Goal: Task Accomplishment & Management: Use online tool/utility

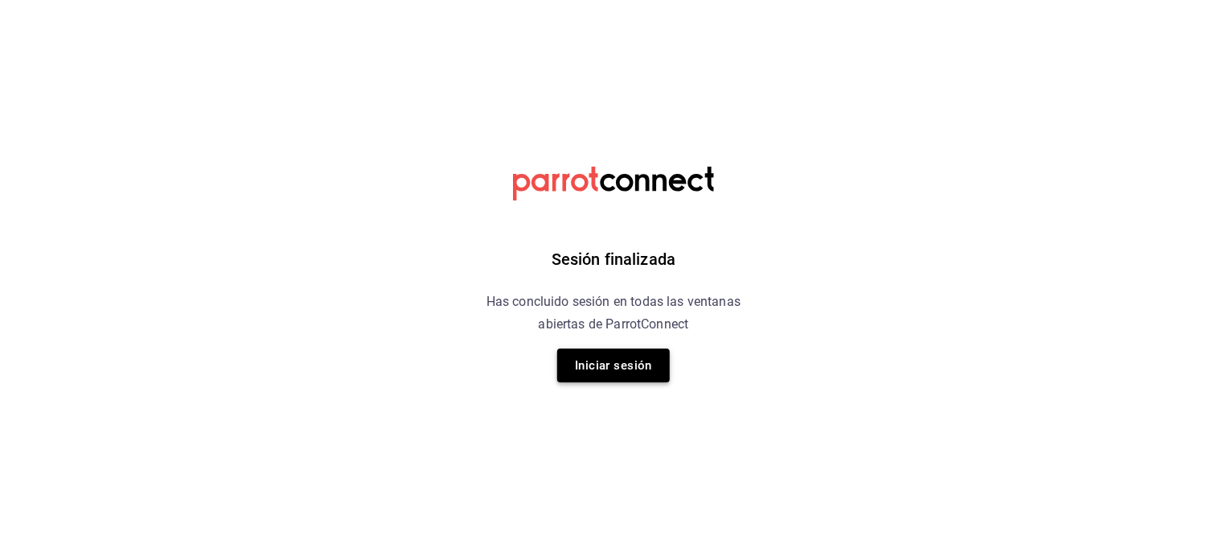
click at [629, 361] on button "Iniciar sesión" at bounding box center [613, 365] width 113 height 34
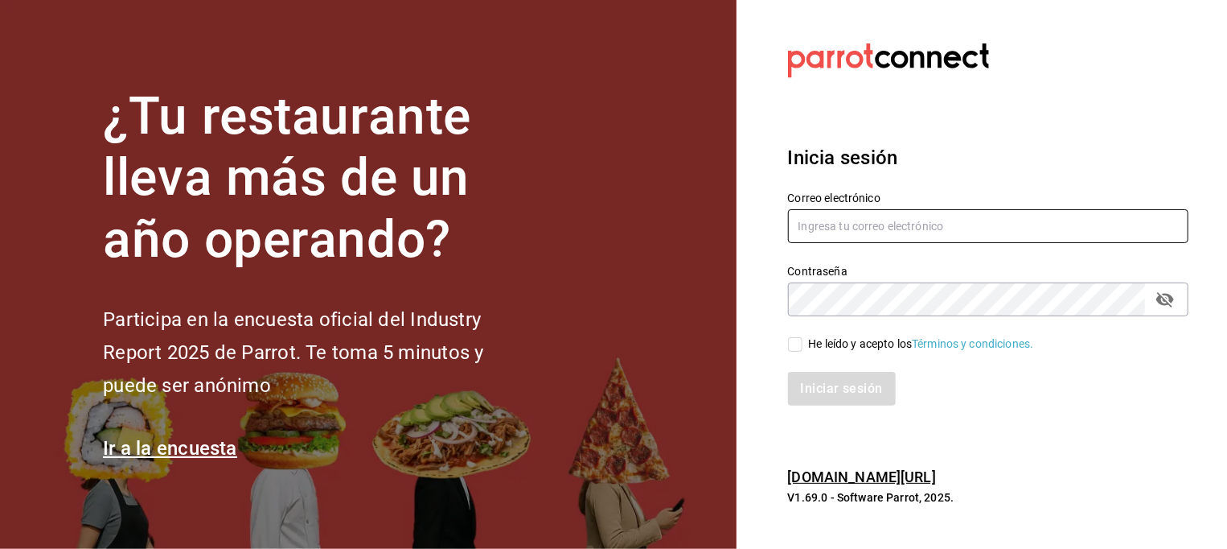
type input "marco.hernandez@costeno.com"
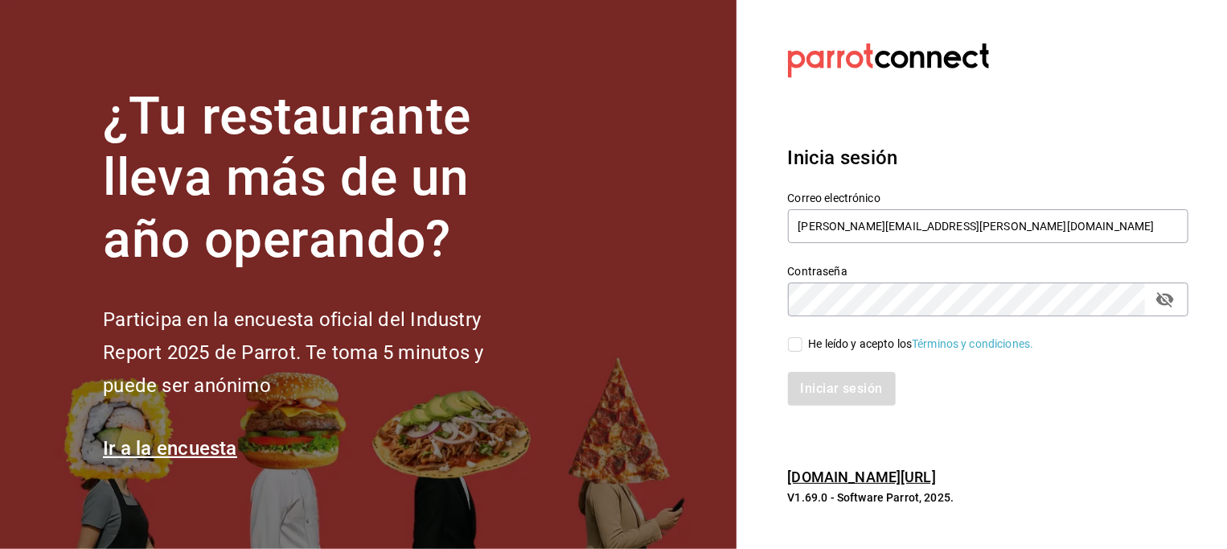
click at [799, 340] on input "He leído y acepto los Términos y condiciones." at bounding box center [795, 344] width 14 height 14
checkbox input "true"
click at [819, 389] on button "Iniciar sesión" at bounding box center [842, 389] width 109 height 34
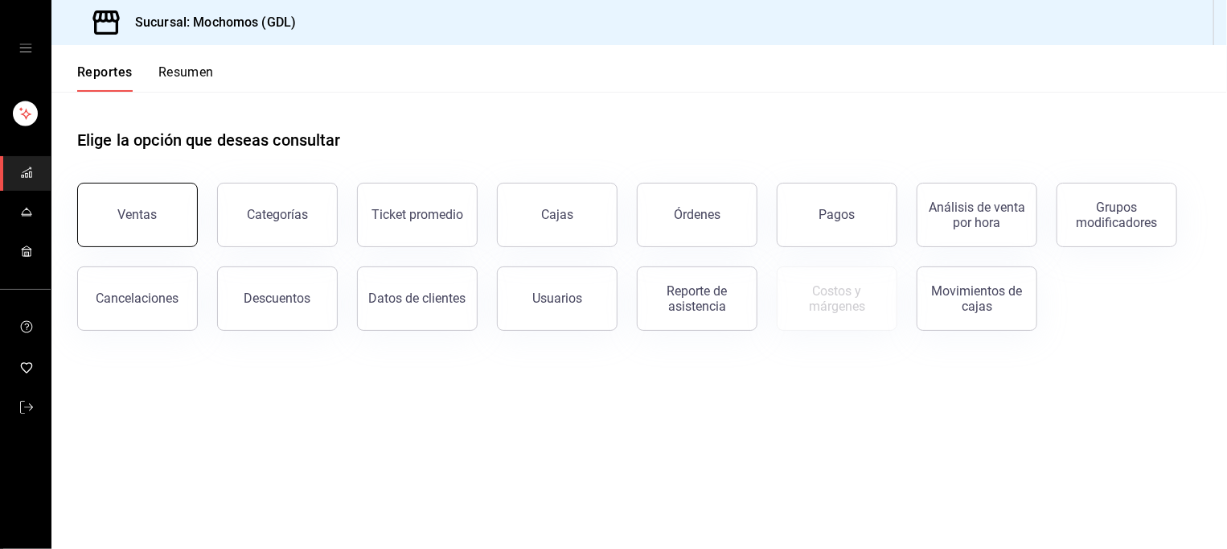
click at [109, 207] on button "Ventas" at bounding box center [137, 215] width 121 height 64
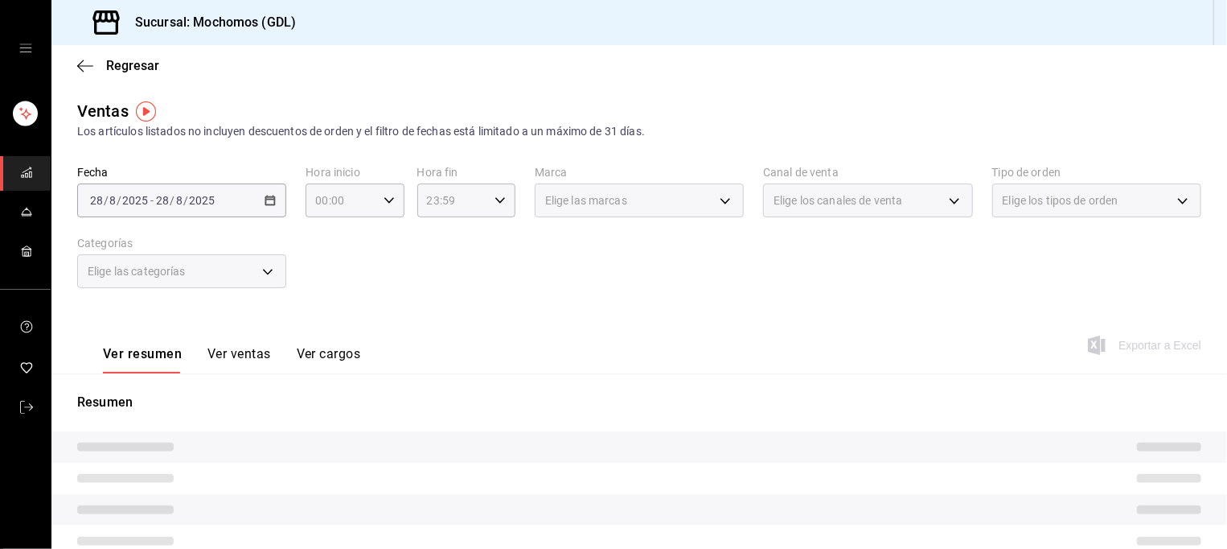
click at [279, 202] on div "[DATE] [DATE] - [DATE] [DATE]" at bounding box center [181, 200] width 209 height 34
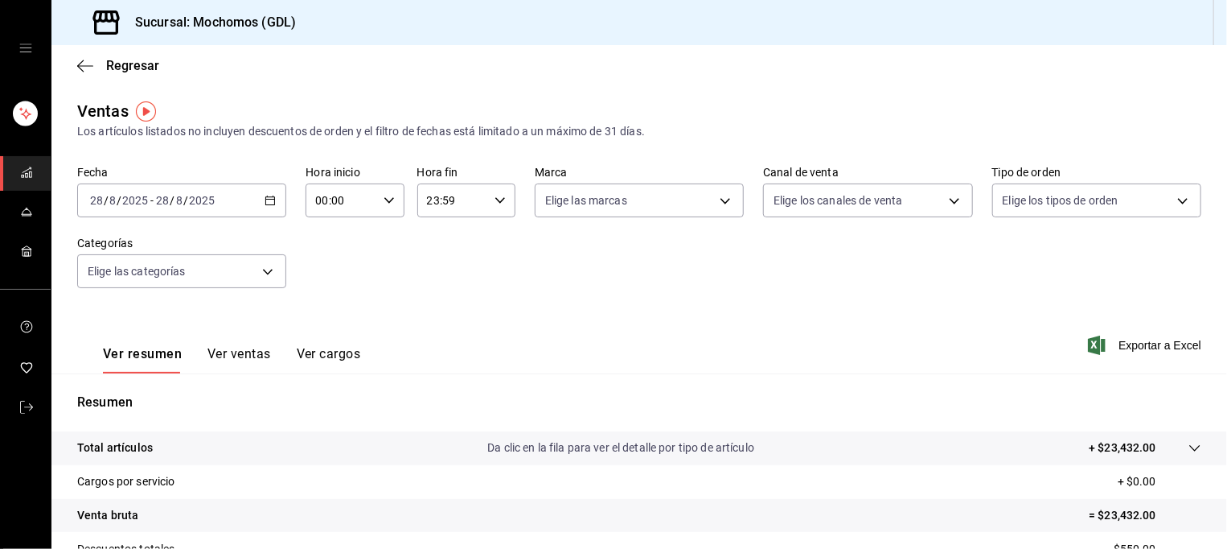
click at [276, 202] on div "[DATE] [DATE] - [DATE] [DATE]" at bounding box center [181, 200] width 209 height 34
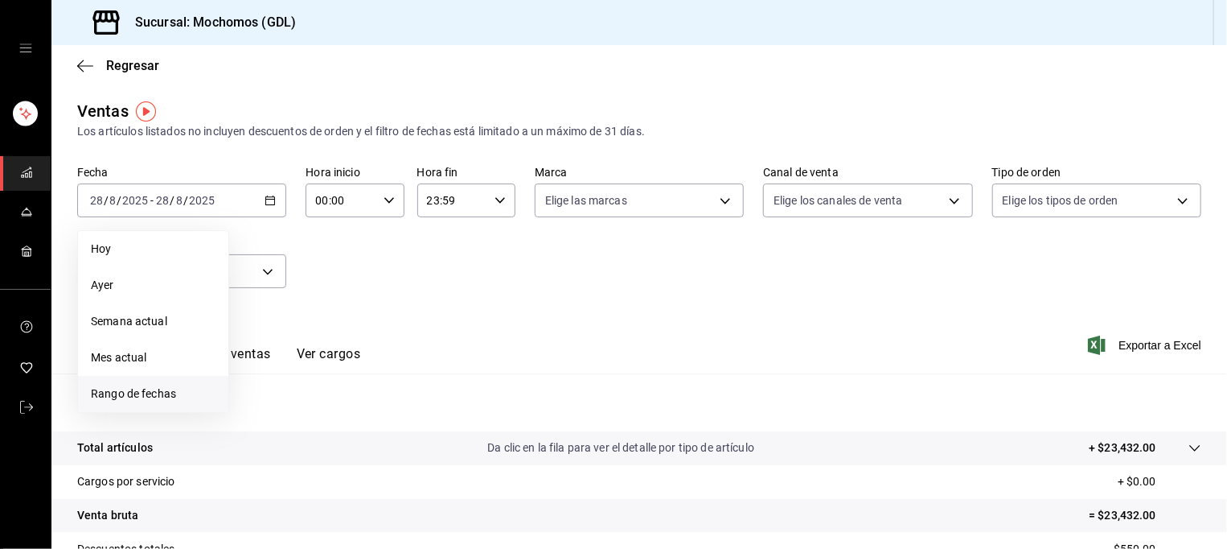
click at [193, 379] on li "Rango de fechas" at bounding box center [153, 394] width 150 height 36
click at [317, 451] on abbr "27" at bounding box center [319, 448] width 10 height 11
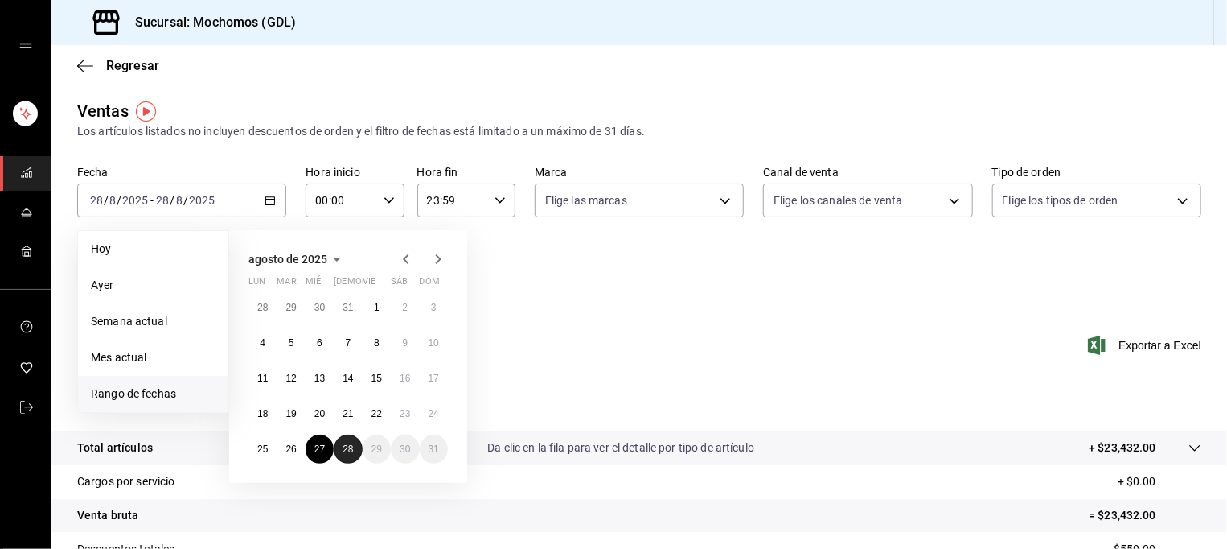
click at [340, 454] on button "28" at bounding box center [348, 448] width 28 height 29
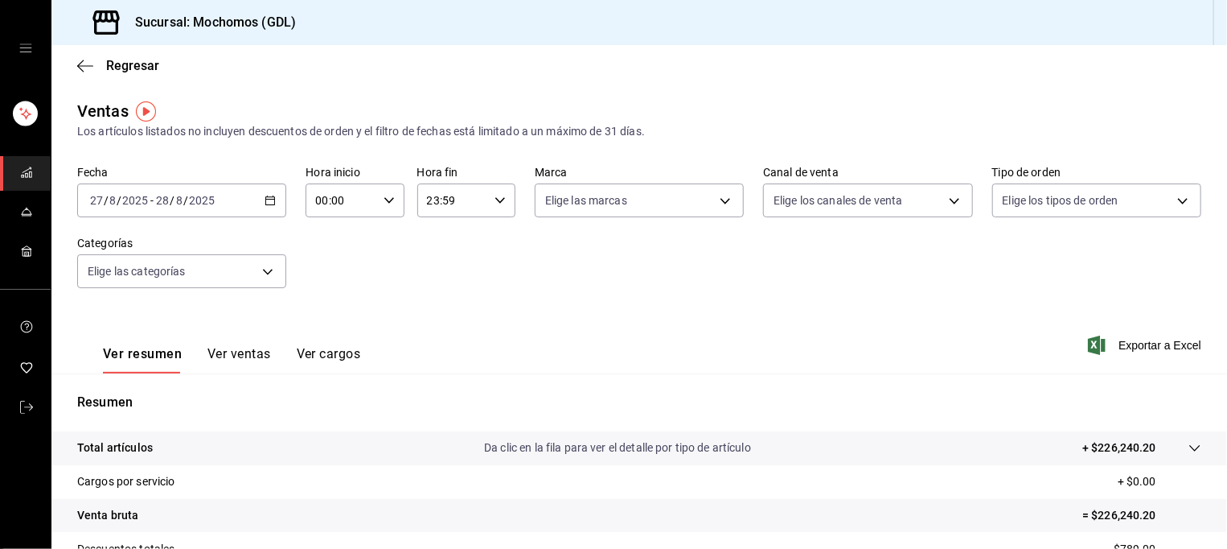
click at [371, 209] on input "00:00" at bounding box center [341, 200] width 71 height 32
click at [333, 265] on span "05" at bounding box center [327, 267] width 23 height 13
type input "05:00"
click at [446, 214] on div at bounding box center [613, 274] width 1227 height 549
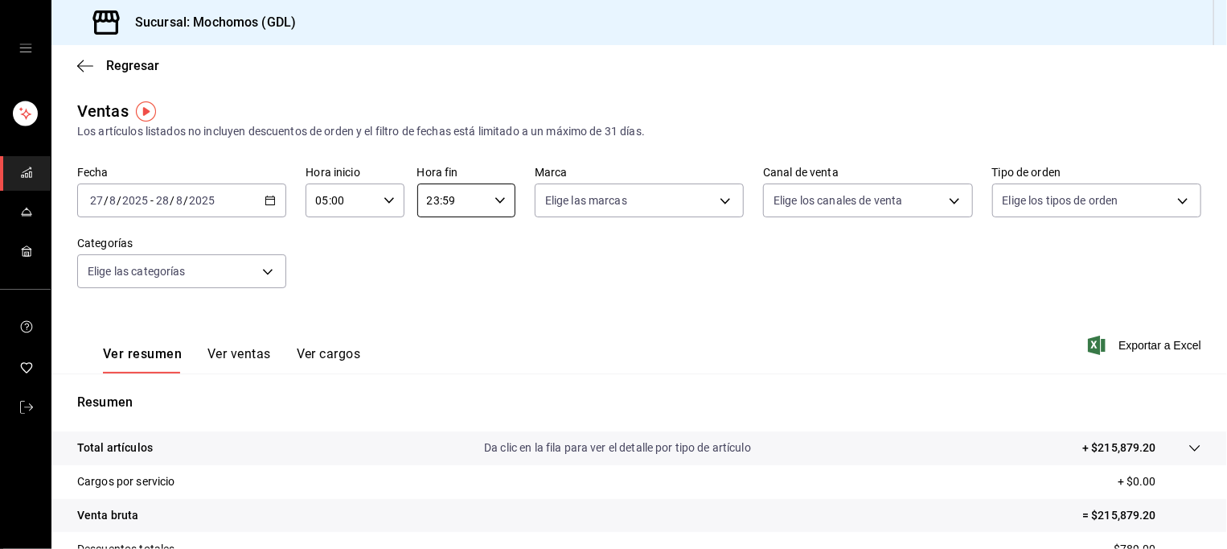
click at [446, 214] on input "23:59" at bounding box center [452, 200] width 71 height 32
click at [439, 303] on span "05" at bounding box center [436, 304] width 23 height 13
type input "05:59"
click at [639, 259] on div at bounding box center [613, 274] width 1227 height 549
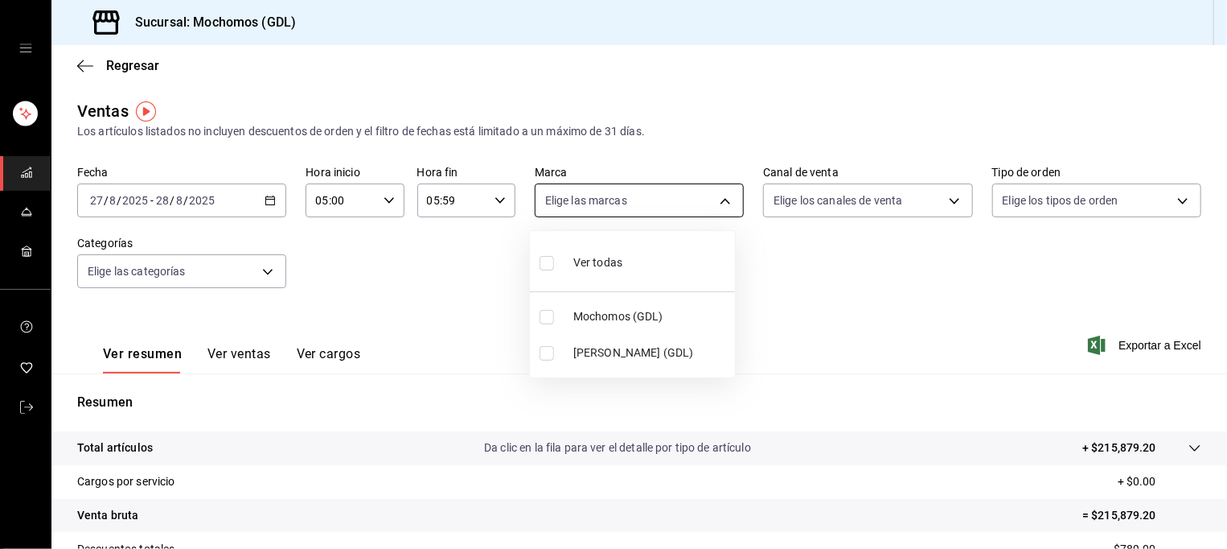
click at [669, 212] on body "Sucursal: Mochomos (GDL) Regresar Ventas Los artículos listados no incluyen des…" at bounding box center [613, 274] width 1227 height 549
click at [659, 316] on span "Mochomos (GDL)" at bounding box center [650, 316] width 155 height 17
type input "36c25d4a-7cb0-456c-a434-e981d54830bc"
checkbox input "true"
click at [871, 332] on div at bounding box center [613, 274] width 1227 height 549
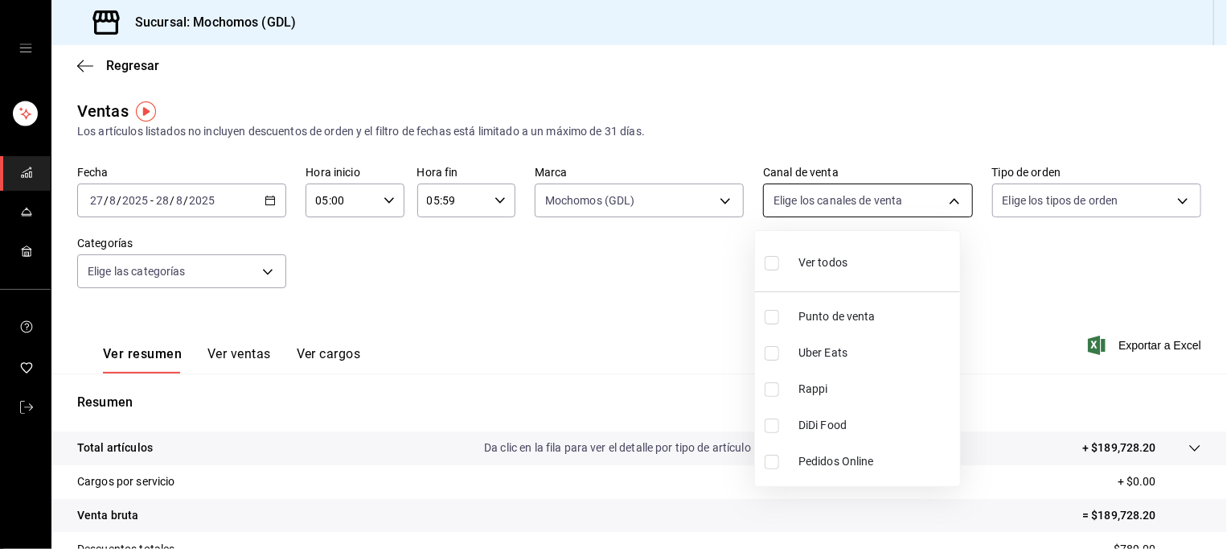
click at [912, 203] on body "Sucursal: Mochomos (GDL) Regresar Ventas Los artículos listados no incluyen des…" at bounding box center [613, 274] width 1227 height 549
click at [882, 265] on li "Ver todos" at bounding box center [857, 260] width 205 height 47
type input "PARROT,UBER_EATS,RAPPI,DIDI_FOOD,ONLINE"
checkbox input "true"
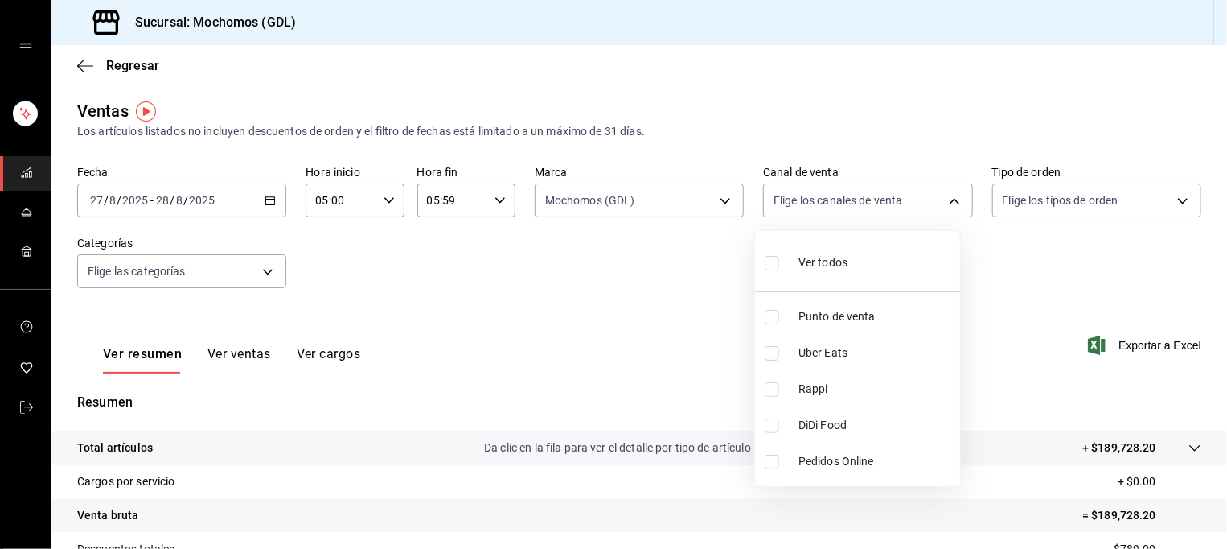
checkbox input "true"
click at [1016, 256] on div at bounding box center [613, 274] width 1227 height 549
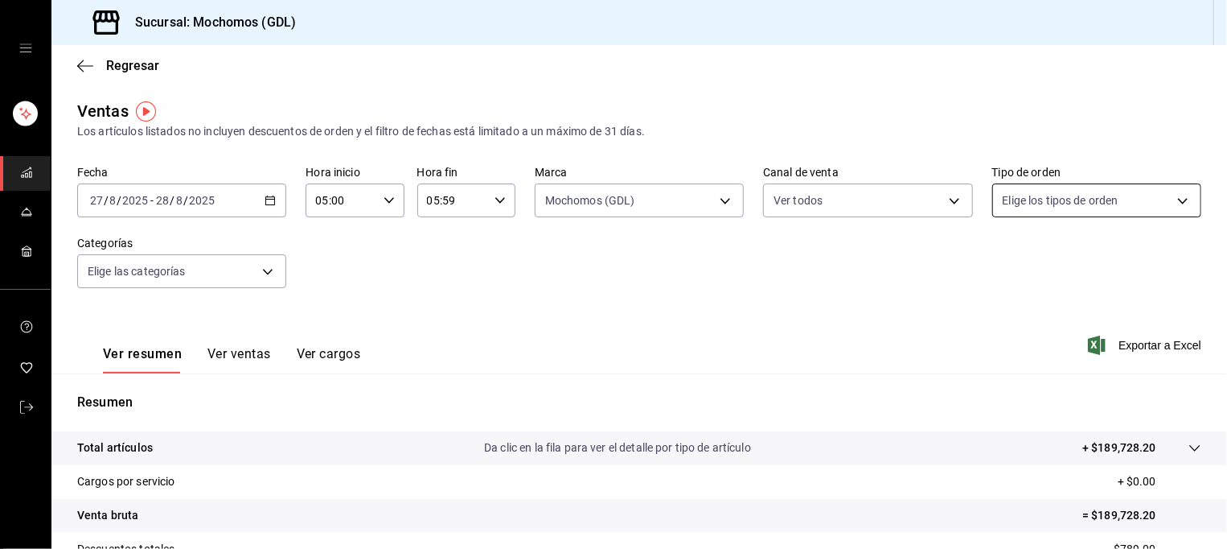
click at [1106, 209] on body "Sucursal: Mochomos (GDL) Regresar Ventas Los artículos listados no incluyen des…" at bounding box center [613, 274] width 1227 height 549
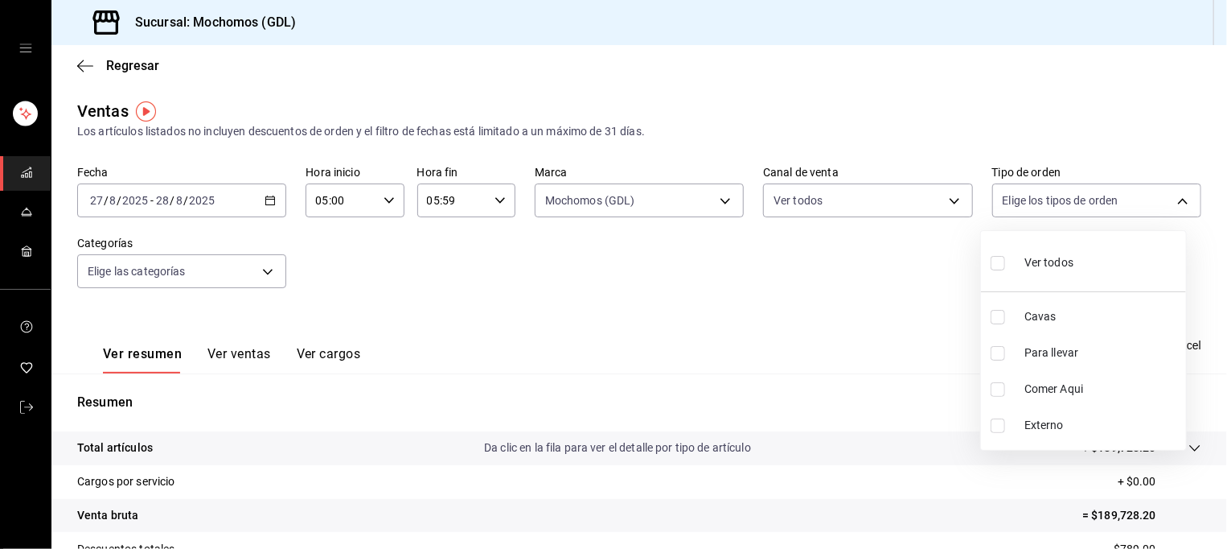
click at [1099, 265] on li "Ver todos" at bounding box center [1083, 260] width 205 height 47
type input "c3d0baef-30c0-4718-9d76-caab43e27316,13c4cc4a-99d2-42c0-ba96-c3de8c08c13d,7b791…"
checkbox input "true"
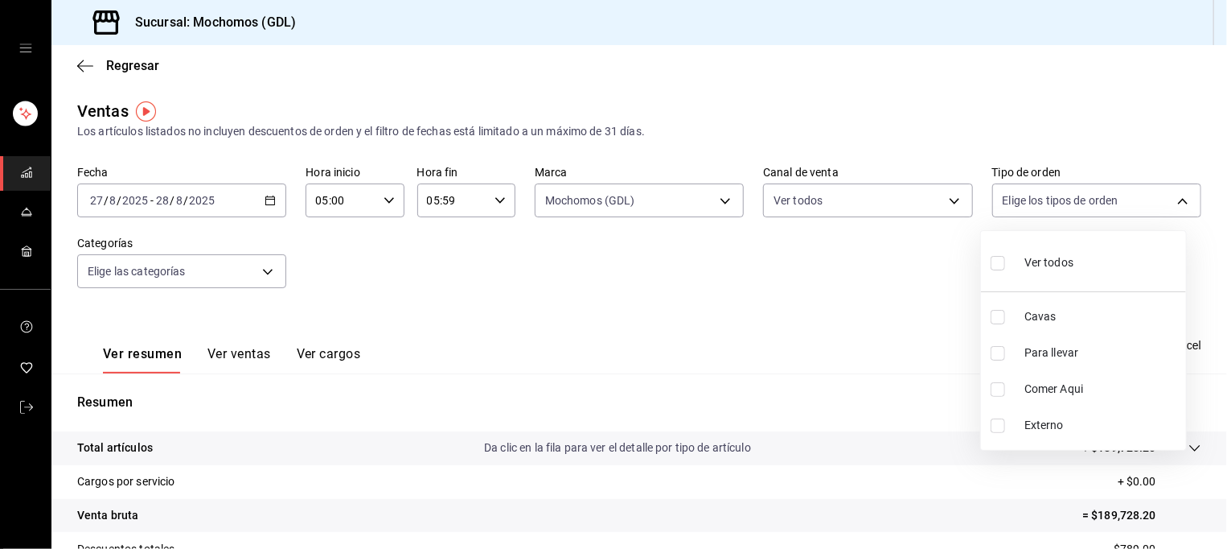
checkbox input "true"
click at [871, 304] on div at bounding box center [613, 274] width 1227 height 549
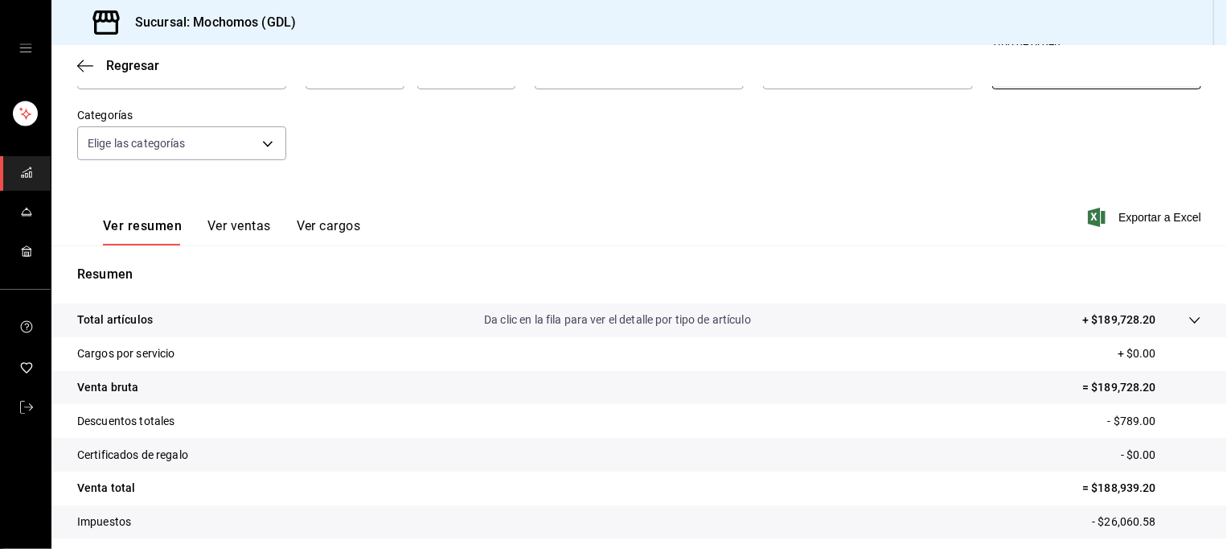
scroll to position [127, 0]
click at [269, 140] on body "Sucursal: Mochomos (GDL) Regresar Ventas Los artículos listados no incluyen des…" at bounding box center [613, 274] width 1227 height 549
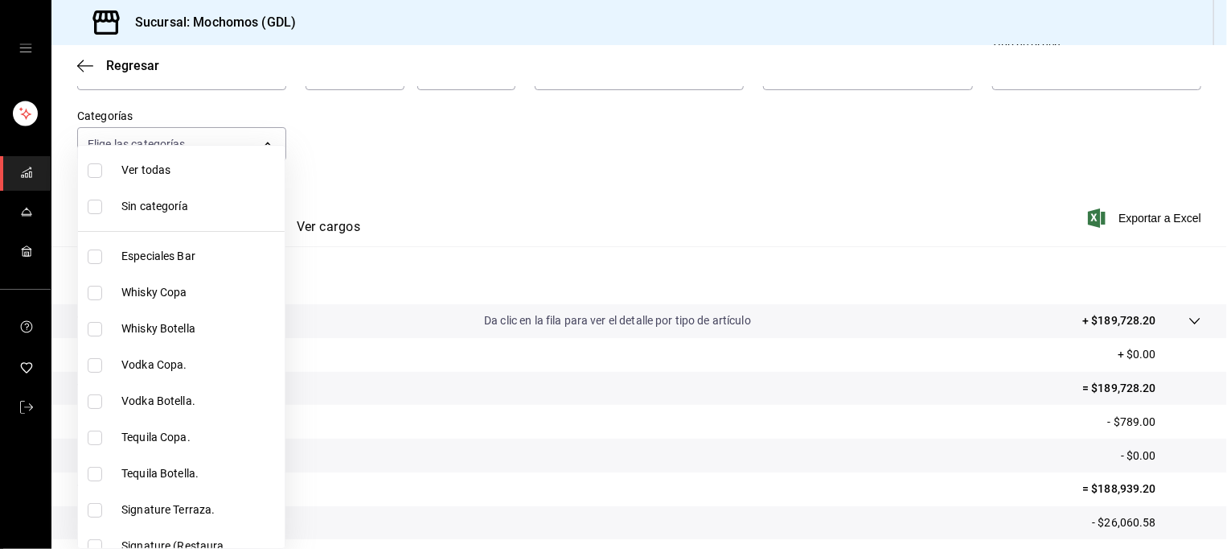
click at [236, 156] on li "Ver todas" at bounding box center [181, 170] width 207 height 36
type input "c0db8a99-aef8-4e9c-862d-72763fc5d605,0e6da5ad-e1ed-4623-8a7f-4db137866549,4ba6e…"
checkbox input "true"
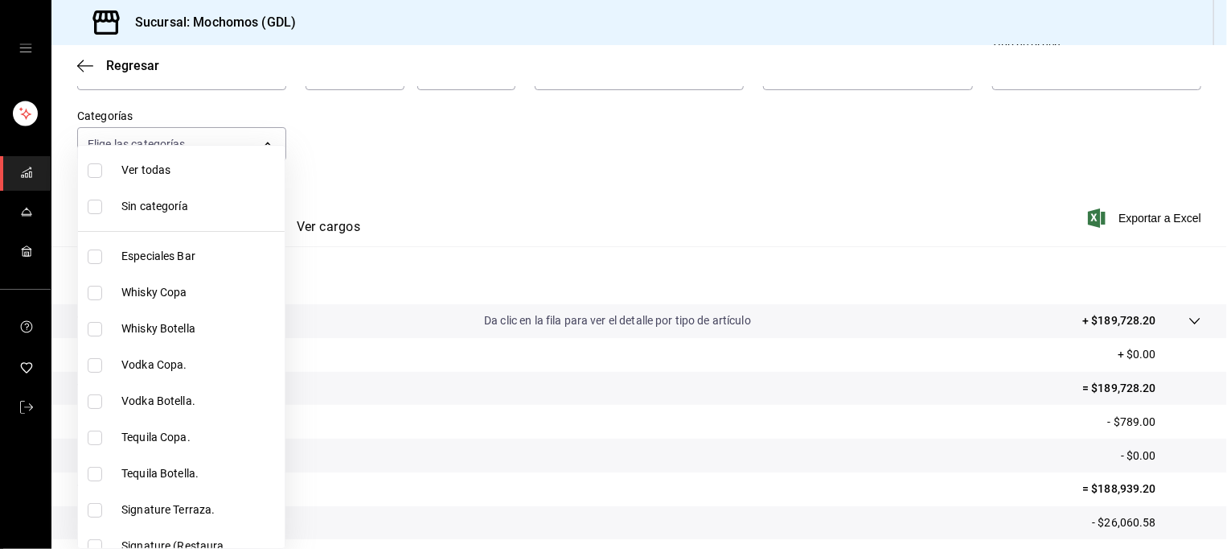
checkbox input "true"
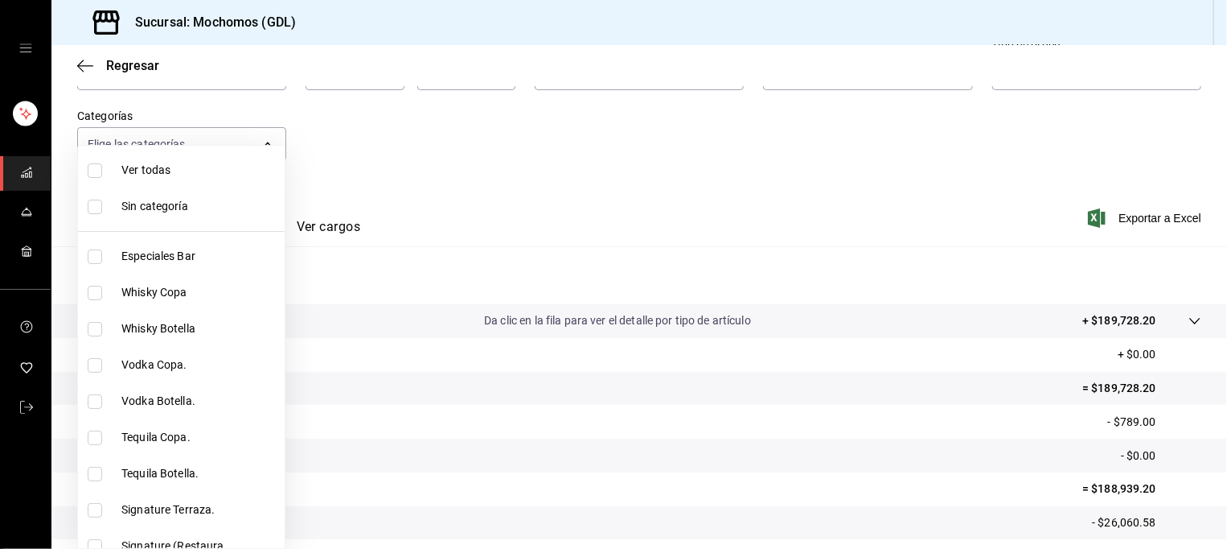
checkbox input "true"
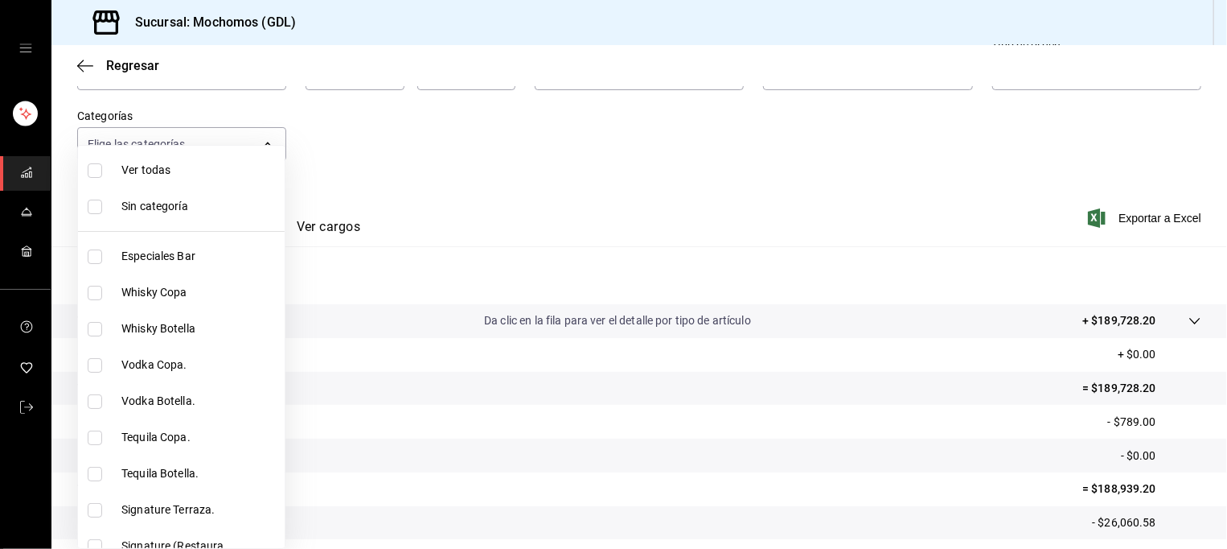
checkbox input "true"
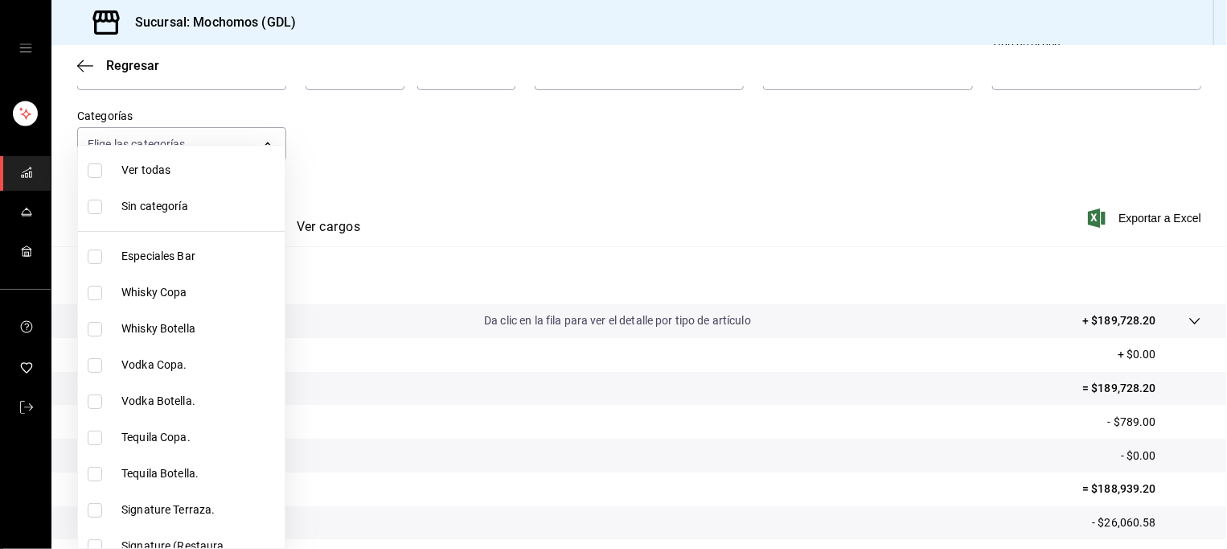
checkbox input "true"
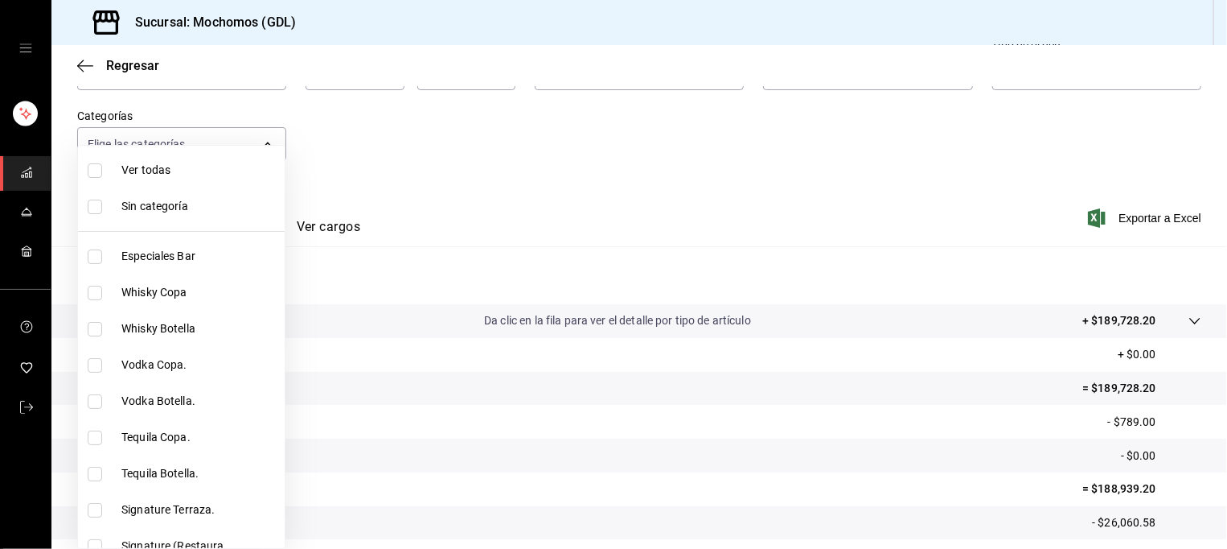
checkbox input "true"
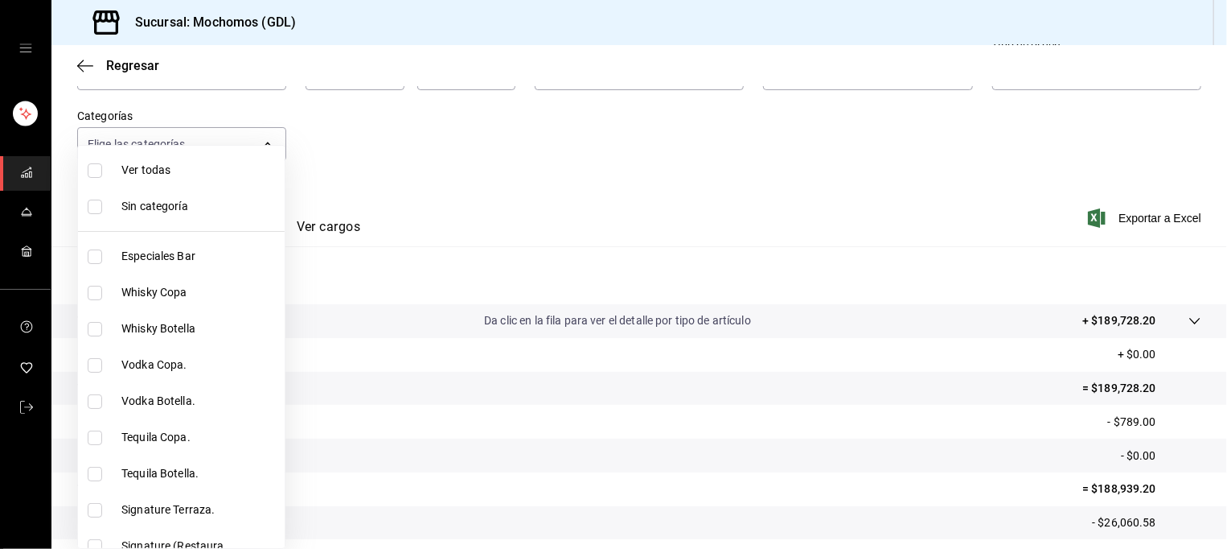
checkbox input "true"
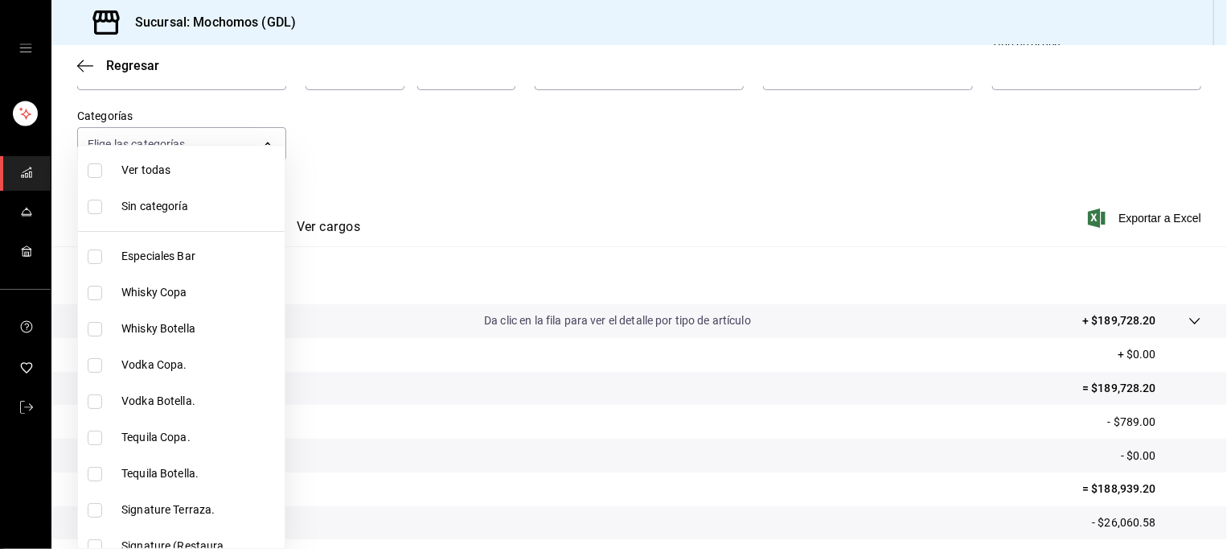
checkbox input "true"
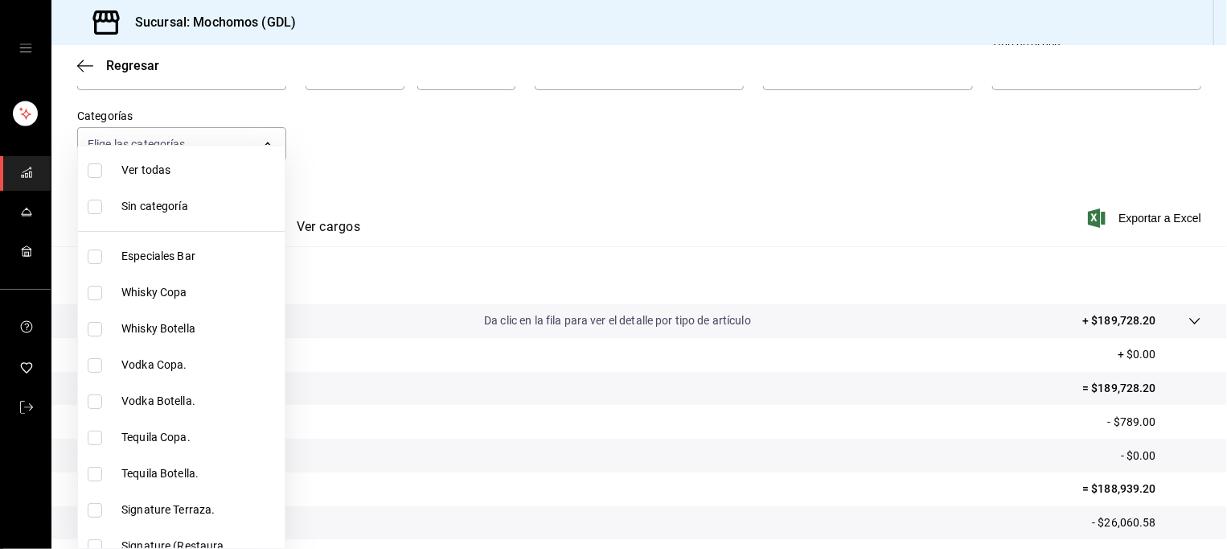
checkbox input "true"
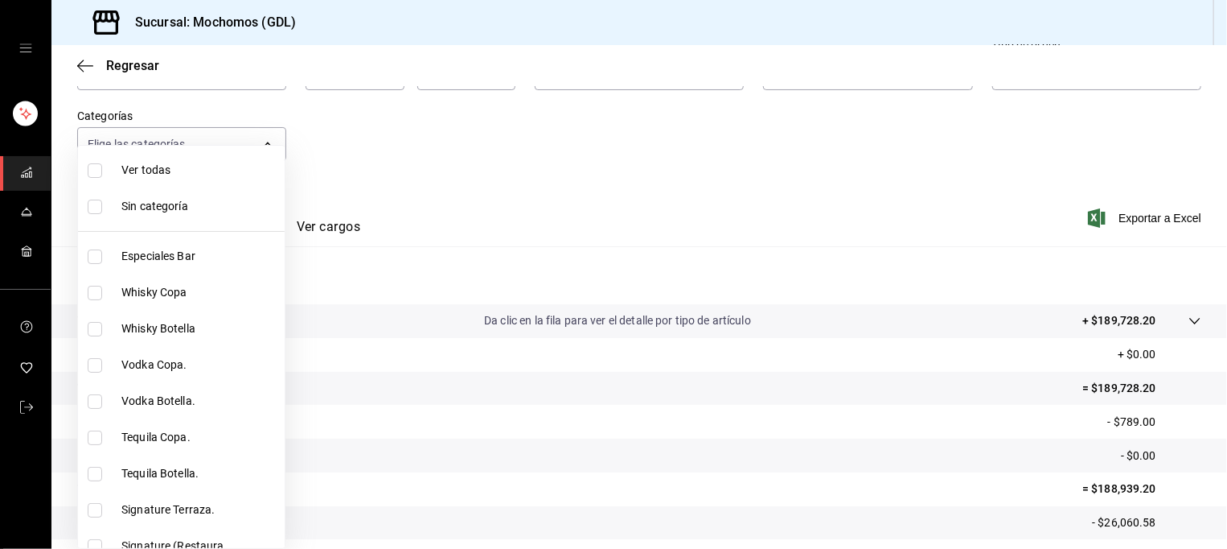
checkbox input "true"
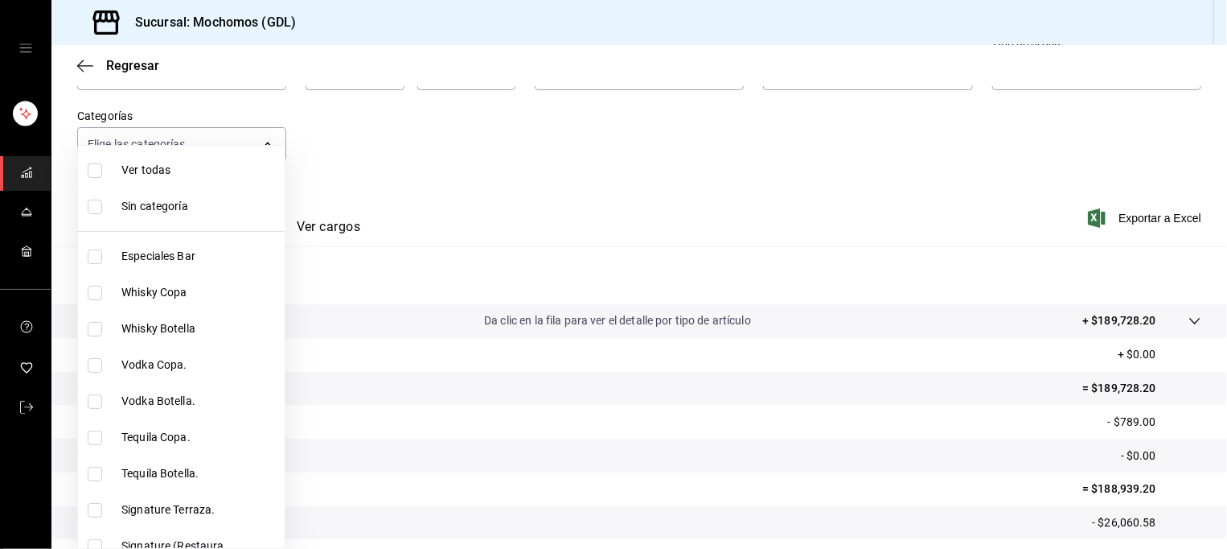
checkbox input "true"
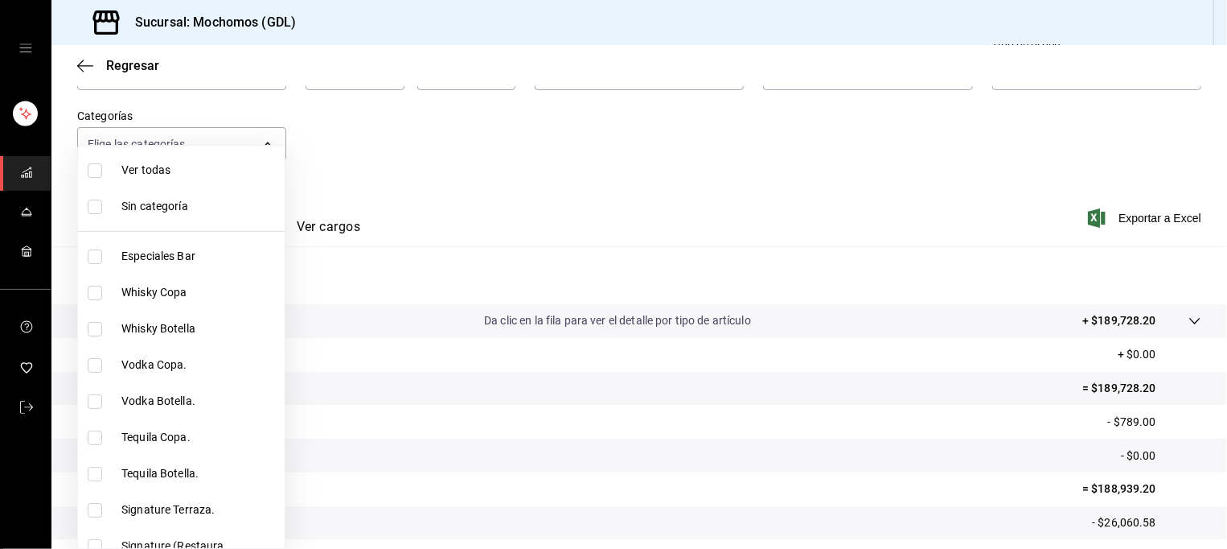
checkbox input "true"
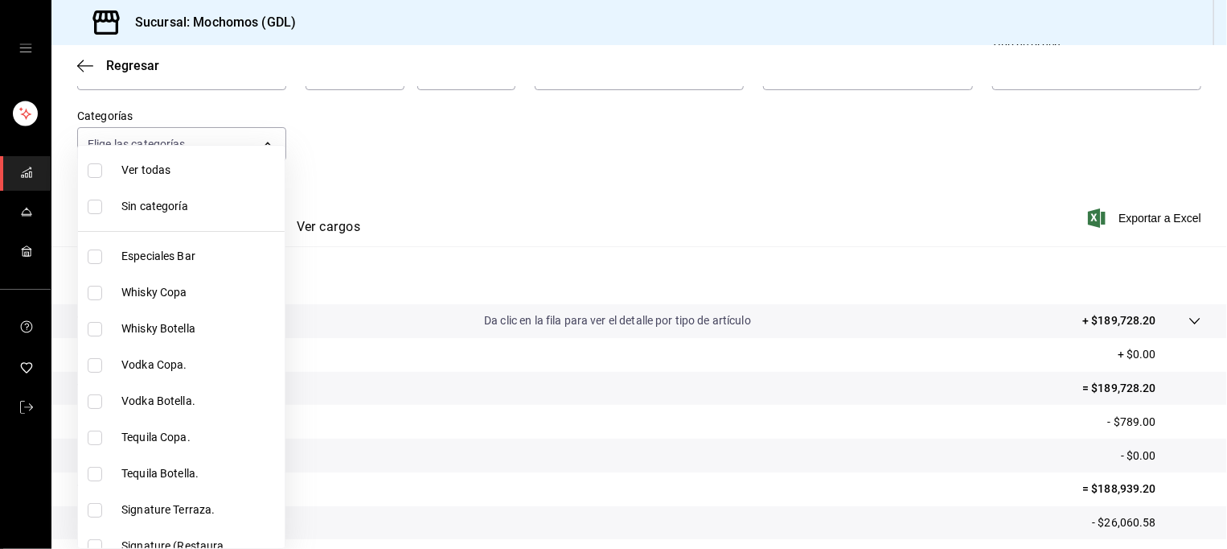
checkbox input "true"
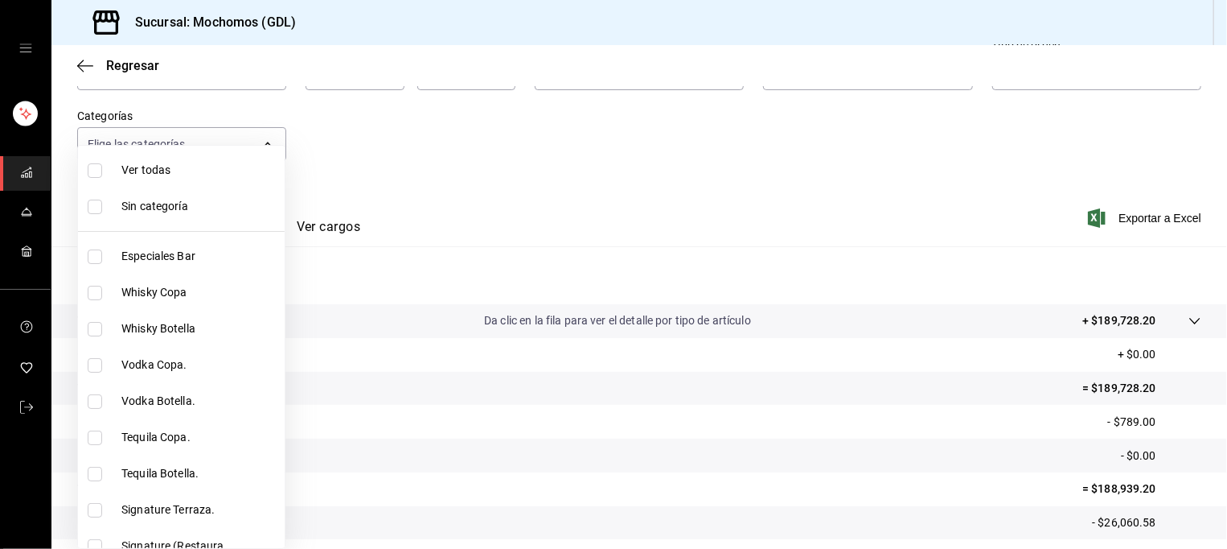
checkbox input "true"
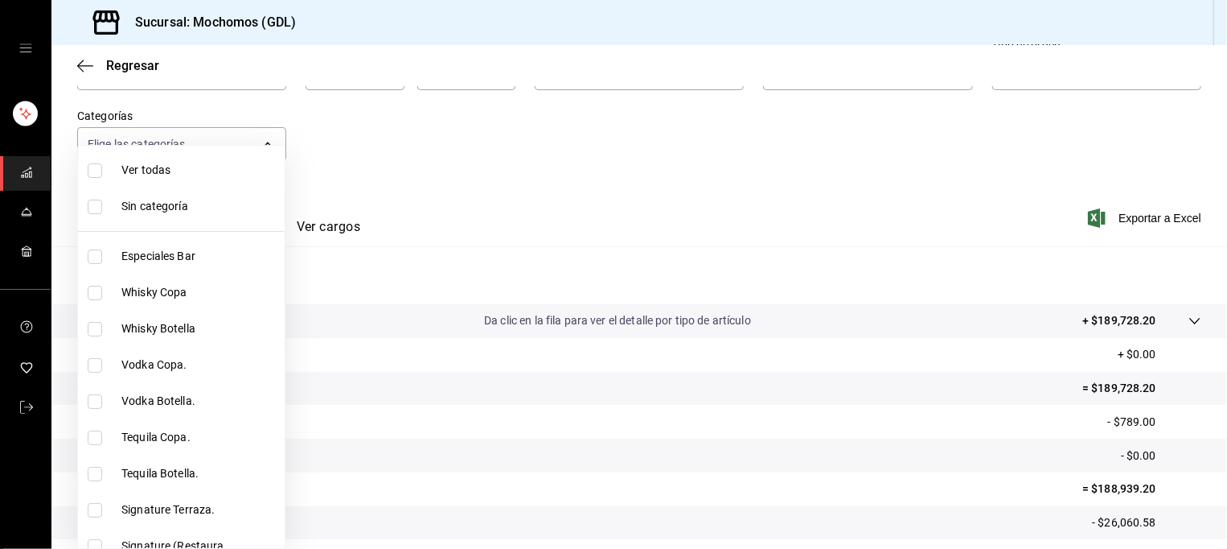
checkbox input "true"
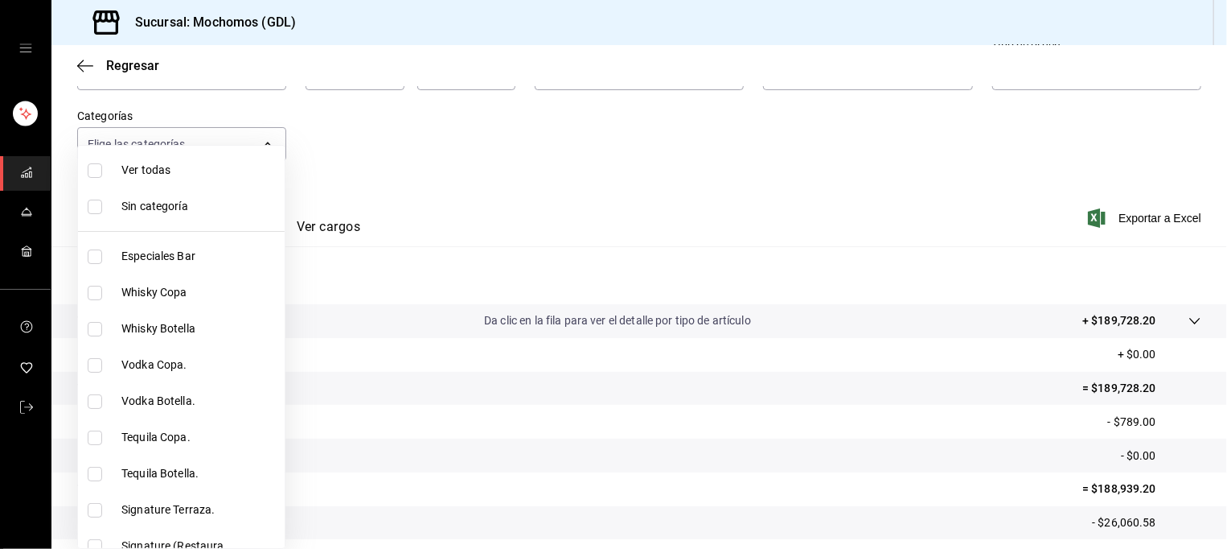
checkbox input "true"
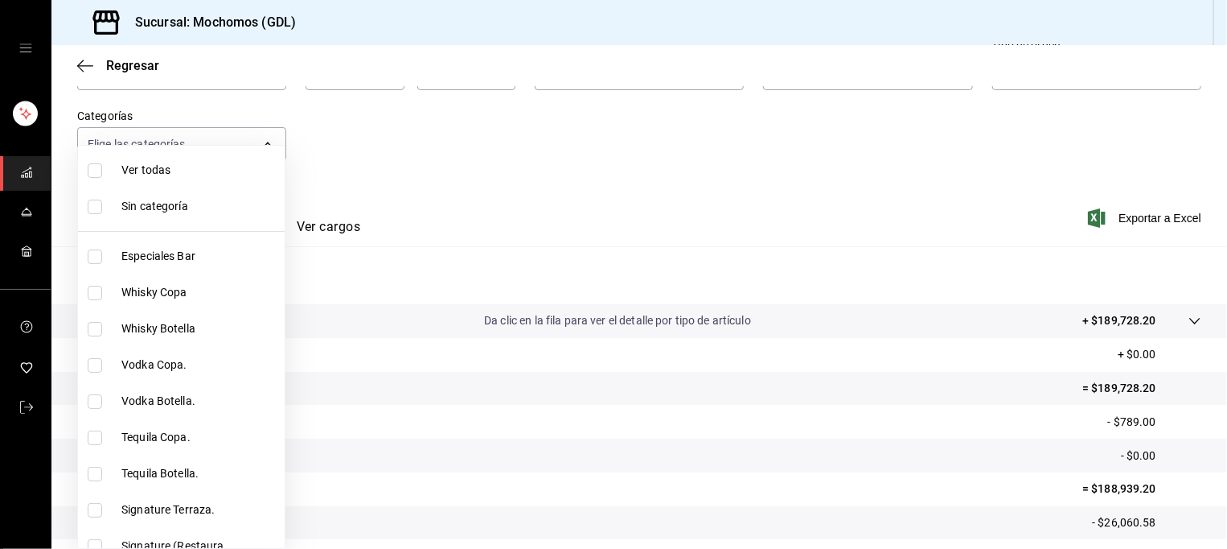
checkbox input "true"
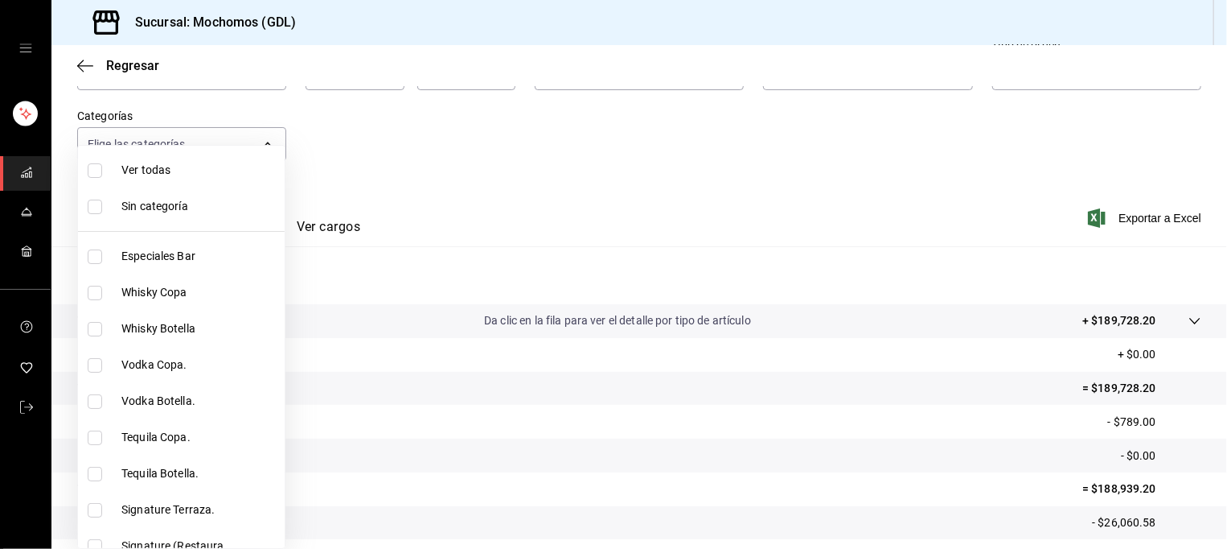
checkbox input "true"
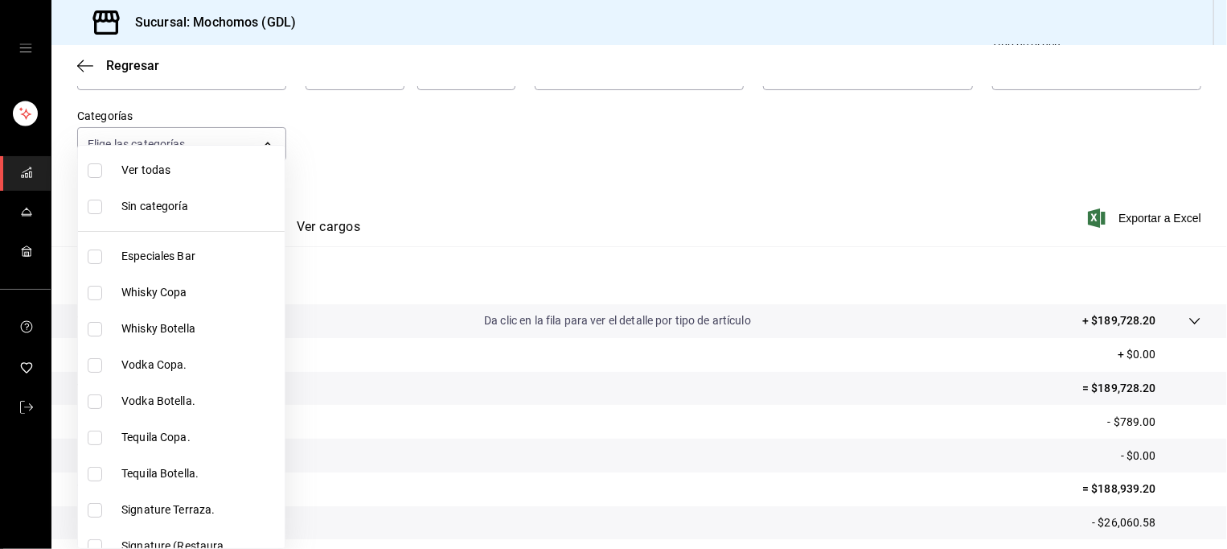
checkbox input "true"
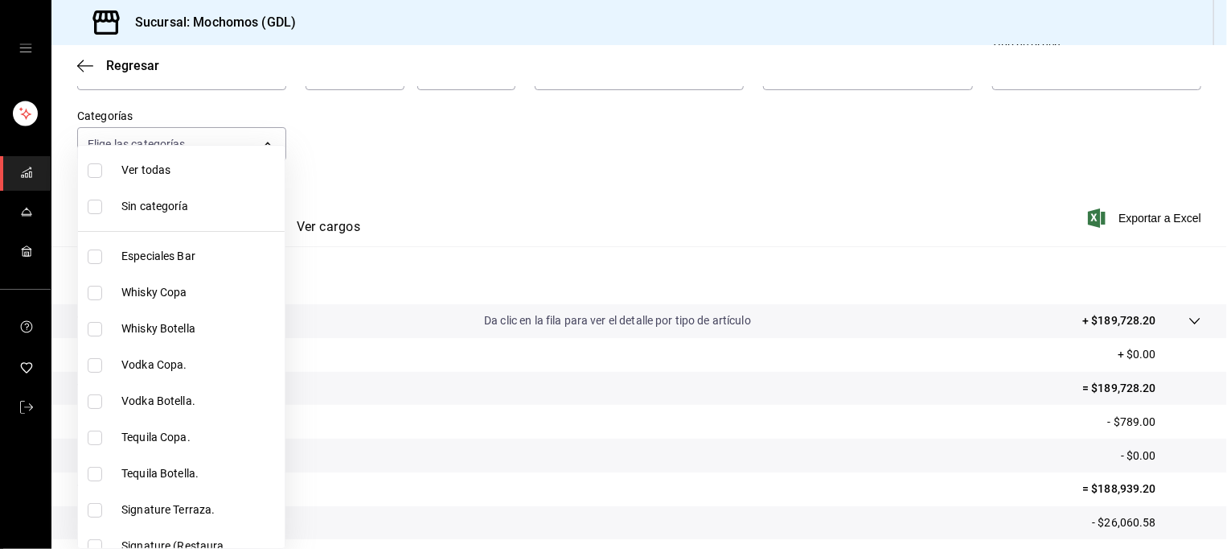
checkbox input "true"
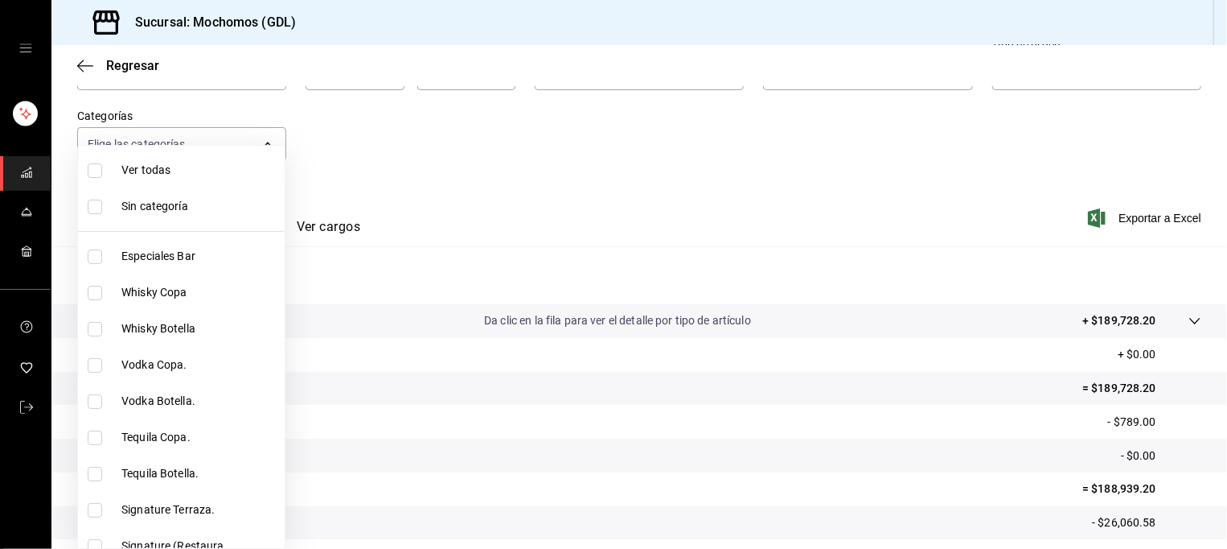
checkbox input "true"
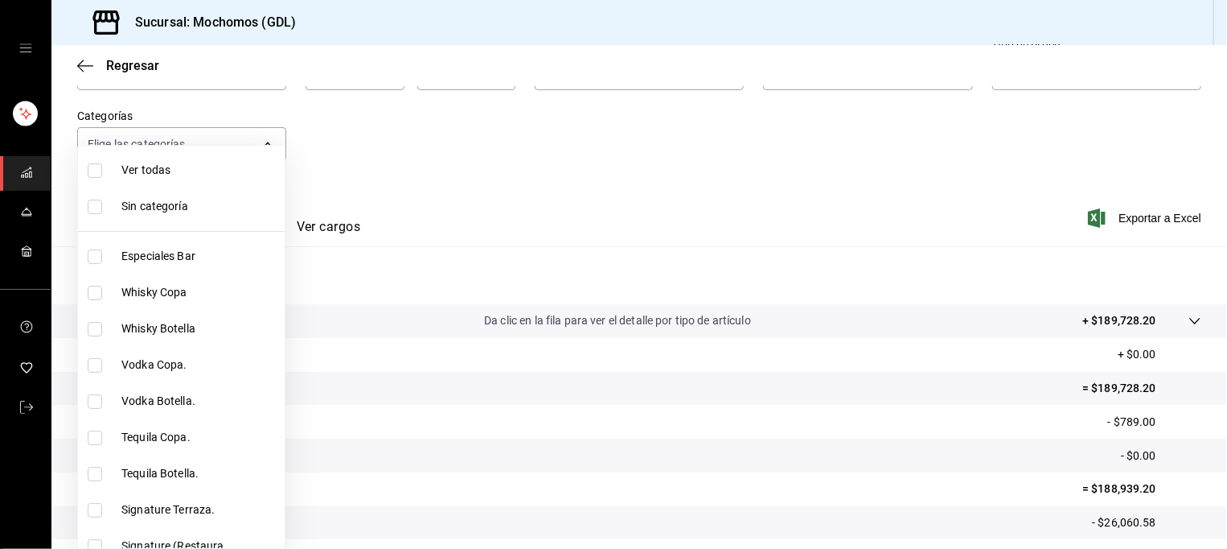
checkbox input "true"
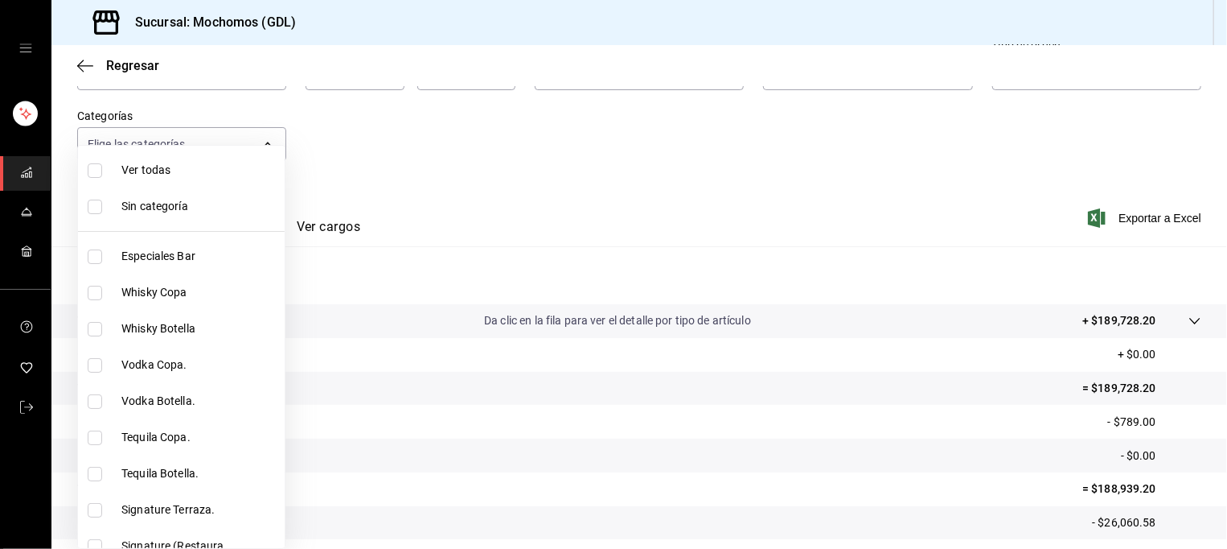
checkbox input "true"
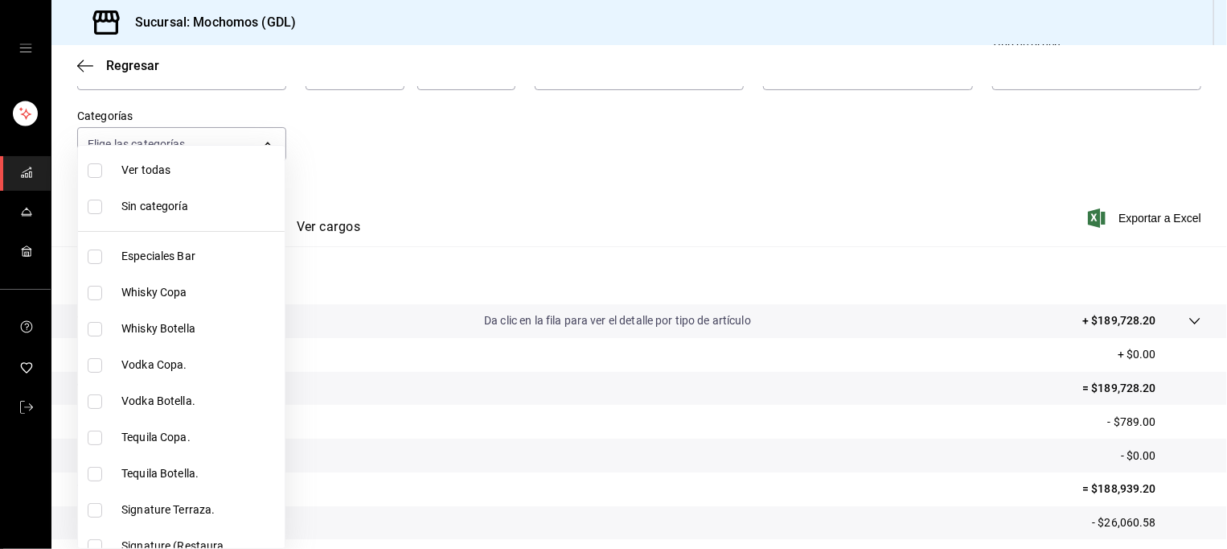
checkbox input "true"
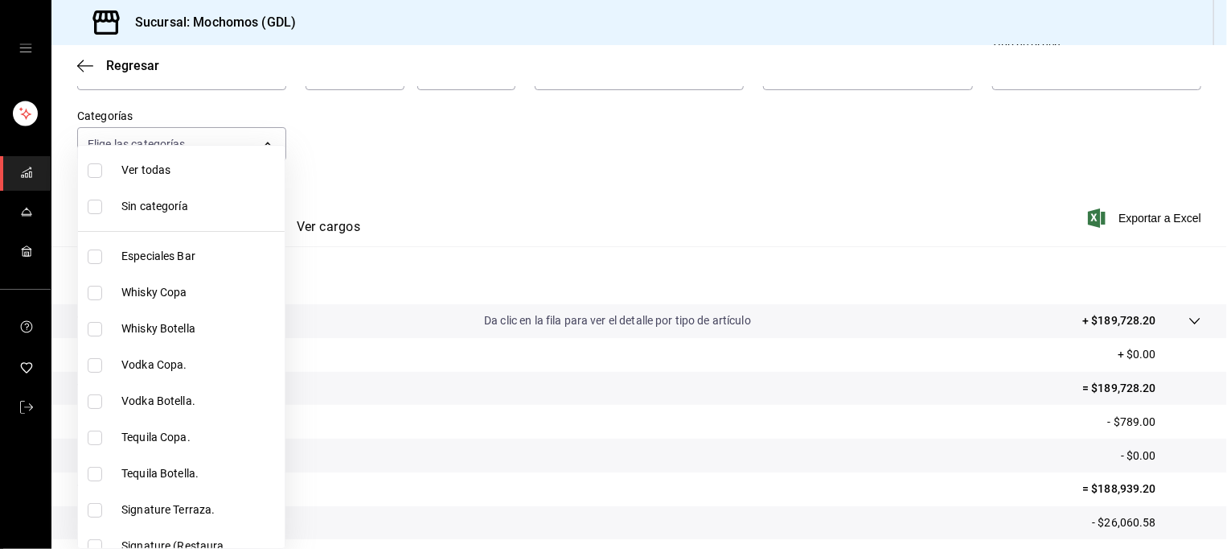
checkbox input "true"
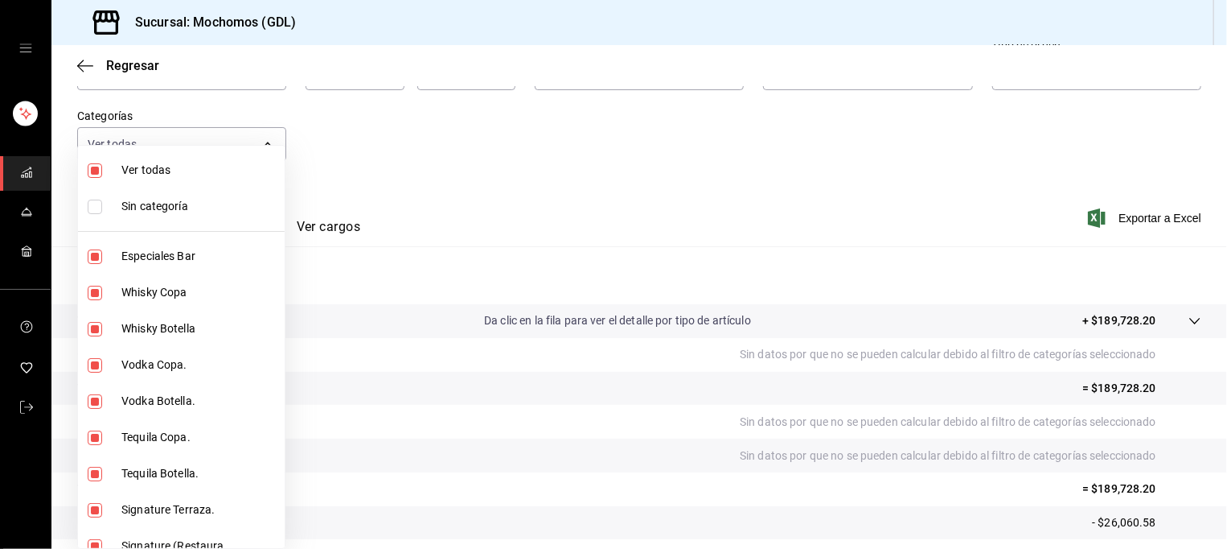
click at [590, 165] on div at bounding box center [613, 274] width 1227 height 549
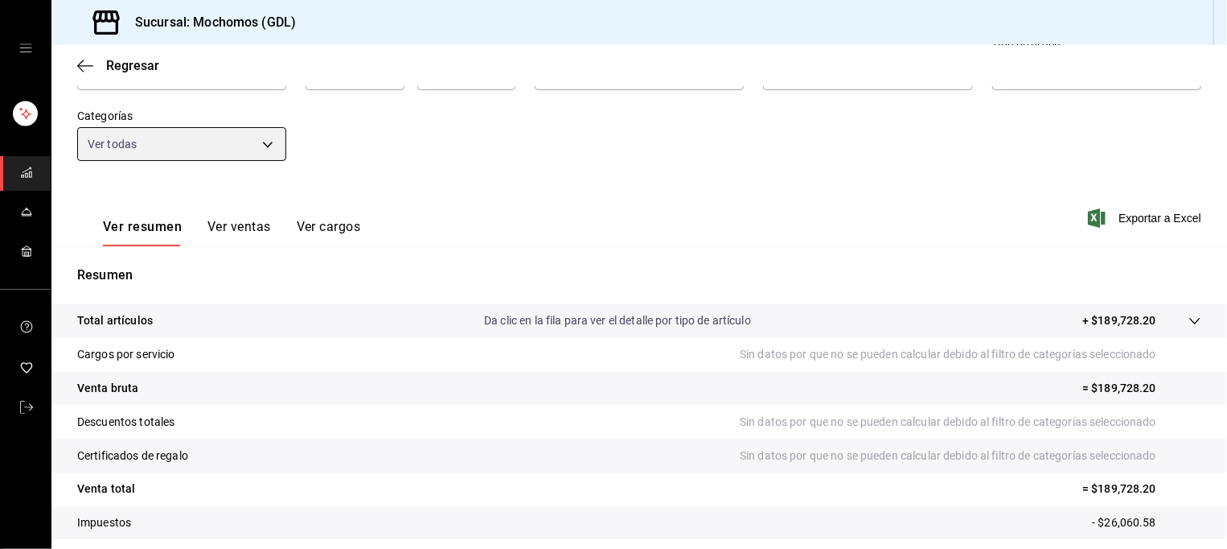
scroll to position [222, 0]
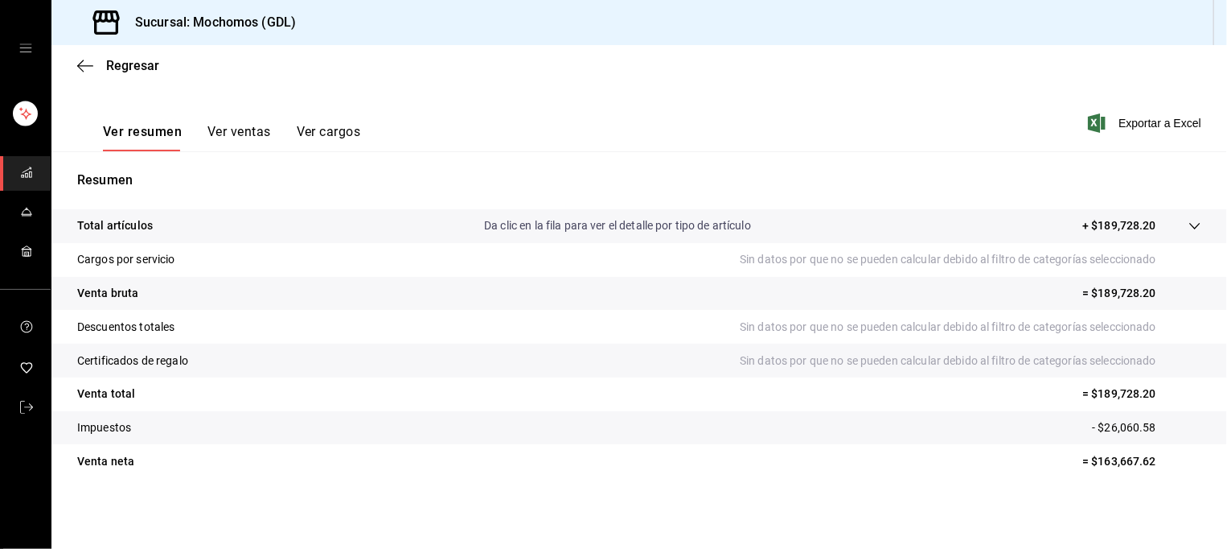
click at [168, 127] on button "Ver resumen" at bounding box center [142, 137] width 79 height 27
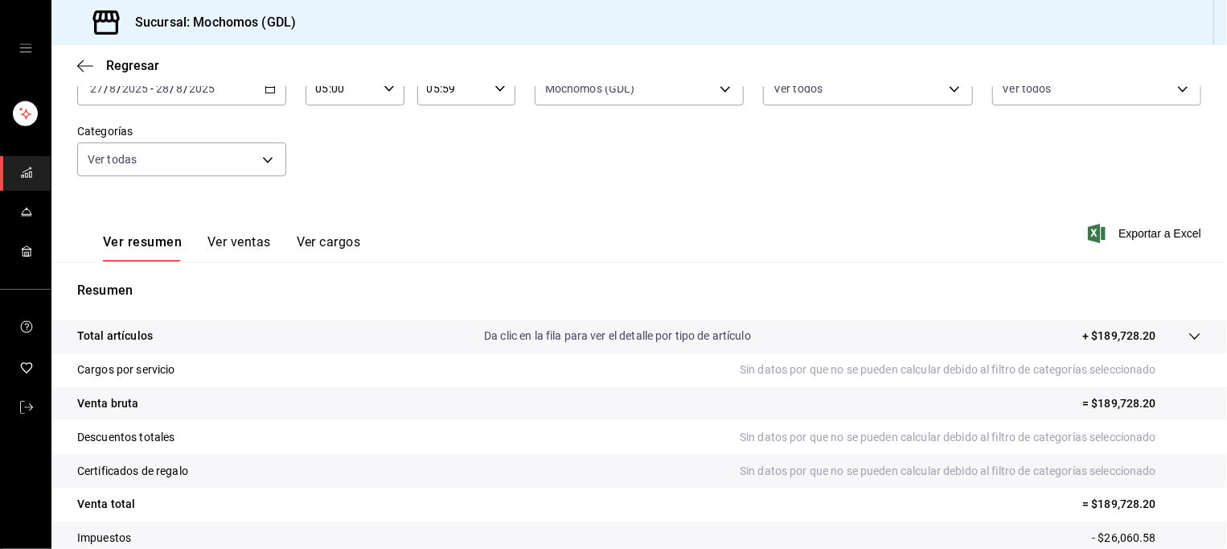
scroll to position [105, 0]
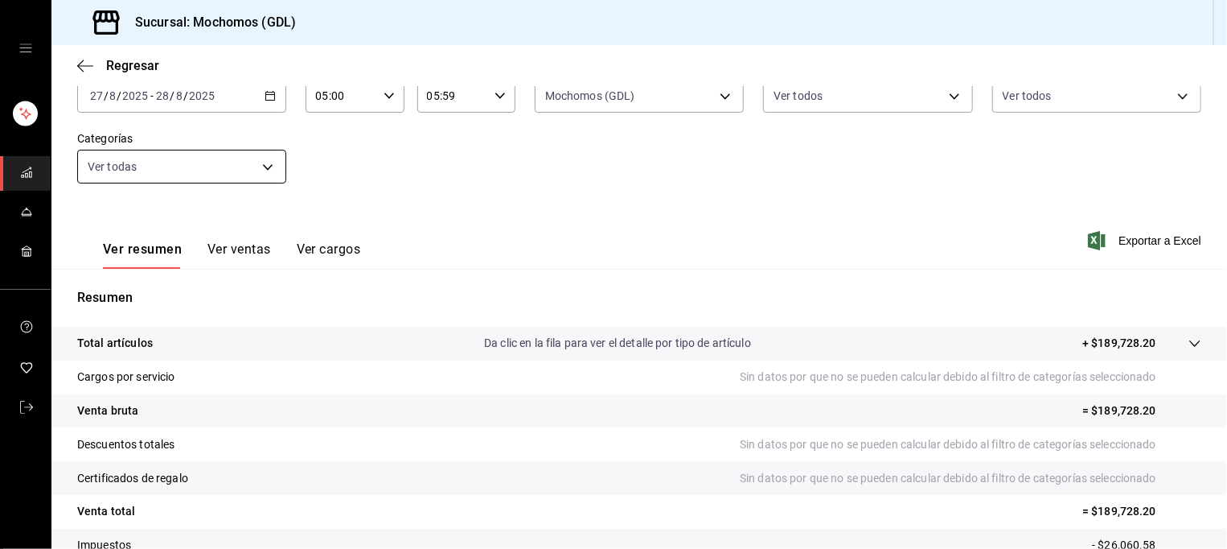
click at [196, 166] on body "Sucursal: Mochomos (GDL) Regresar Ventas Los artículos listados no incluyen des…" at bounding box center [613, 274] width 1227 height 549
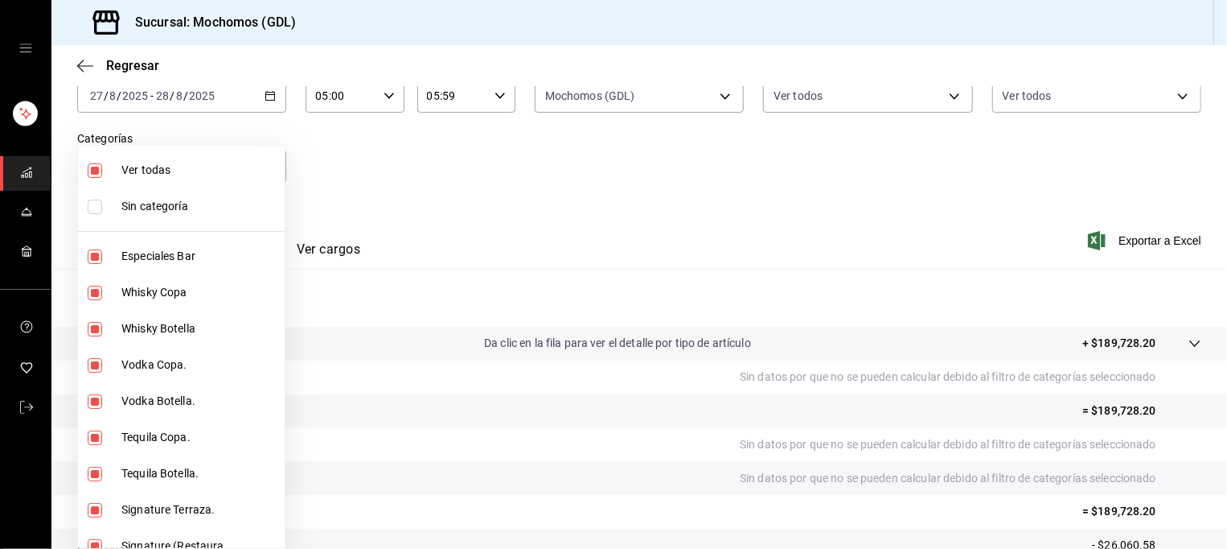
click at [177, 178] on span "Ver todas" at bounding box center [199, 170] width 157 height 17
checkbox input "false"
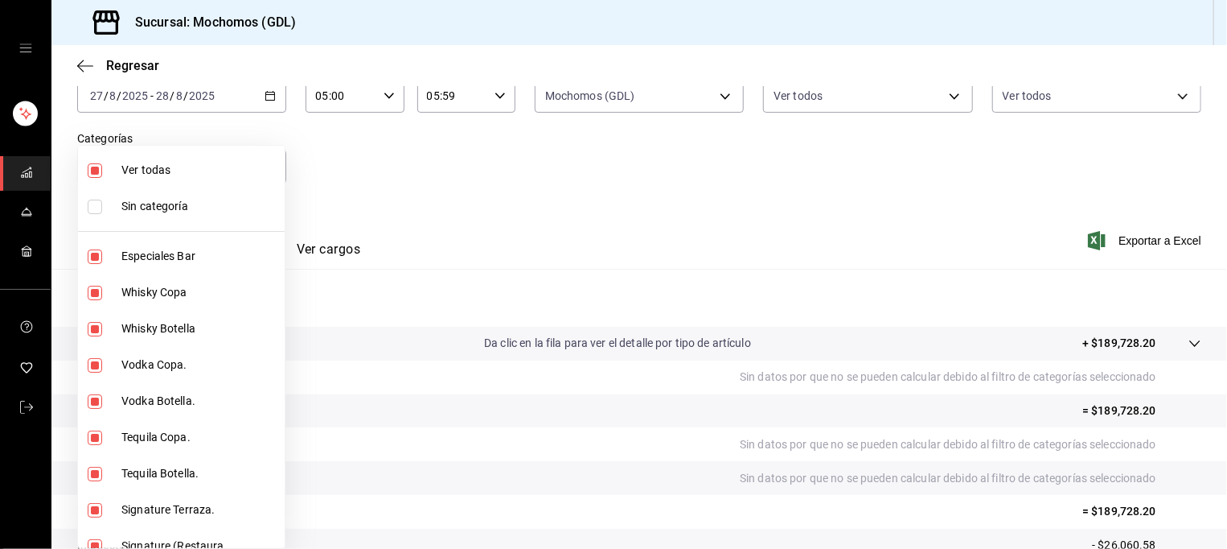
checkbox input "false"
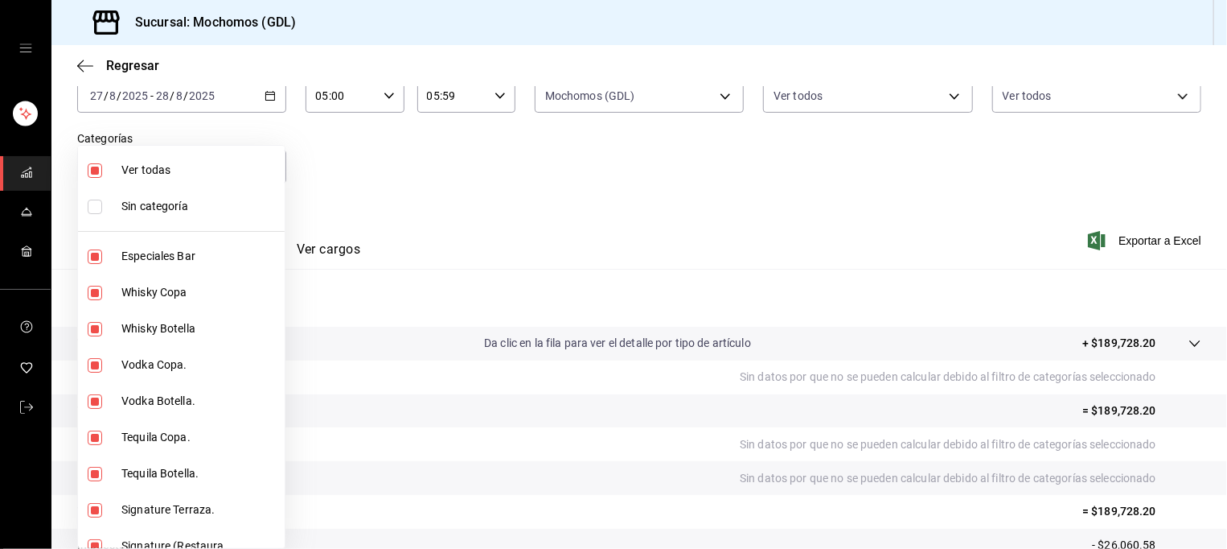
checkbox input "false"
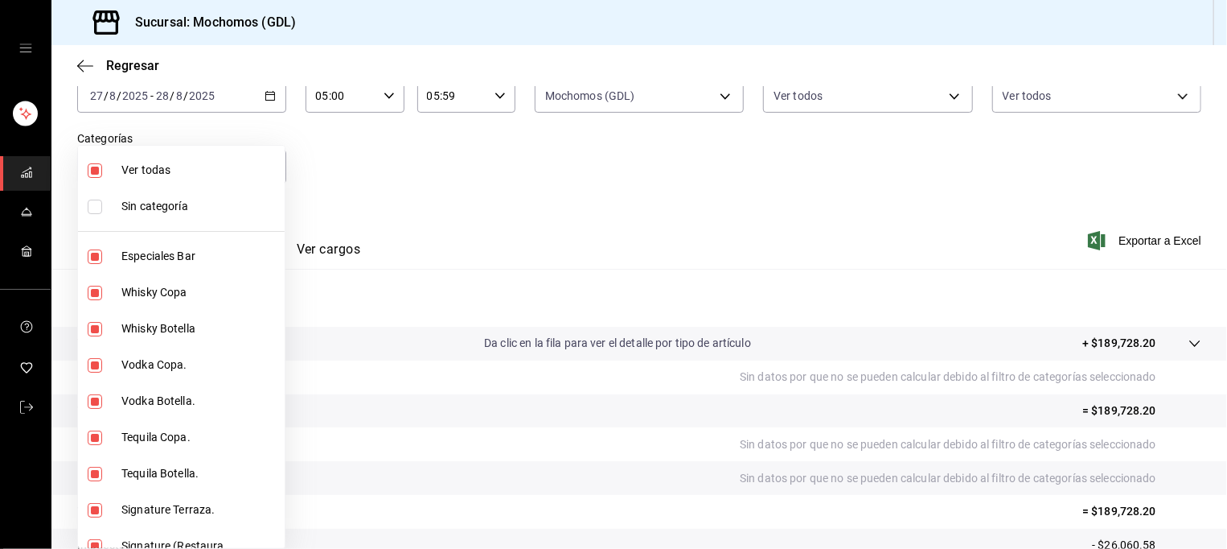
checkbox input "false"
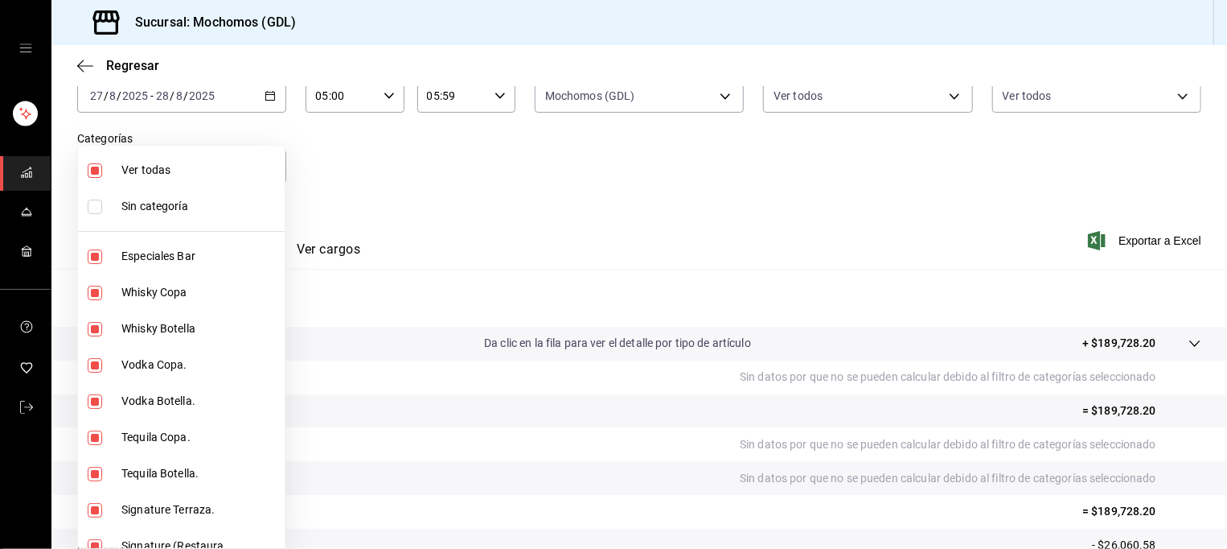
checkbox input "false"
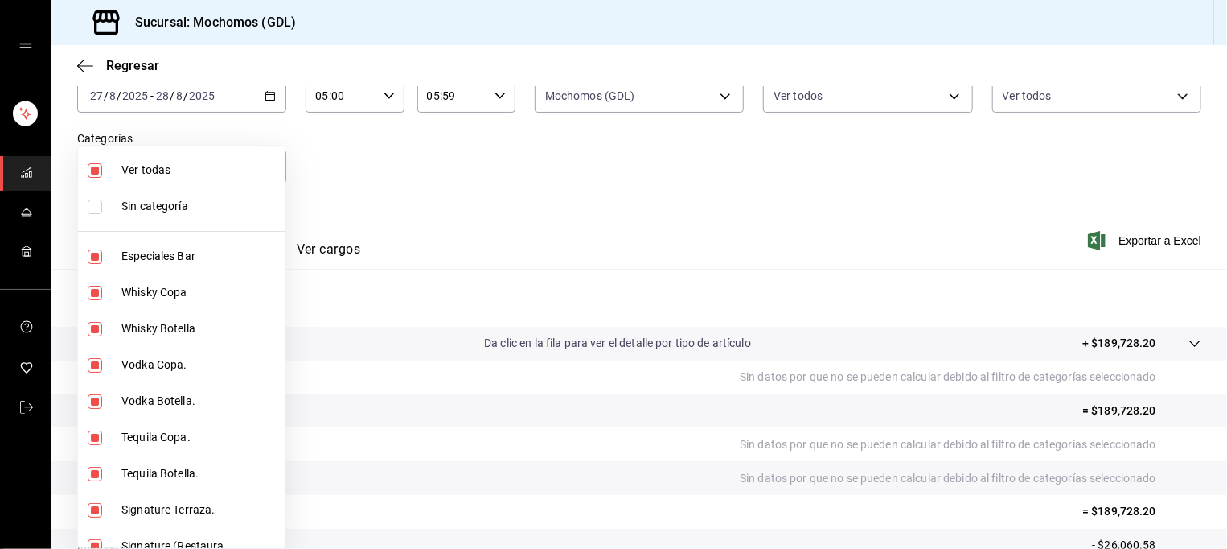
checkbox input "false"
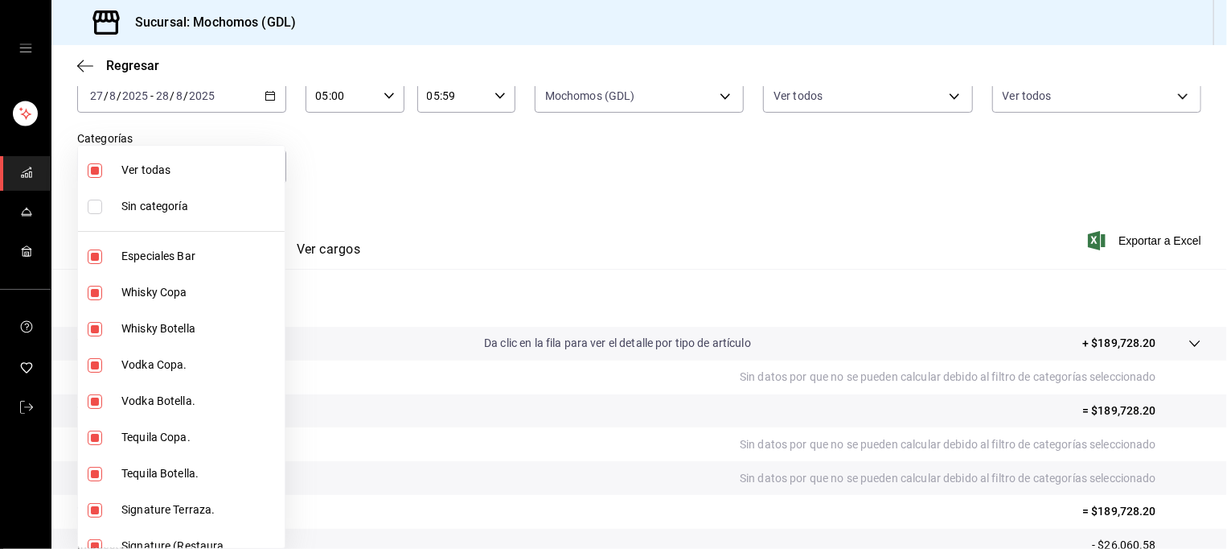
checkbox input "false"
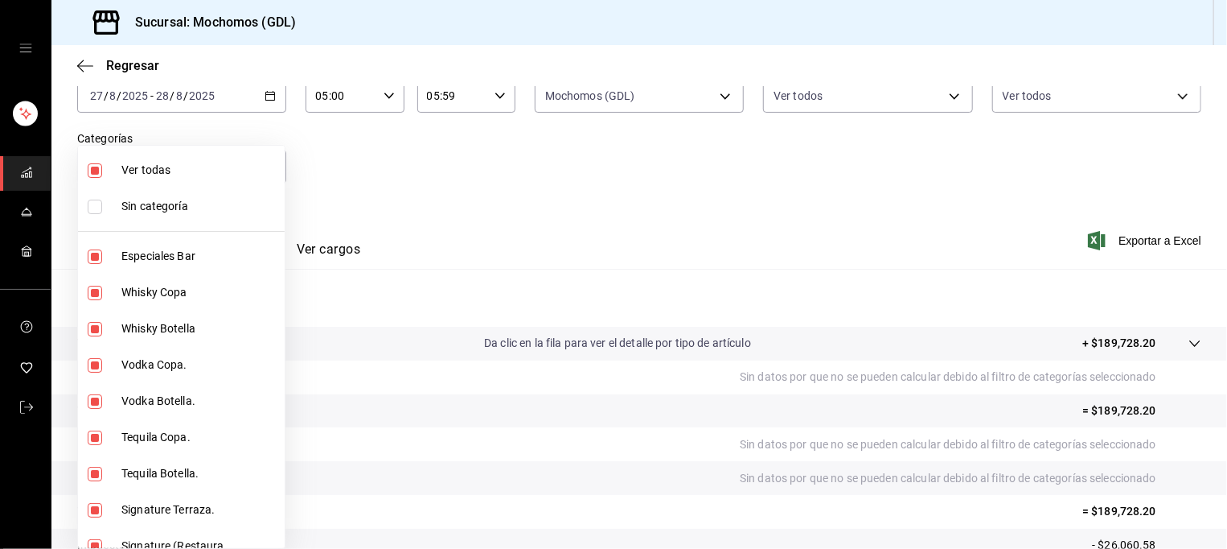
checkbox input "false"
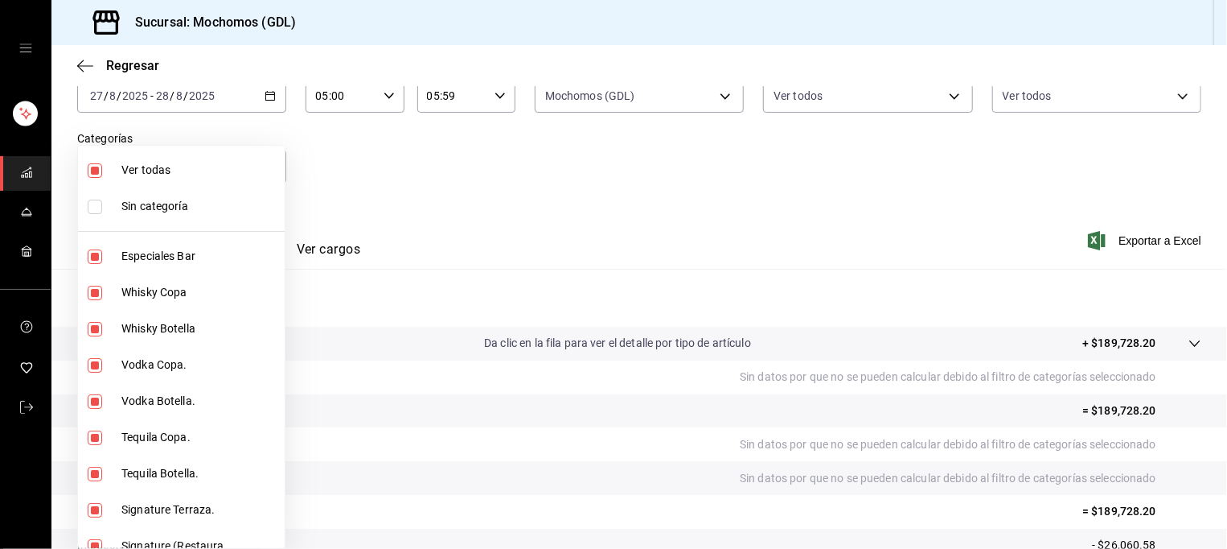
checkbox input "false"
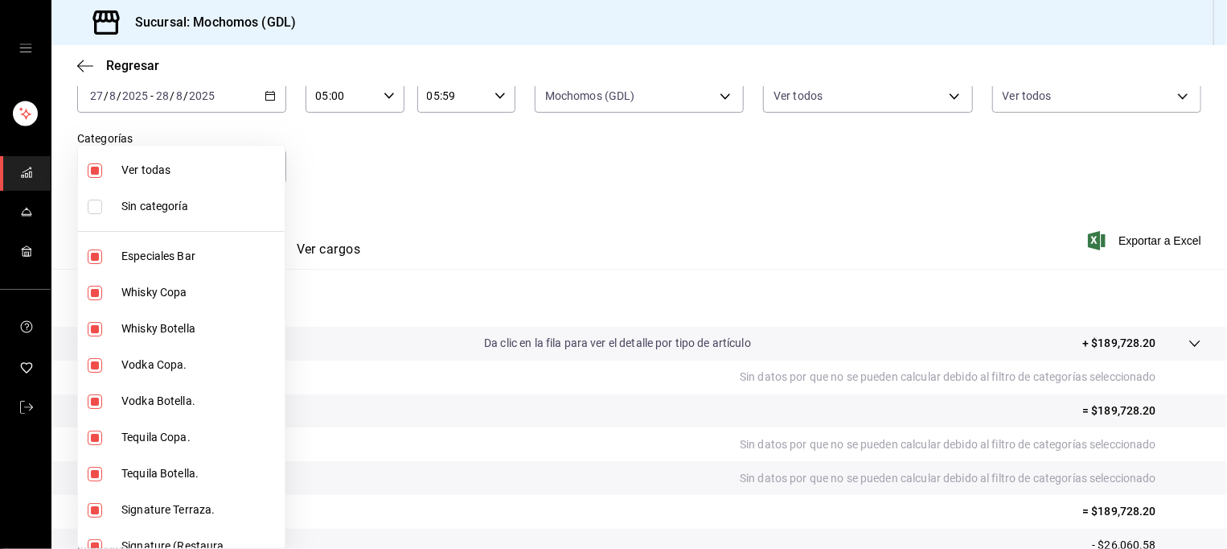
checkbox input "false"
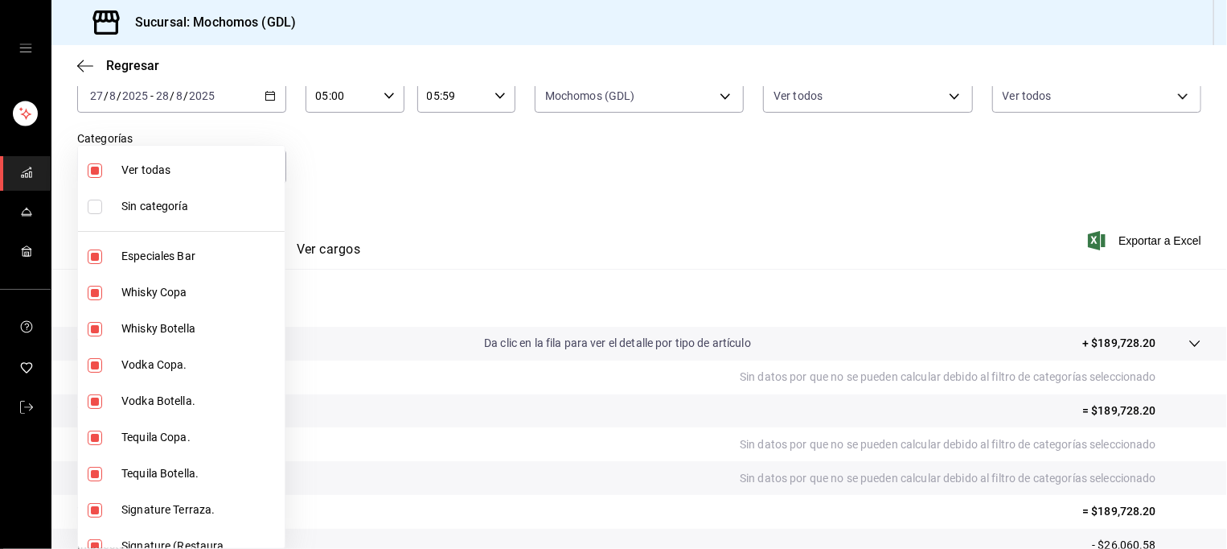
checkbox input "false"
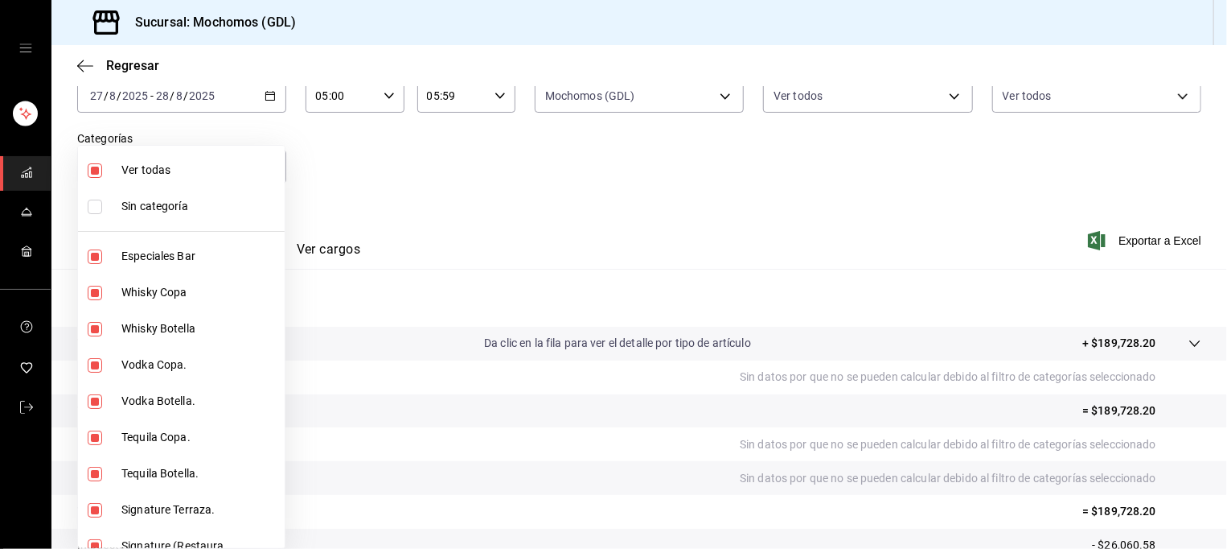
checkbox input "false"
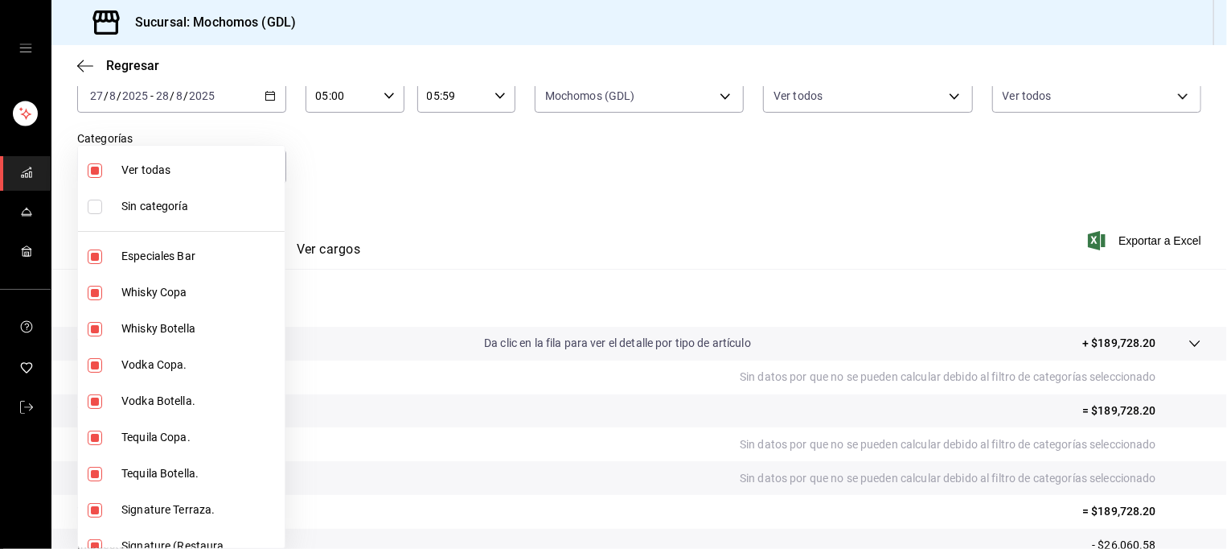
checkbox input "false"
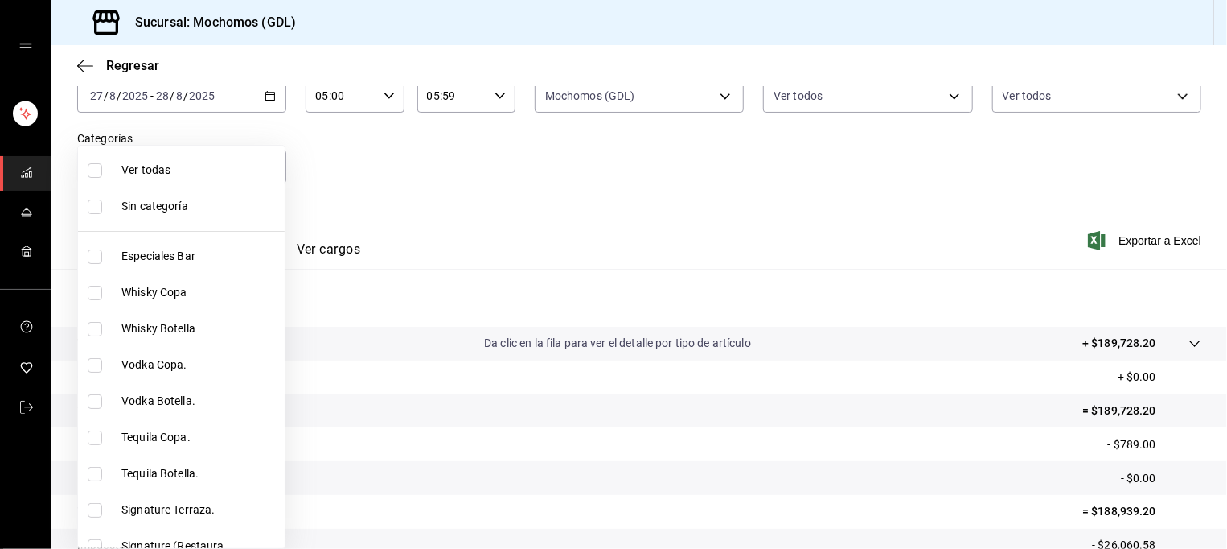
click at [449, 189] on div at bounding box center [613, 274] width 1227 height 549
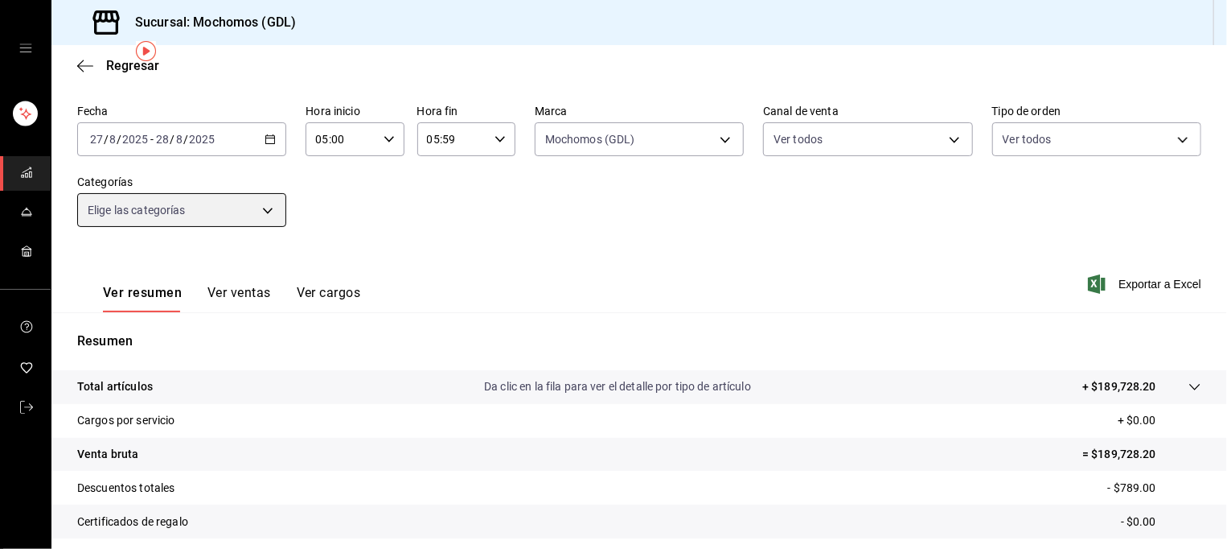
scroll to position [60, 0]
click at [179, 212] on body "Sucursal: Mochomos (GDL) Regresar Ventas Los artículos listados no incluyen des…" at bounding box center [613, 274] width 1227 height 549
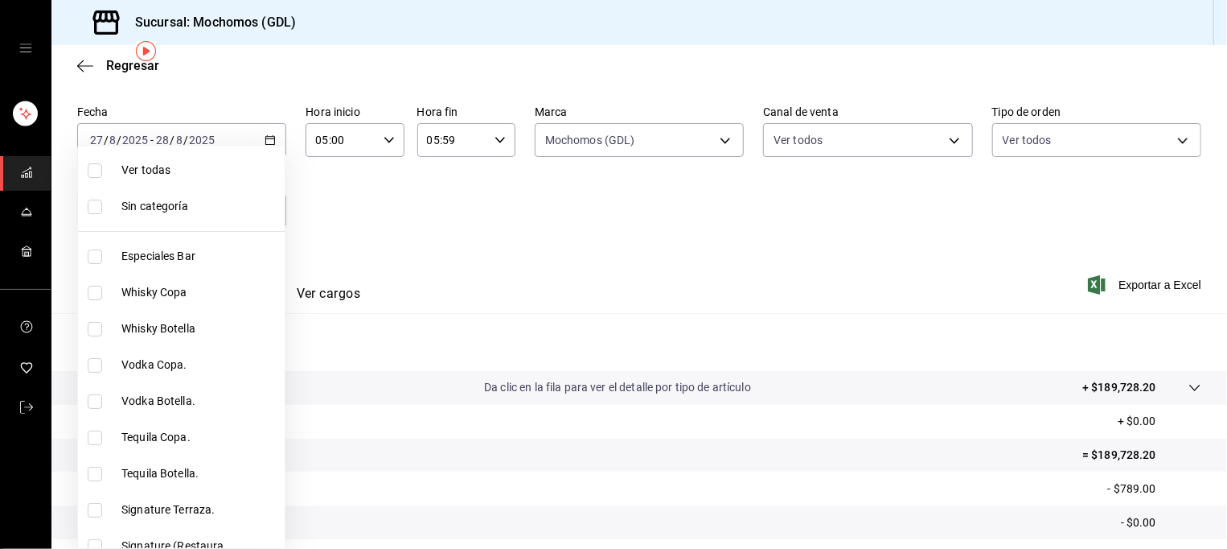
click at [195, 174] on span "Ver todas" at bounding box center [199, 170] width 157 height 17
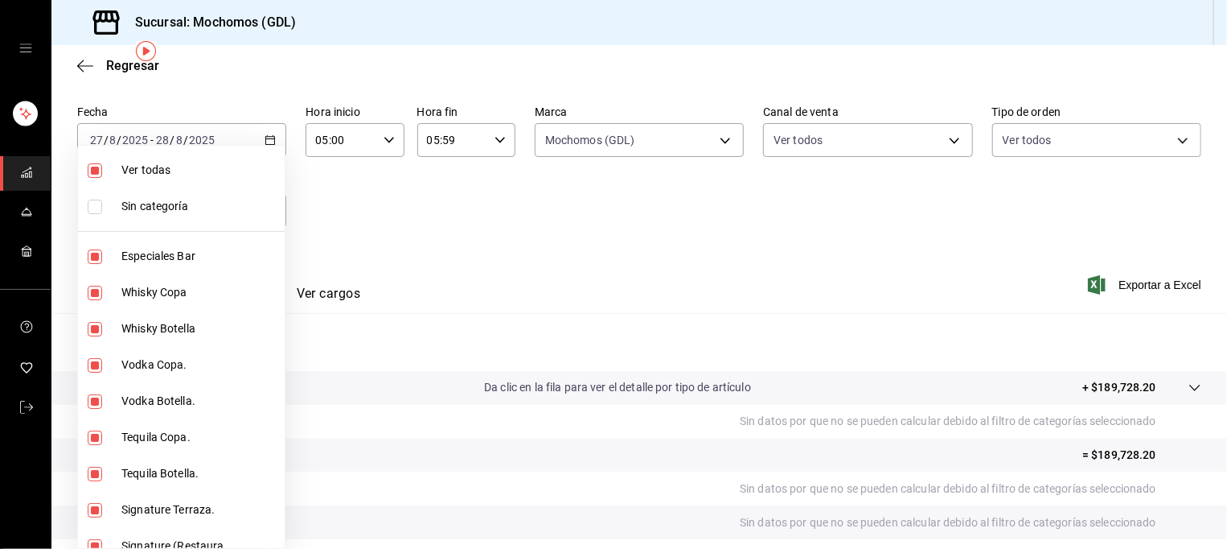
click at [483, 265] on div at bounding box center [613, 274] width 1227 height 549
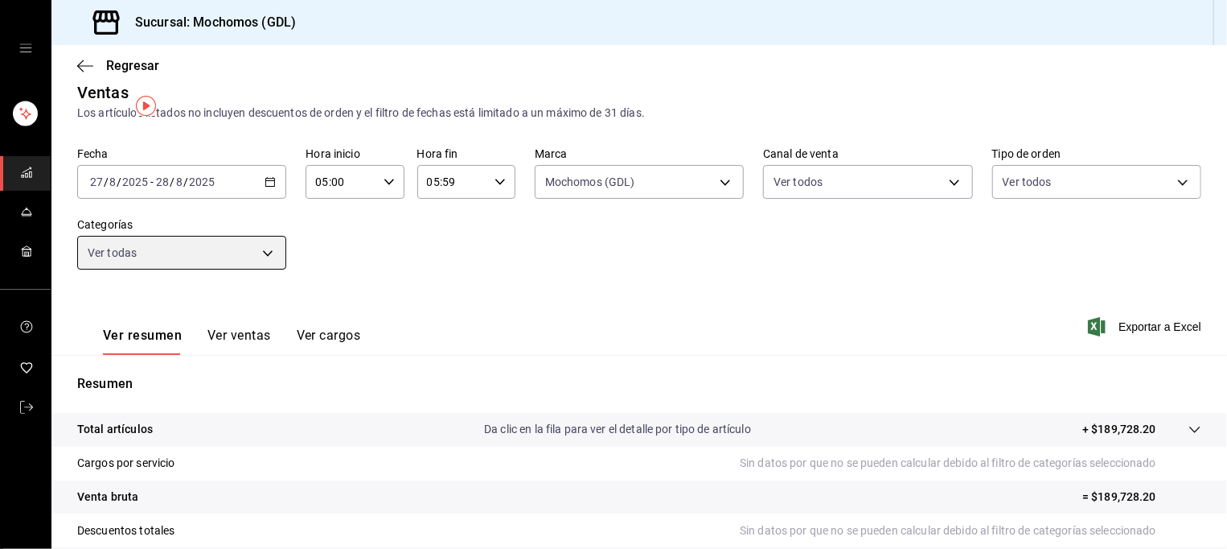
scroll to position [6, 0]
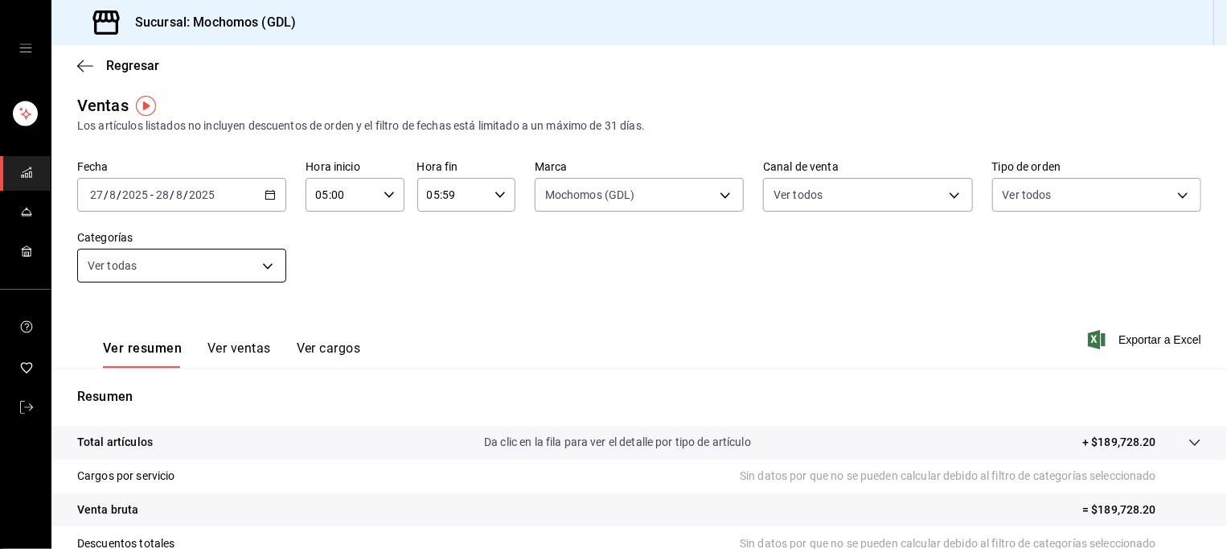
click at [154, 271] on body "Sucursal: Mochomos (GDL) Regresar Ventas Los artículos listados no incluyen des…" at bounding box center [613, 274] width 1227 height 549
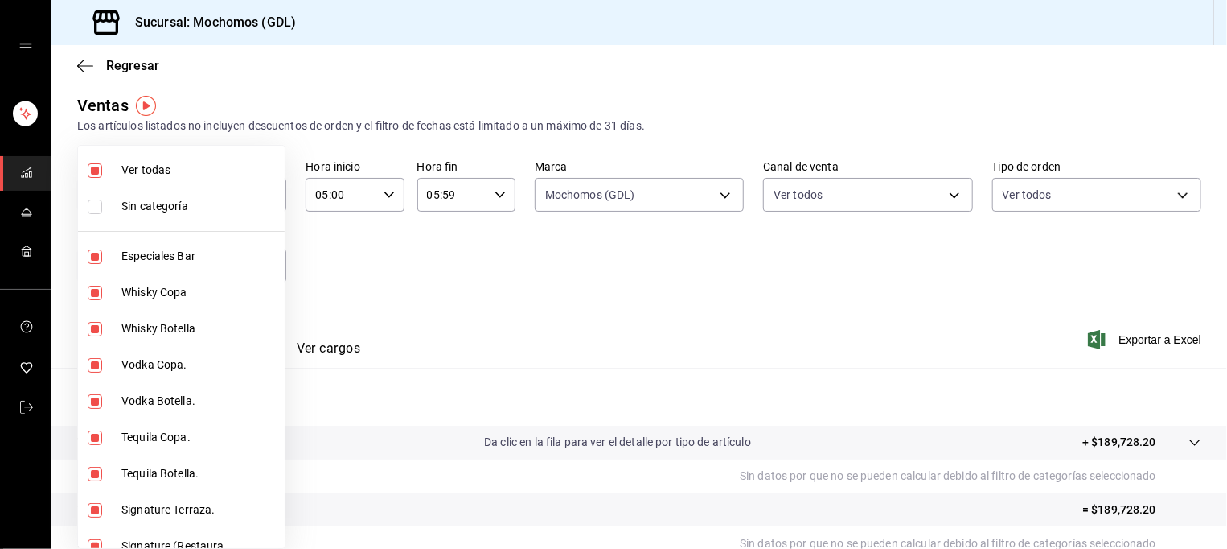
click at [186, 173] on span "Ver todas" at bounding box center [199, 170] width 157 height 17
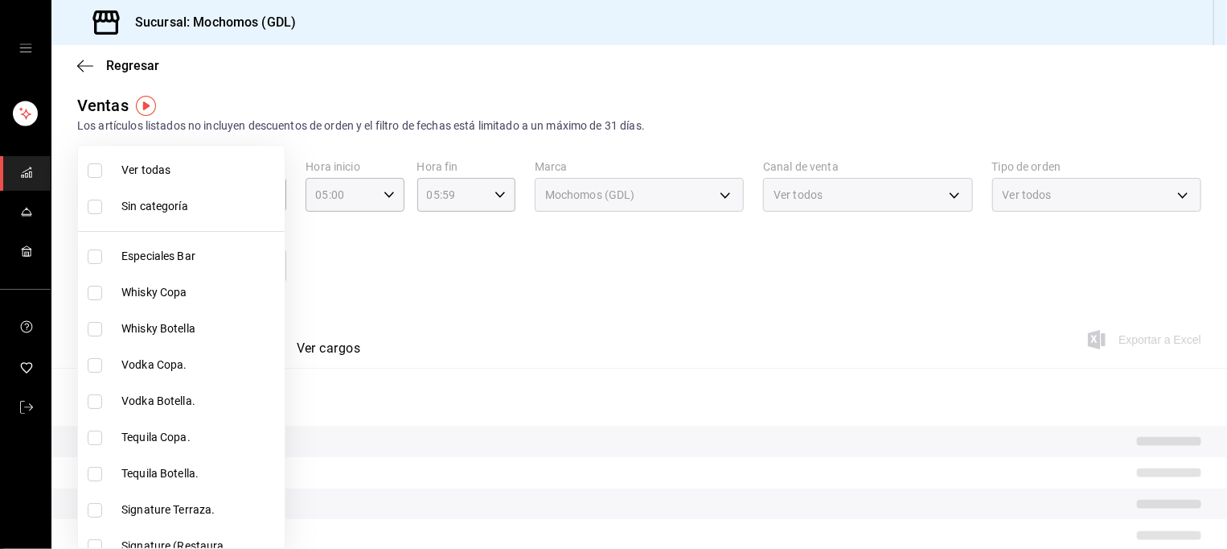
click at [503, 337] on div at bounding box center [613, 274] width 1227 height 549
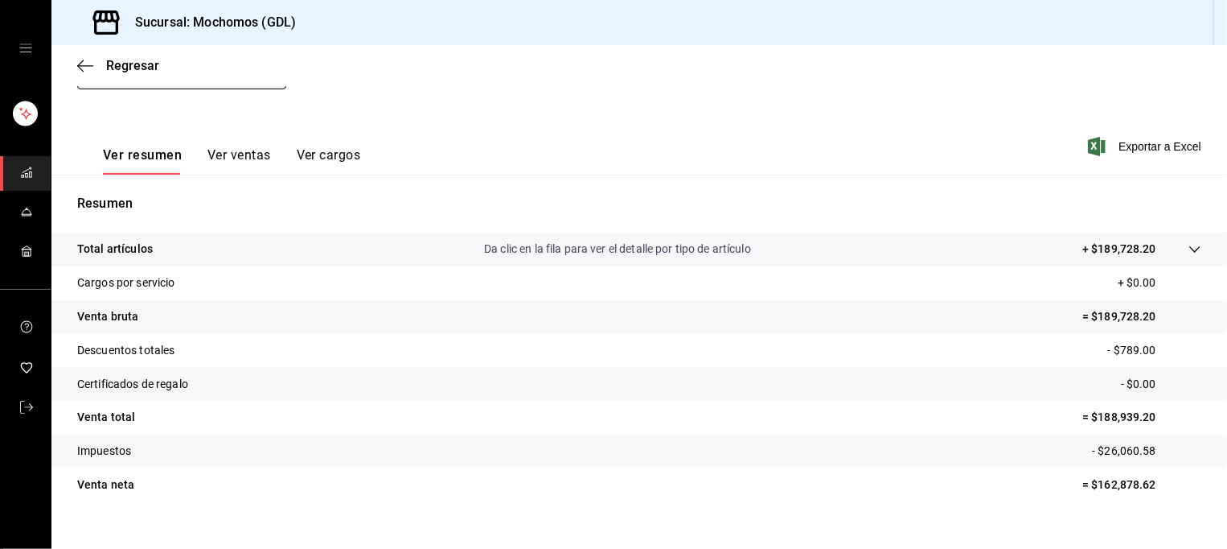
scroll to position [199, 0]
click at [25, 179] on span "mailbox folders" at bounding box center [26, 173] width 13 height 22
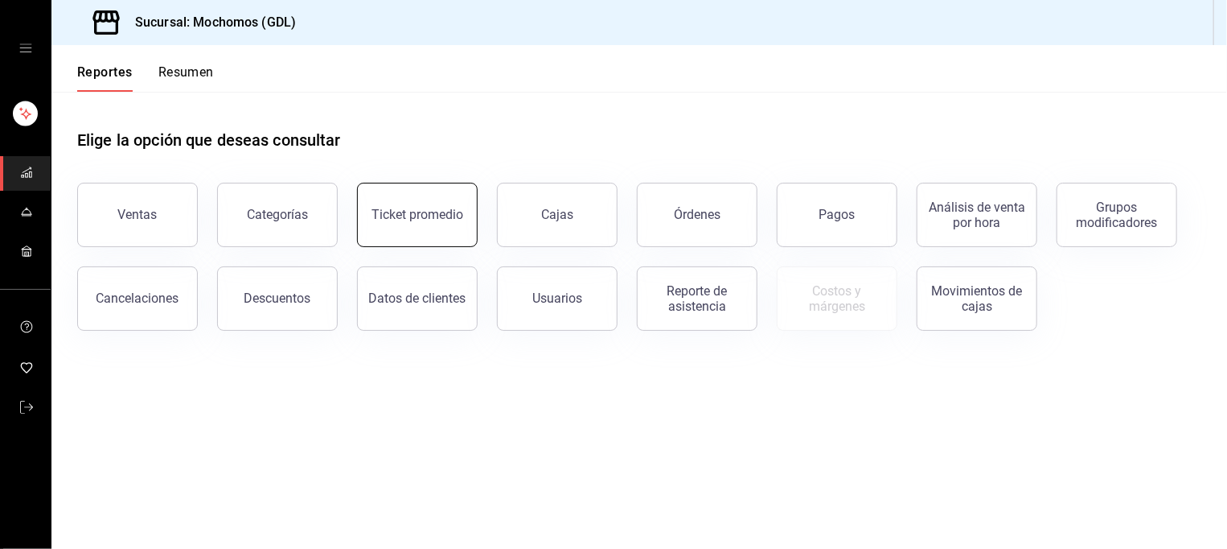
click at [413, 190] on button "Ticket promedio" at bounding box center [417, 215] width 121 height 64
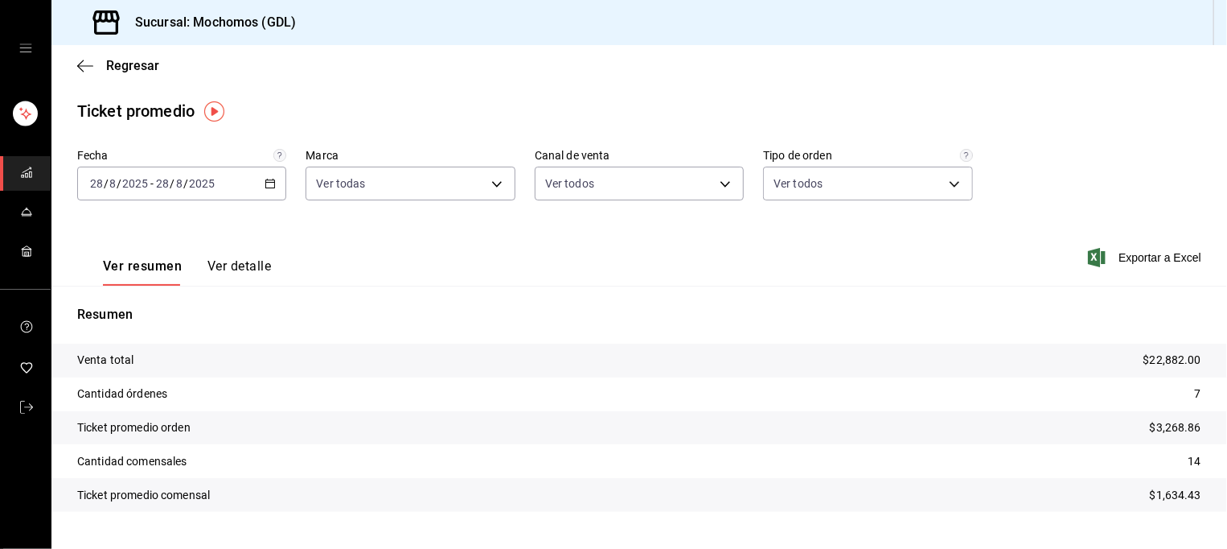
click at [265, 181] on icon "button" at bounding box center [270, 183] width 11 height 11
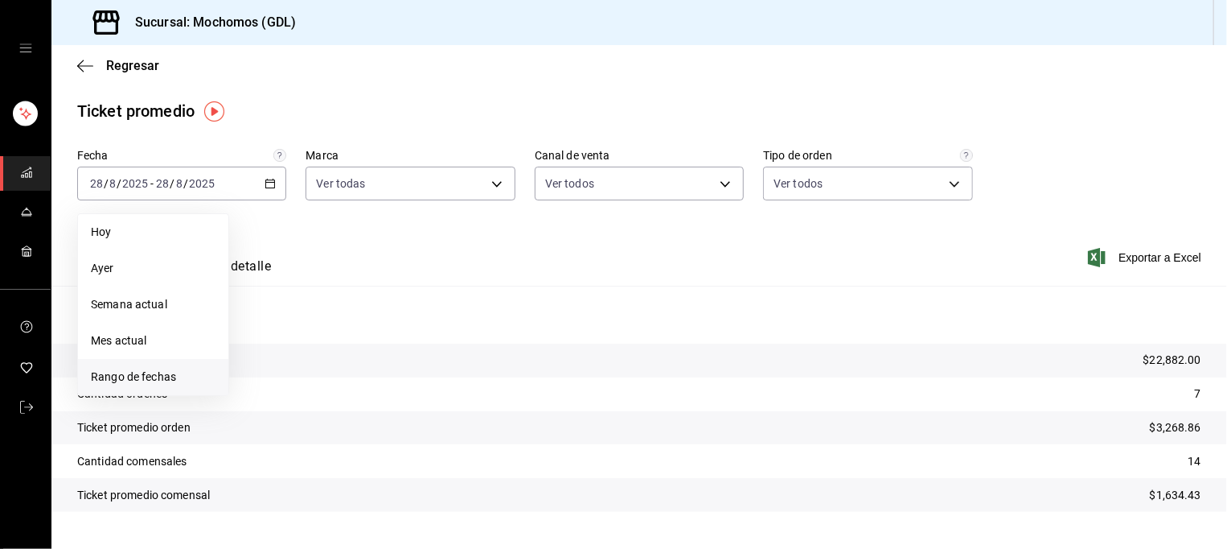
click at [162, 378] on span "Rango de fechas" at bounding box center [153, 376] width 125 height 17
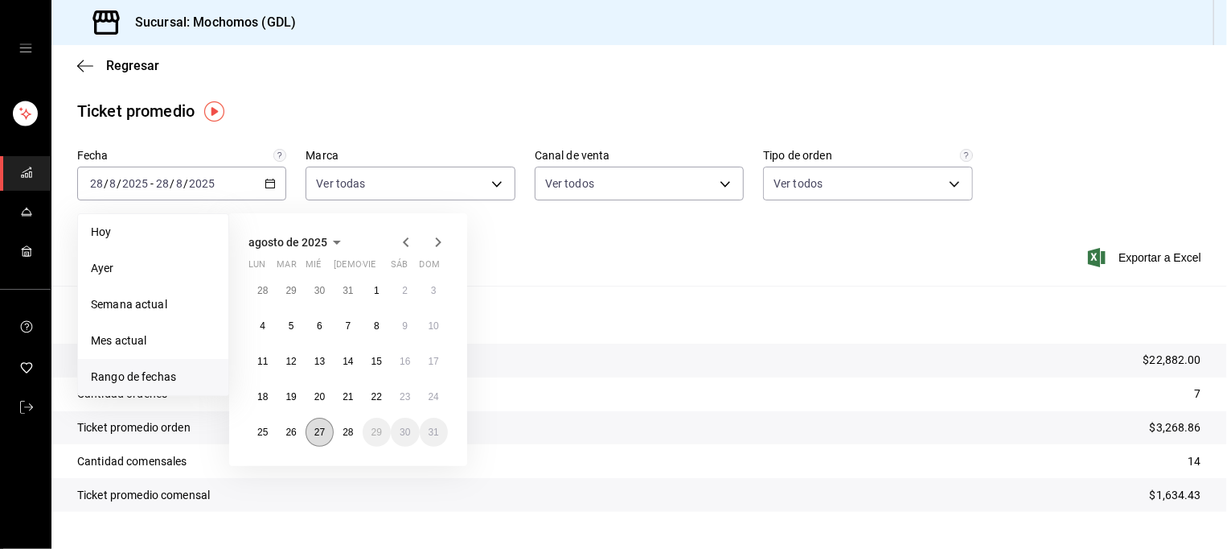
click at [314, 438] on button "27" at bounding box center [320, 431] width 28 height 29
click at [343, 435] on abbr "28" at bounding box center [348, 431] width 10 height 11
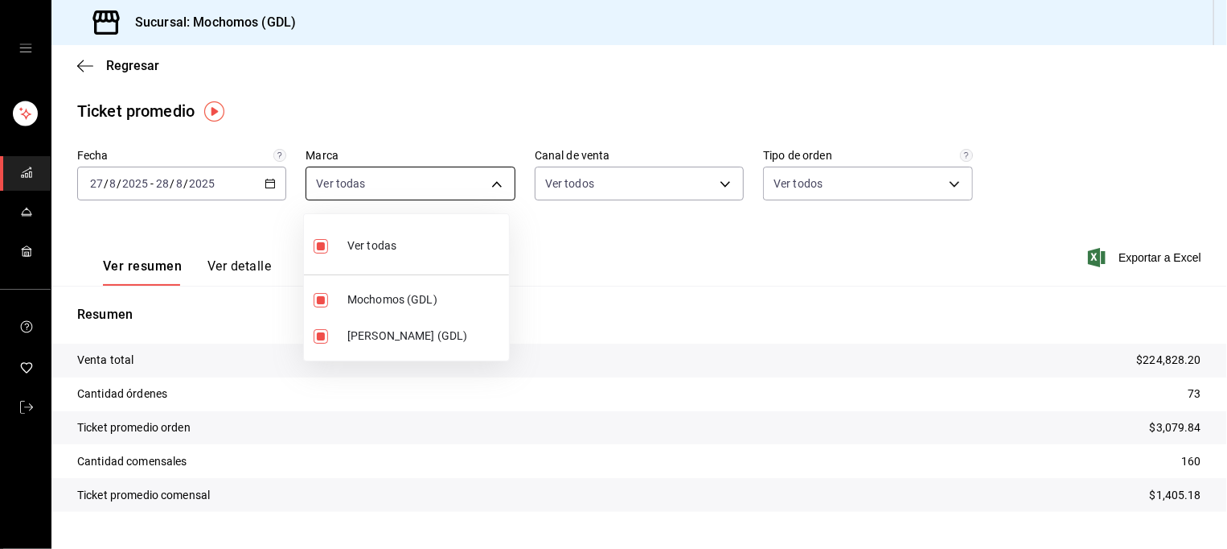
click at [438, 197] on body "Sucursal: Mochomos (GDL) Regresar Ticket promedio Fecha [DATE] [DATE] - [DATE] …" at bounding box center [613, 274] width 1227 height 549
click at [432, 328] on span "[PERSON_NAME] (GDL)" at bounding box center [424, 335] width 155 height 17
click at [602, 310] on div at bounding box center [613, 274] width 1227 height 549
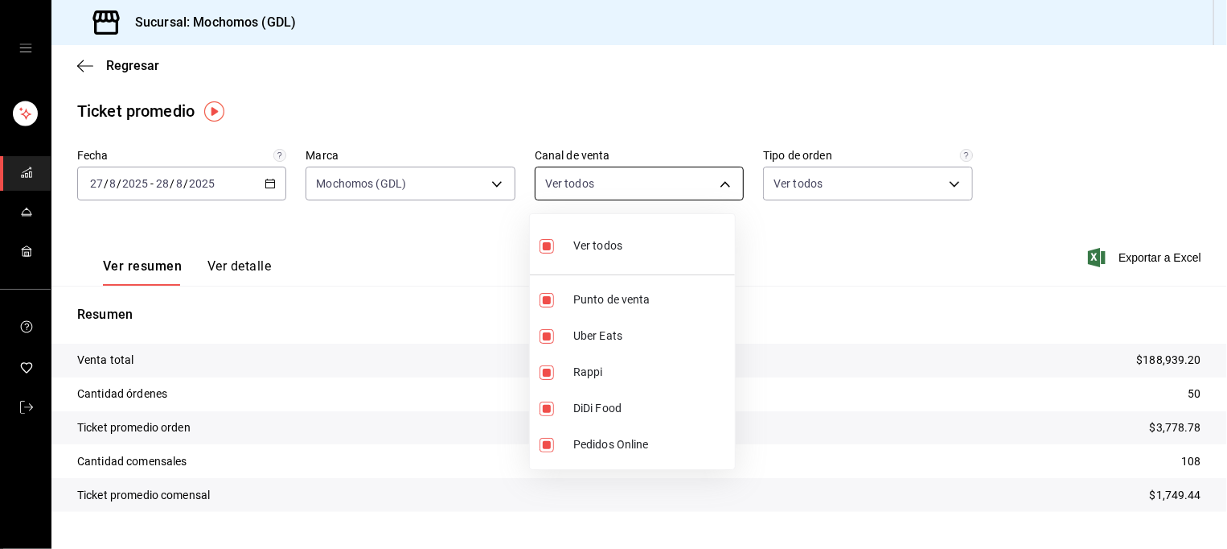
click at [697, 183] on body "Sucursal: Mochomos (GDL) Regresar Ticket promedio Fecha [DATE] [DATE] - [DATE] …" at bounding box center [613, 274] width 1227 height 549
click at [810, 252] on div at bounding box center [613, 274] width 1227 height 549
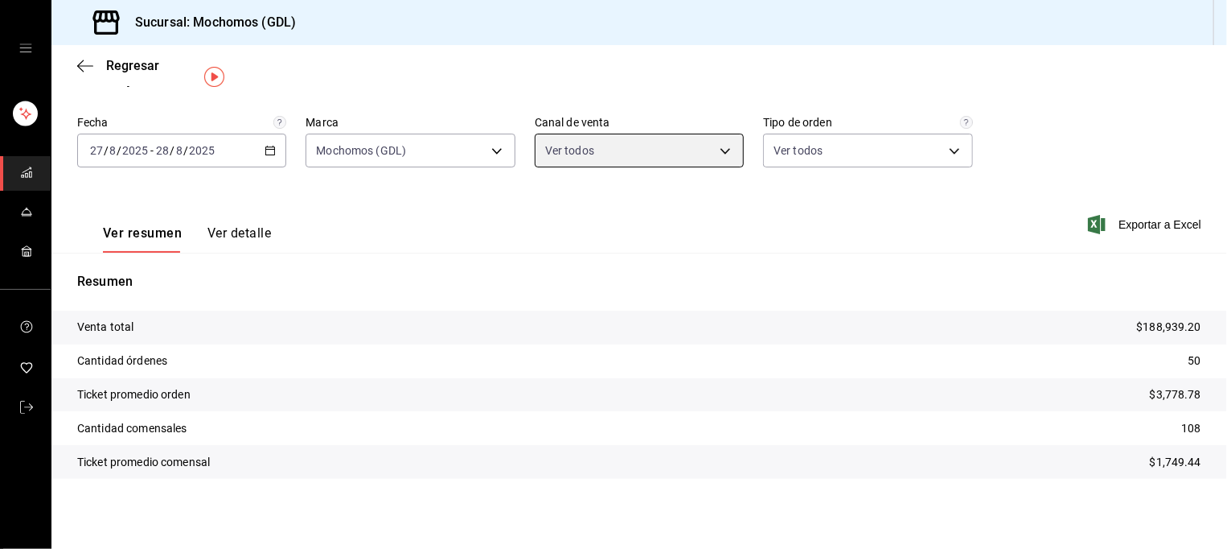
scroll to position [34, 0]
click at [27, 185] on link "mailbox folders" at bounding box center [25, 173] width 51 height 35
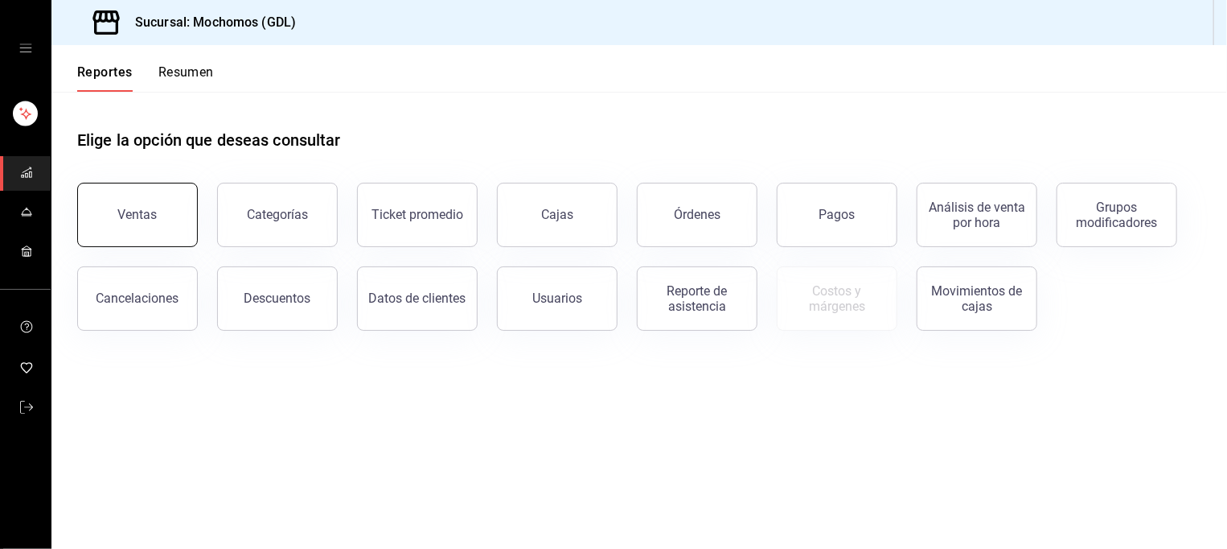
click at [137, 224] on button "Ventas" at bounding box center [137, 215] width 121 height 64
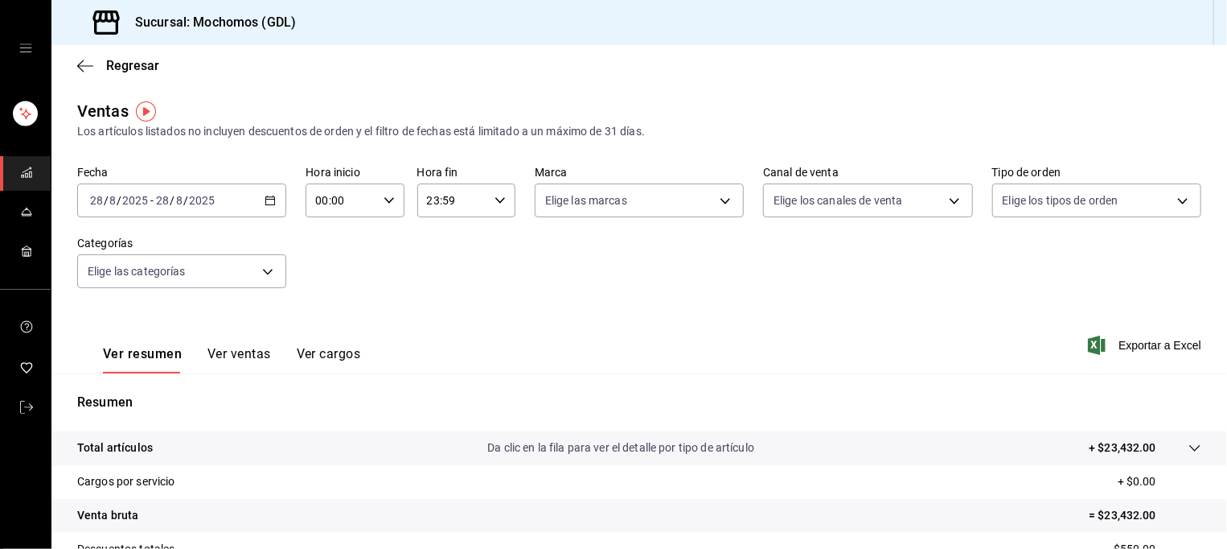
click at [265, 202] on icon "button" at bounding box center [270, 200] width 11 height 11
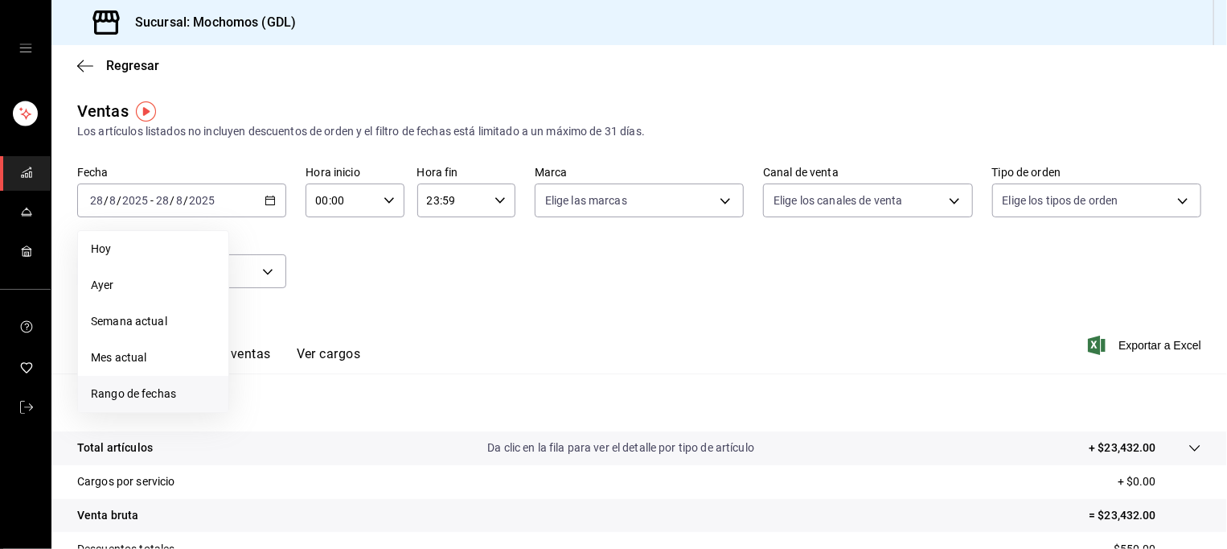
click at [143, 387] on span "Rango de fechas" at bounding box center [153, 393] width 125 height 17
click at [319, 450] on abbr "27" at bounding box center [319, 448] width 10 height 11
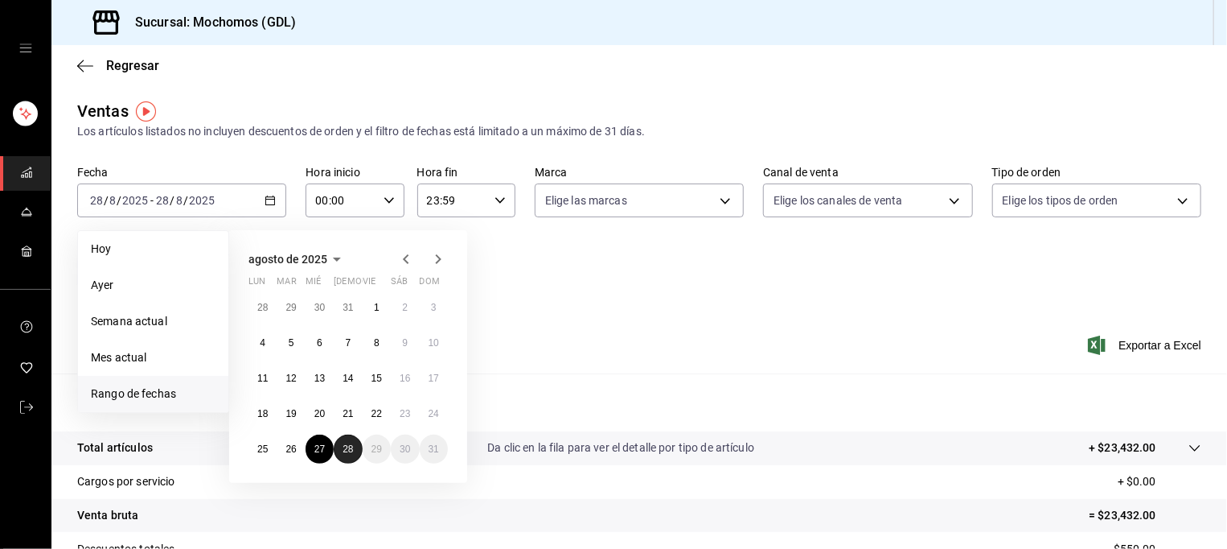
click at [358, 446] on button "28" at bounding box center [348, 448] width 28 height 29
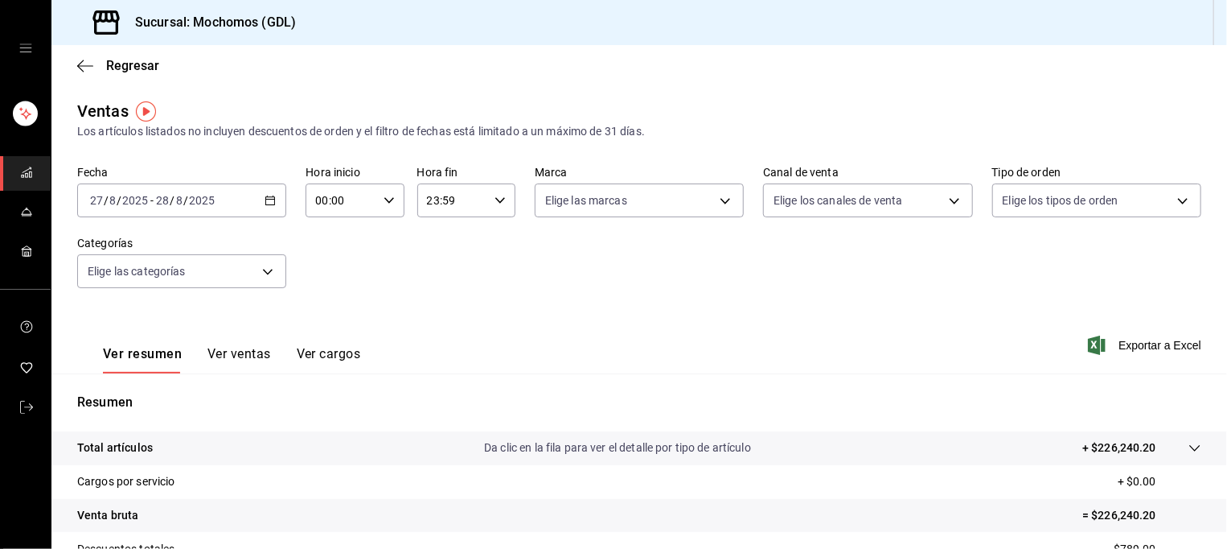
click at [353, 211] on input "00:00" at bounding box center [341, 200] width 71 height 32
click at [328, 343] on span "05" at bounding box center [327, 336] width 23 height 13
click at [475, 212] on div at bounding box center [613, 274] width 1227 height 549
click at [475, 212] on input "23:59" at bounding box center [452, 200] width 71 height 32
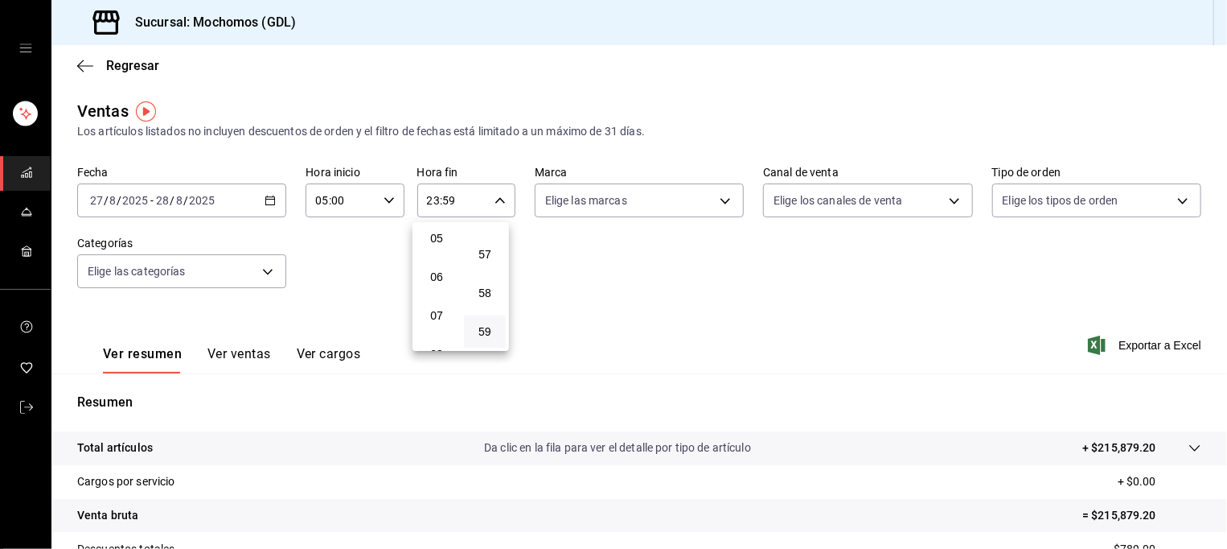
scroll to position [196, 0]
click at [434, 241] on span "05" at bounding box center [436, 238] width 23 height 13
click at [675, 199] on div at bounding box center [613, 274] width 1227 height 549
click at [675, 199] on body "Sucursal: Mochomos (GDL) Regresar Ventas Los artículos listados no incluyen des…" at bounding box center [613, 274] width 1227 height 549
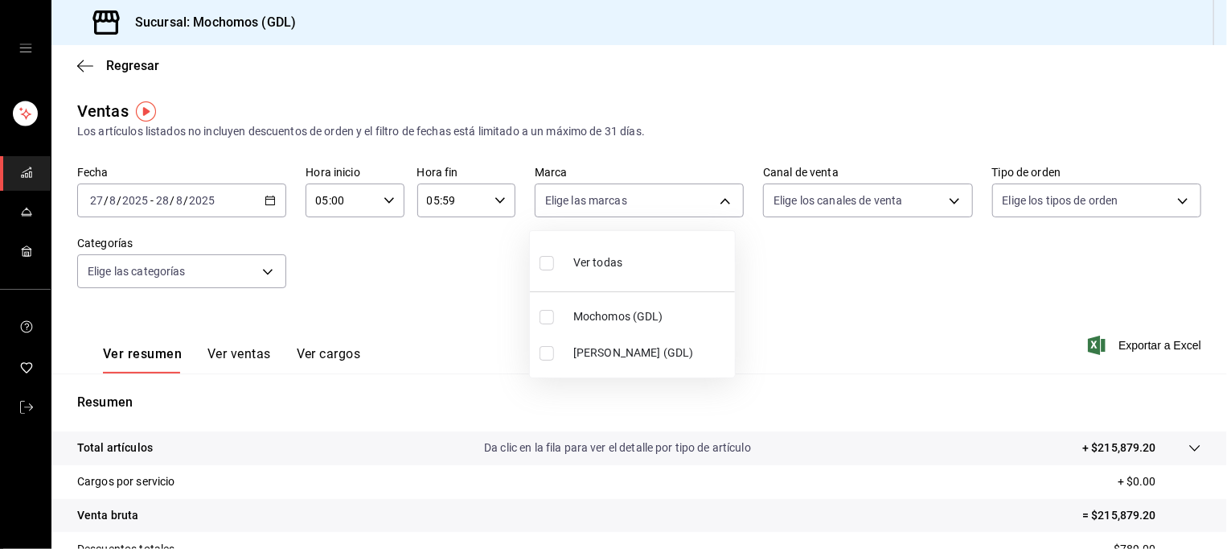
click at [655, 321] on span "Mochomos (GDL)" at bounding box center [650, 316] width 155 height 17
click at [867, 203] on div at bounding box center [613, 274] width 1227 height 549
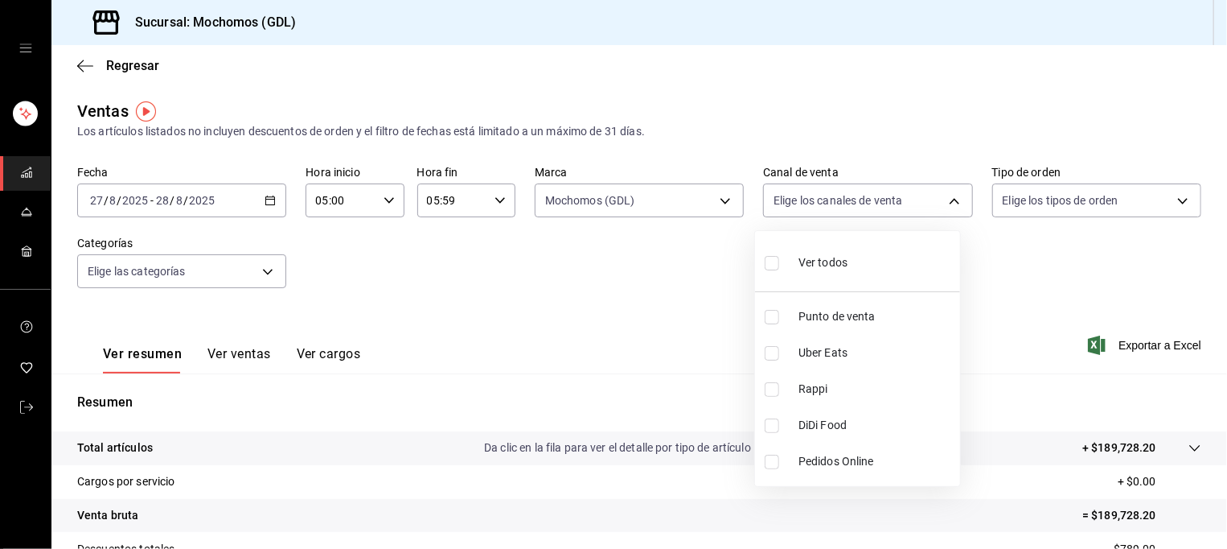
click at [867, 203] on body "Sucursal: Mochomos (GDL) Regresar Ventas Los artículos listados no incluyen des…" at bounding box center [613, 274] width 1227 height 549
click at [853, 268] on li "Ver todos" at bounding box center [857, 260] width 205 height 47
click at [1047, 209] on div at bounding box center [613, 274] width 1227 height 549
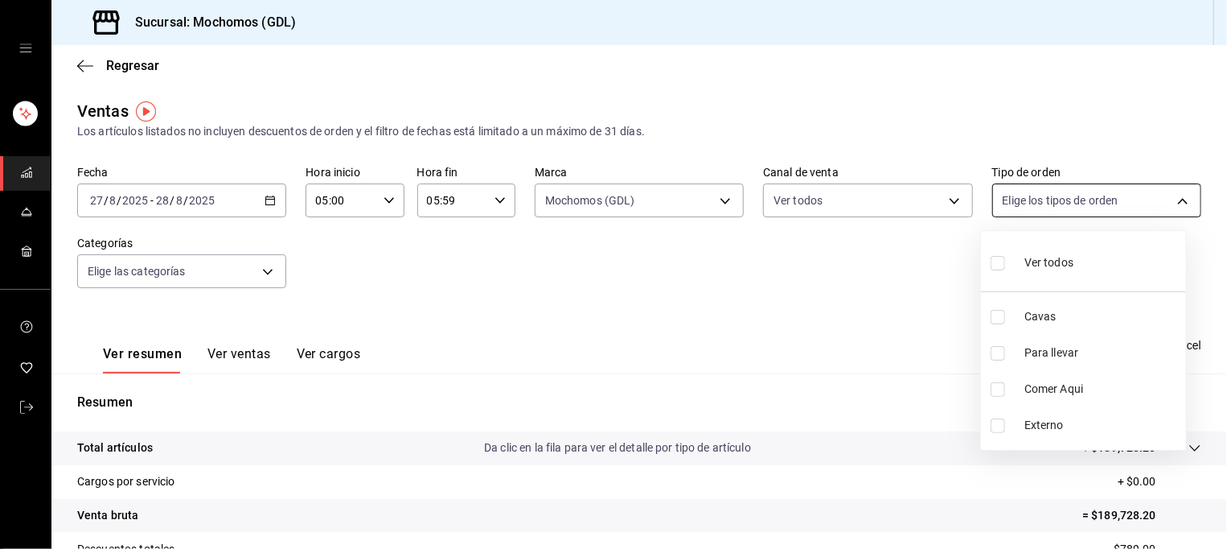
click at [1074, 208] on body "Sucursal: Mochomos (GDL) Regresar Ventas Los artículos listados no incluyen des…" at bounding box center [613, 274] width 1227 height 549
click at [1066, 270] on span "Ver todos" at bounding box center [1049, 262] width 49 height 17
click at [263, 272] on div at bounding box center [613, 274] width 1227 height 549
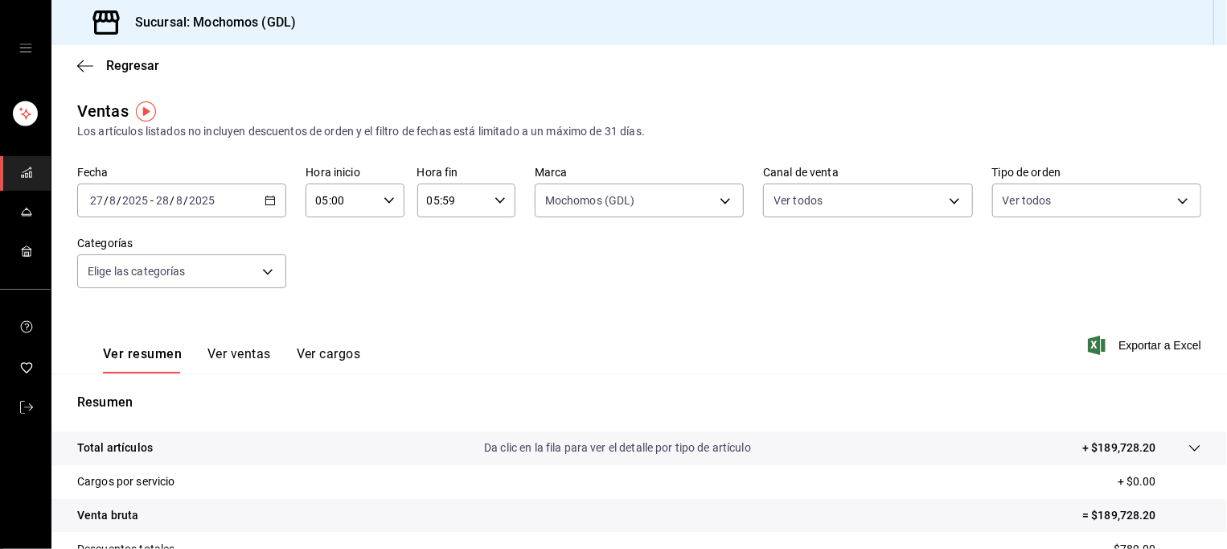
click at [263, 272] on body "Sucursal: Mochomos (GDL) Regresar Ventas Los artículos listados no incluyen des…" at bounding box center [613, 274] width 1227 height 549
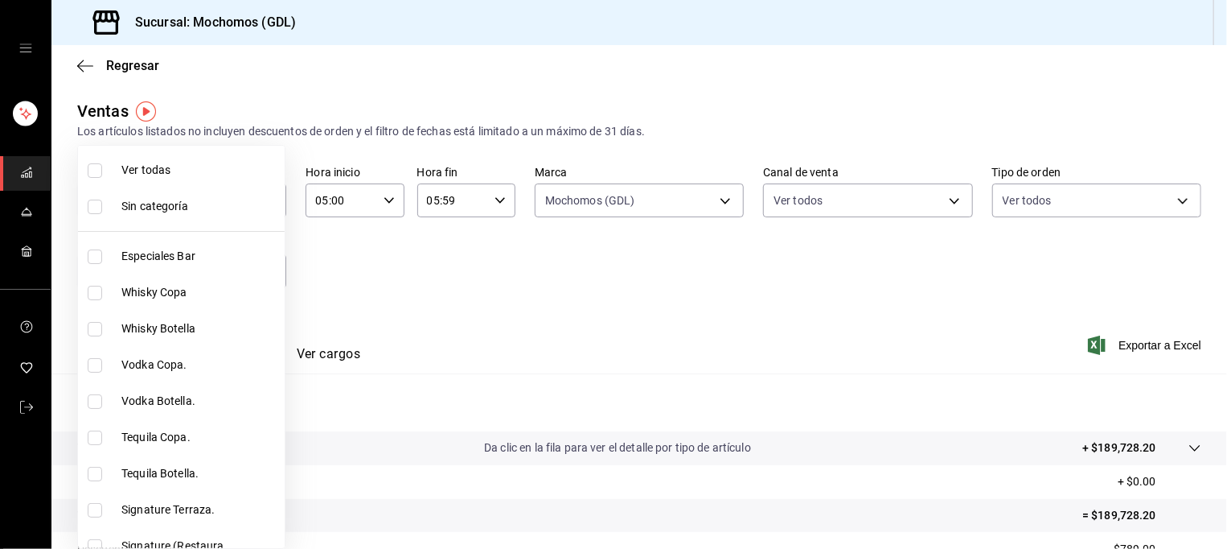
click at [233, 166] on span "Ver todas" at bounding box center [199, 170] width 157 height 17
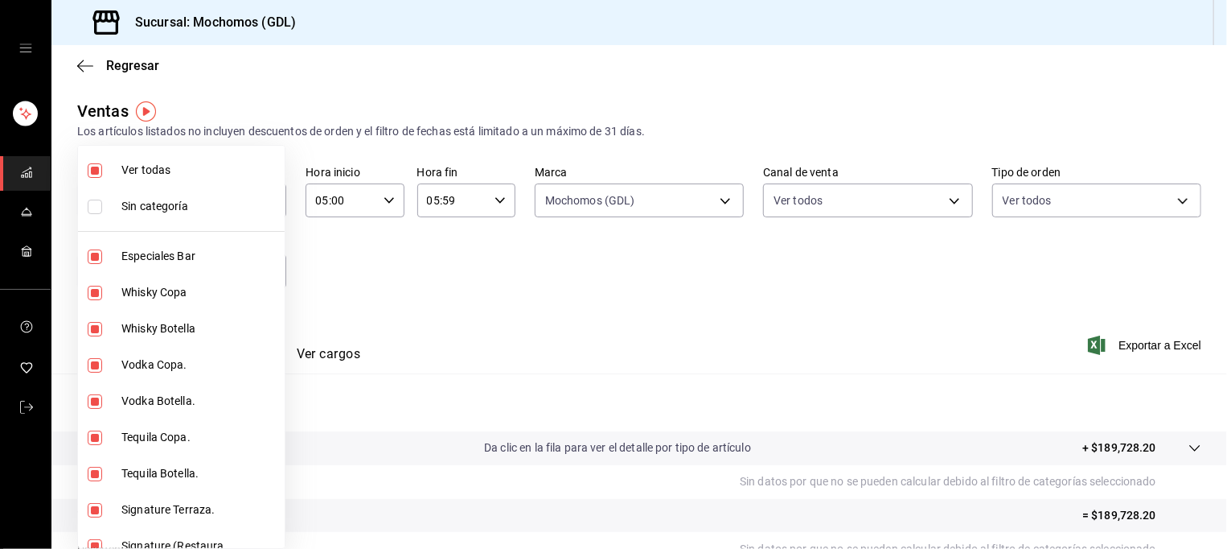
click at [1108, 340] on div at bounding box center [613, 274] width 1227 height 549
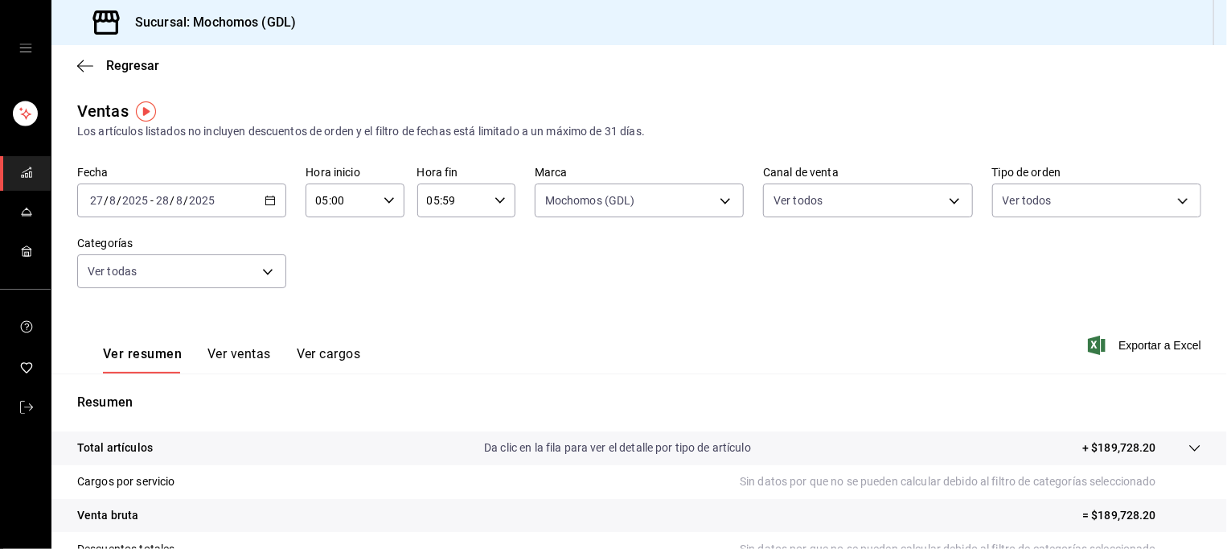
click at [1108, 340] on span "Exportar a Excel" at bounding box center [1146, 344] width 110 height 19
click at [29, 175] on rect "mailbox folders" at bounding box center [30, 175] width 2 height 6
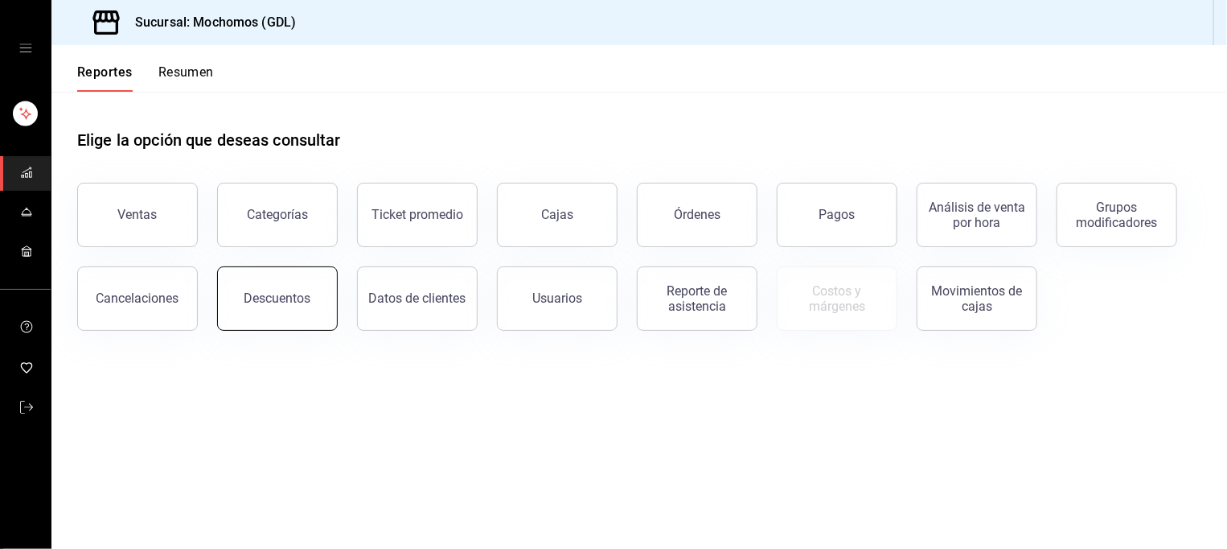
click at [298, 323] on button "Descuentos" at bounding box center [277, 298] width 121 height 64
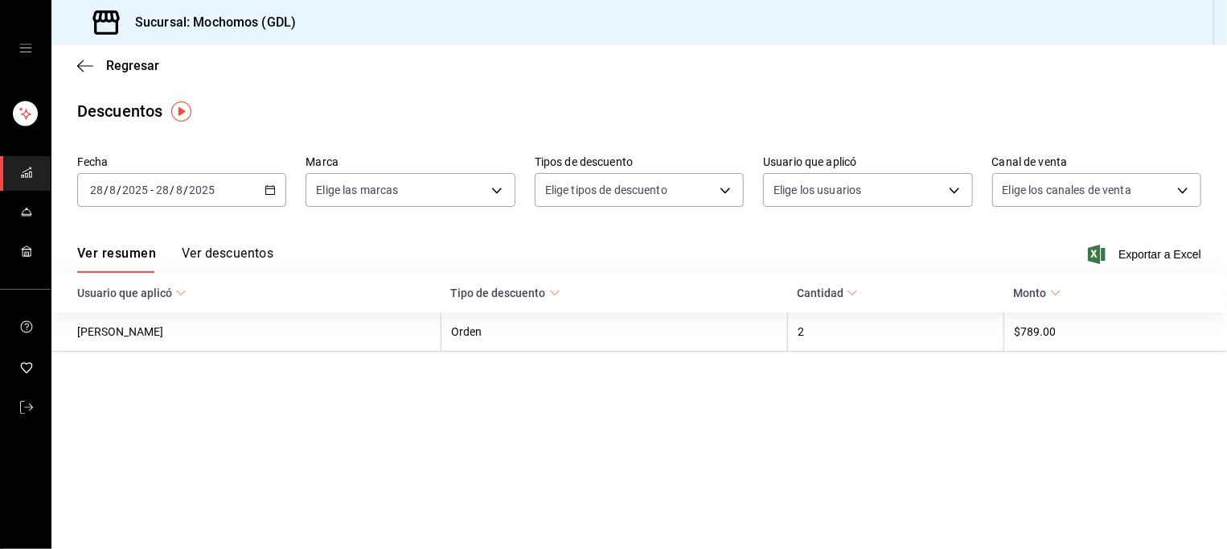
click at [269, 191] on icon "button" at bounding box center [270, 189] width 11 height 11
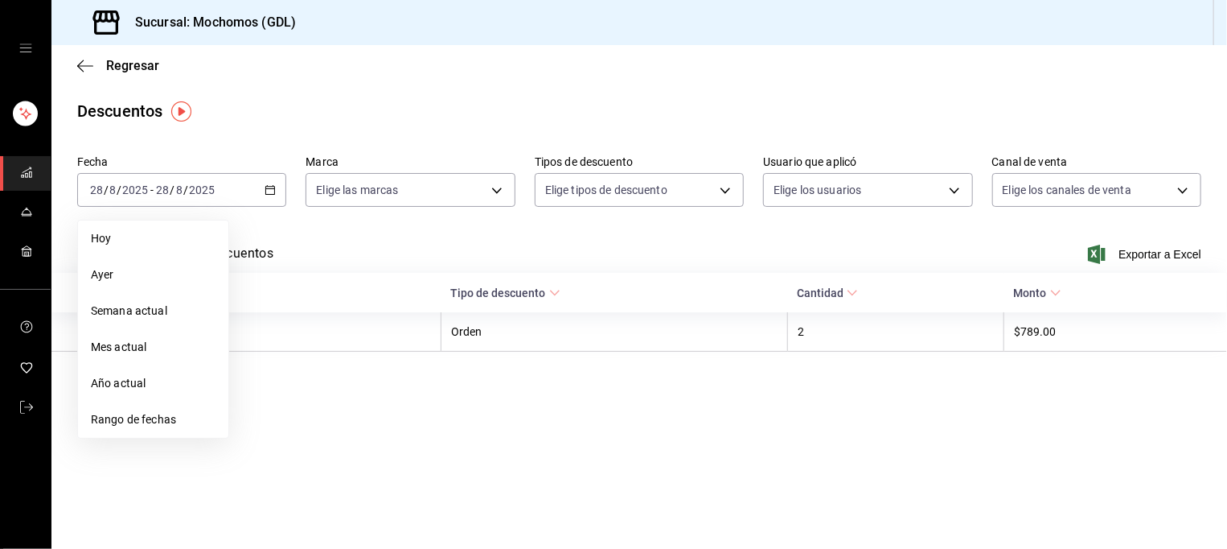
click at [183, 417] on span "Rango de fechas" at bounding box center [153, 419] width 125 height 17
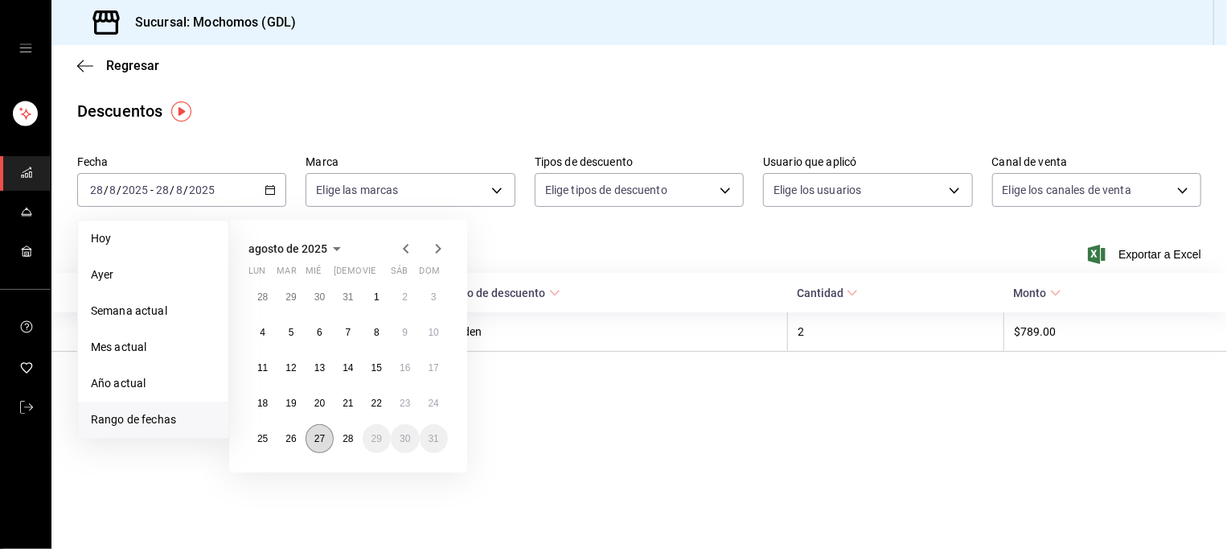
click at [317, 439] on abbr "27" at bounding box center [319, 438] width 10 height 11
click at [351, 437] on abbr "28" at bounding box center [348, 438] width 10 height 11
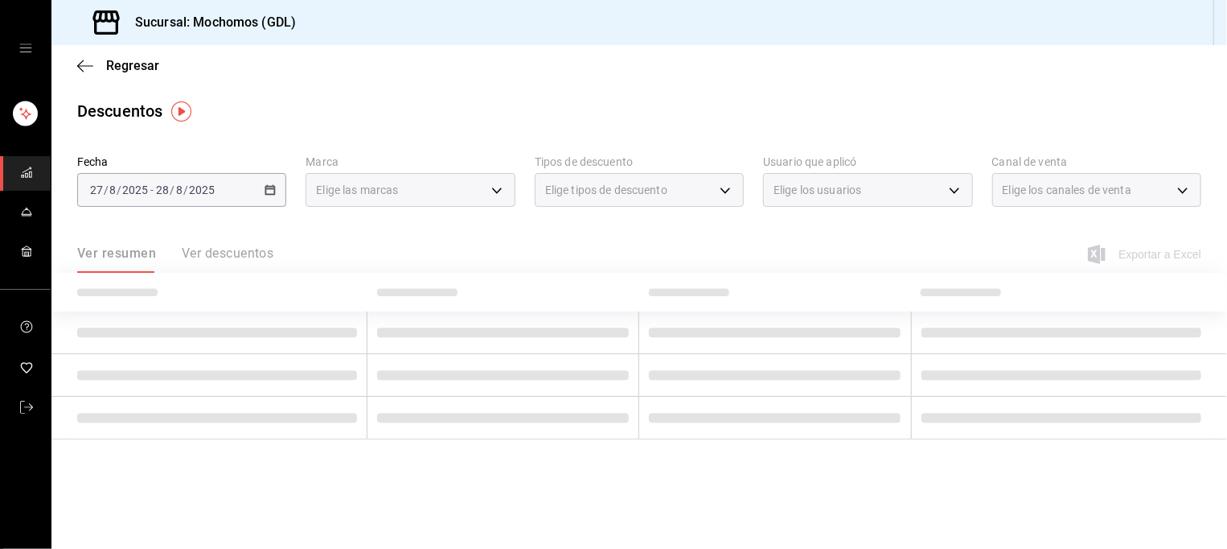
click at [401, 192] on div "Elige las marcas" at bounding box center [410, 190] width 209 height 34
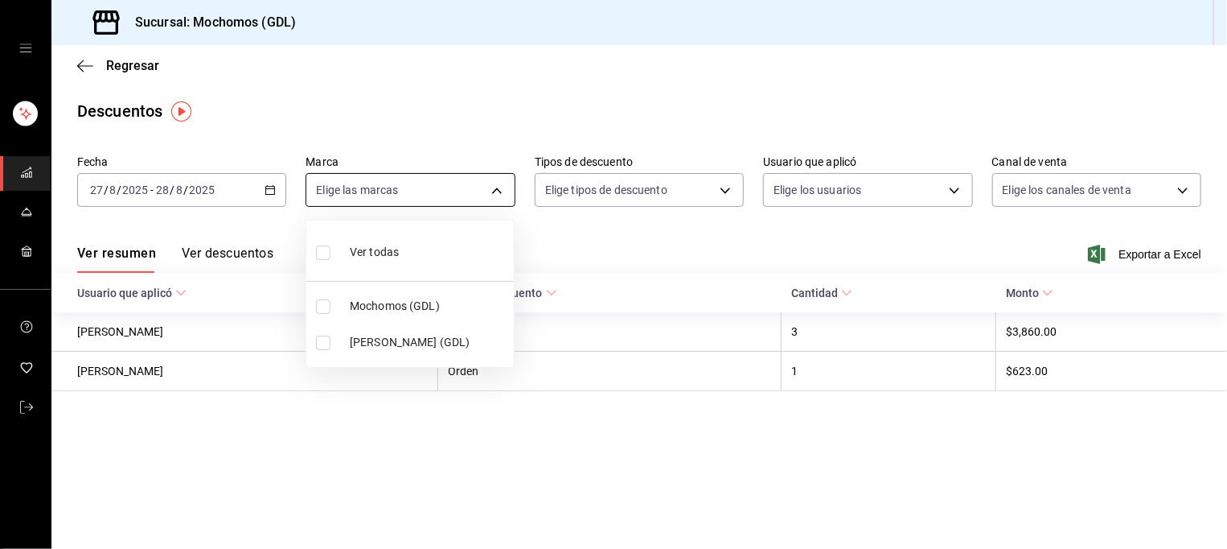
click at [401, 192] on body "Sucursal: Mochomos (GDL) Regresar Descuentos Fecha [DATE] [DATE] - [DATE] [DATE…" at bounding box center [613, 274] width 1227 height 549
click at [396, 310] on span "Mochomos (GDL)" at bounding box center [429, 306] width 158 height 17
click at [665, 197] on div at bounding box center [613, 274] width 1227 height 549
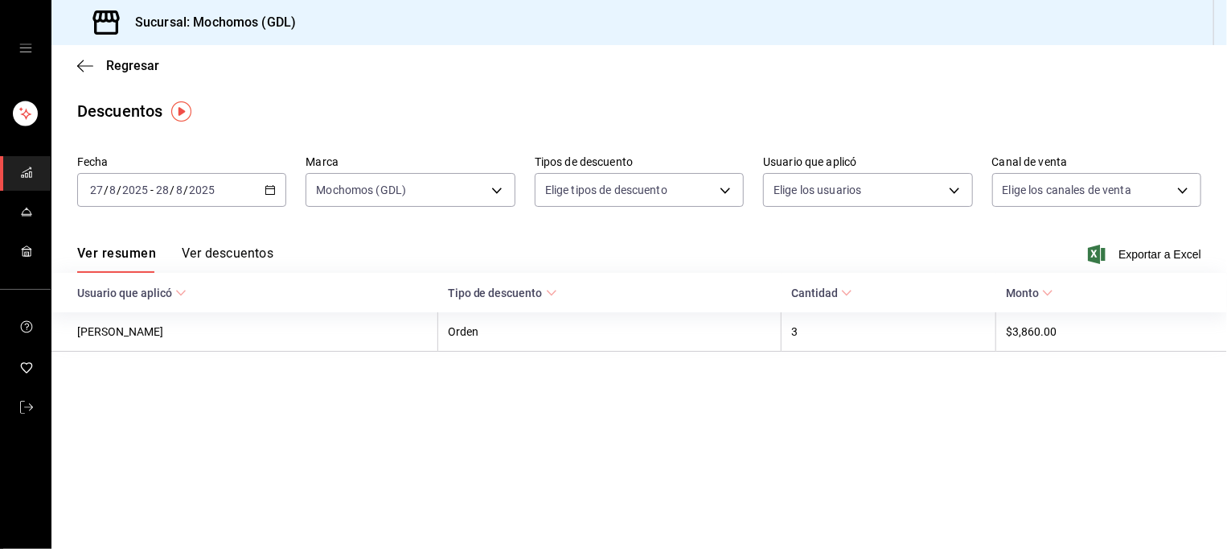
click at [665, 197] on body "Sucursal: Mochomos (GDL) Regresar Descuentos Fecha [DATE] [DATE] - [DATE] [DATE…" at bounding box center [613, 274] width 1227 height 549
click at [654, 248] on span "Orden" at bounding box center [653, 243] width 154 height 17
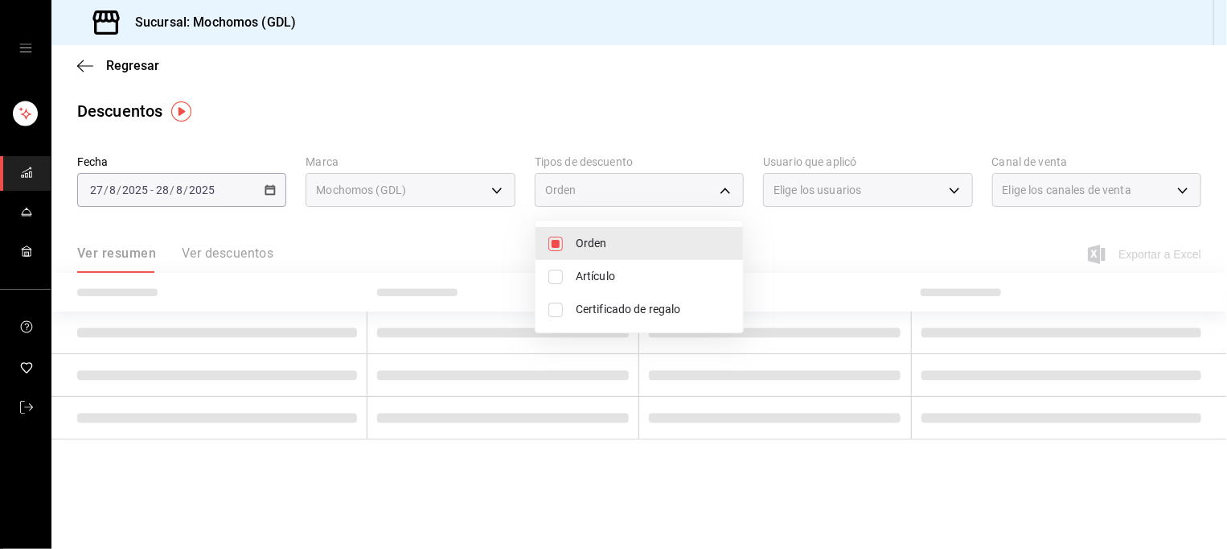
click at [648, 276] on span "Artículo" at bounding box center [653, 276] width 154 height 17
click at [643, 304] on span "Certificado de regalo" at bounding box center [653, 309] width 154 height 17
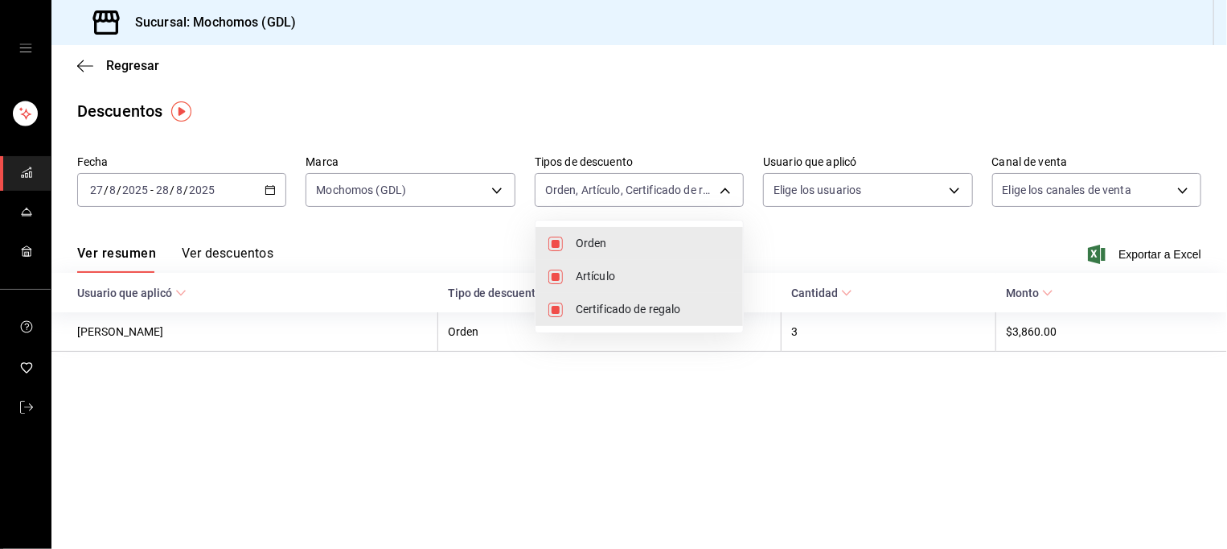
click at [862, 191] on div at bounding box center [613, 274] width 1227 height 549
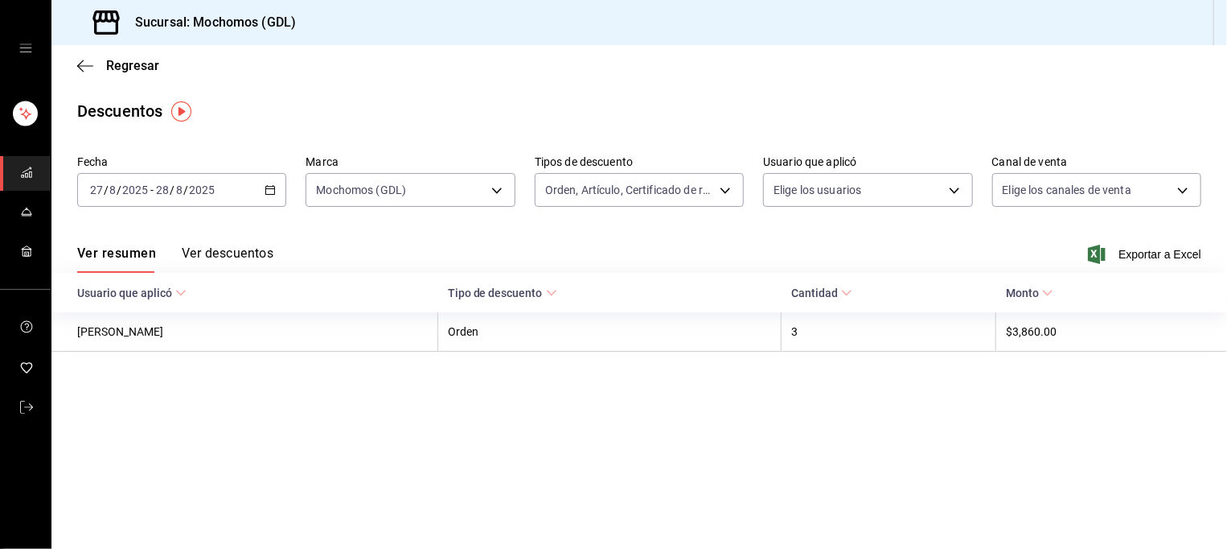
click at [862, 191] on body "Sucursal: Mochomos (GDL) Regresar Descuentos Fecha [DATE] [DATE] - [DATE] [DATE…" at bounding box center [613, 274] width 1227 height 549
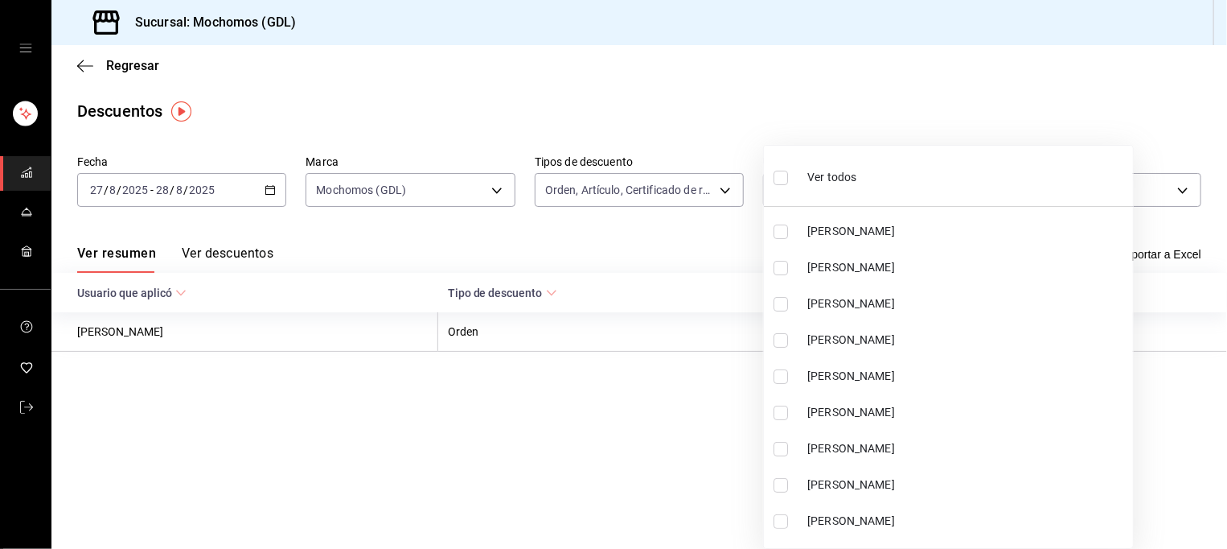
click at [856, 181] on span "Ver todos" at bounding box center [831, 177] width 49 height 17
click at [1122, 197] on div at bounding box center [613, 274] width 1227 height 549
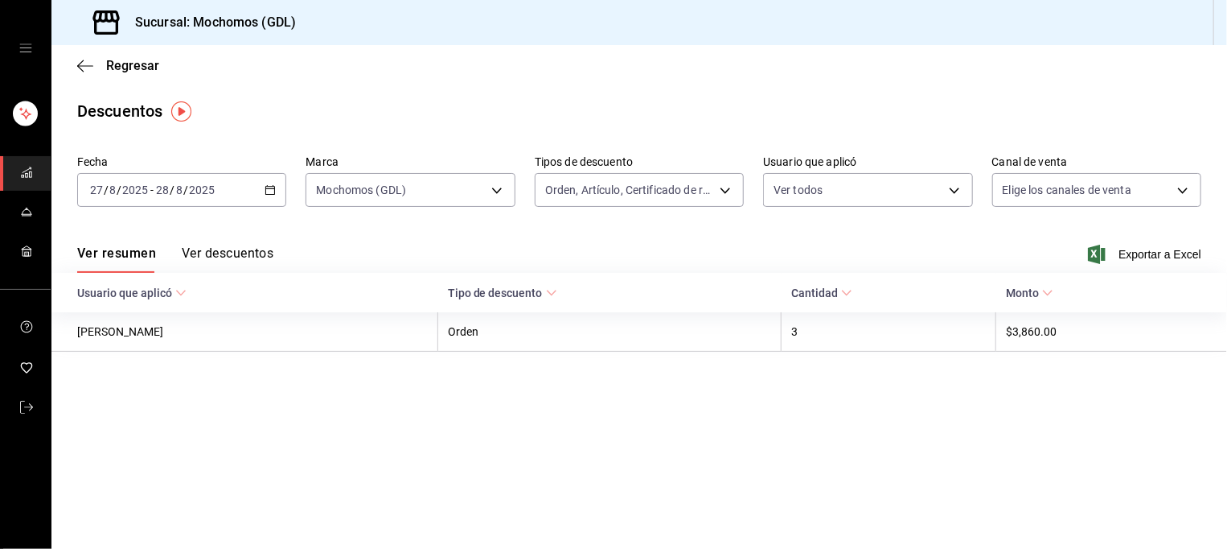
click at [1122, 197] on div at bounding box center [613, 274] width 1227 height 549
click at [1122, 197] on body "Sucursal: Mochomos (GDL) Regresar Descuentos Fecha [DATE] [DATE] - [DATE] [DATE…" at bounding box center [613, 274] width 1227 height 549
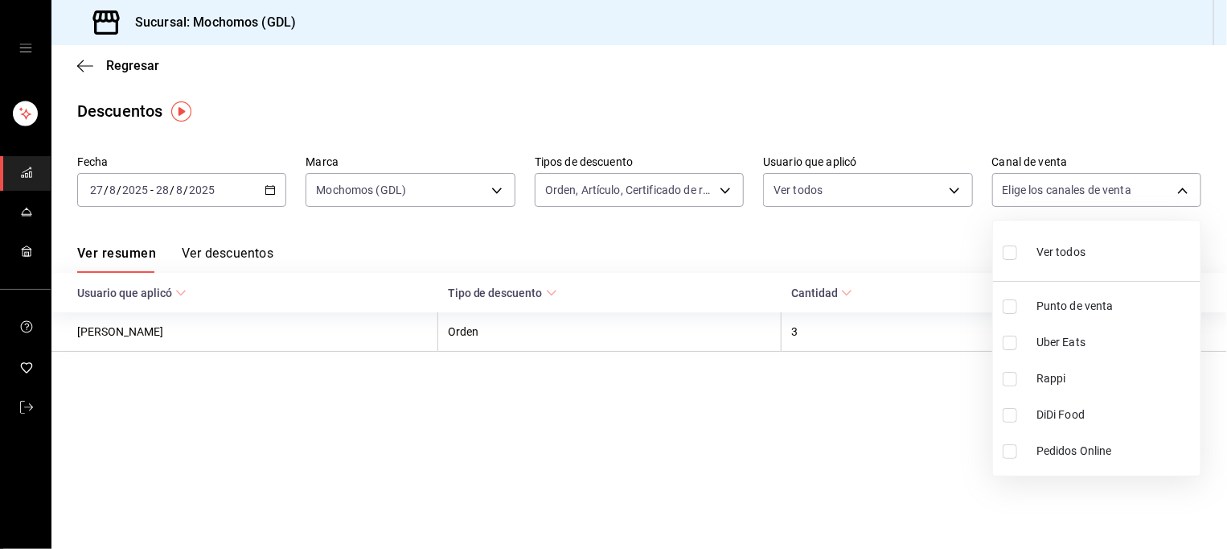
click at [1111, 257] on li "Ver todos" at bounding box center [1096, 250] width 207 height 47
click at [263, 248] on div at bounding box center [613, 274] width 1227 height 549
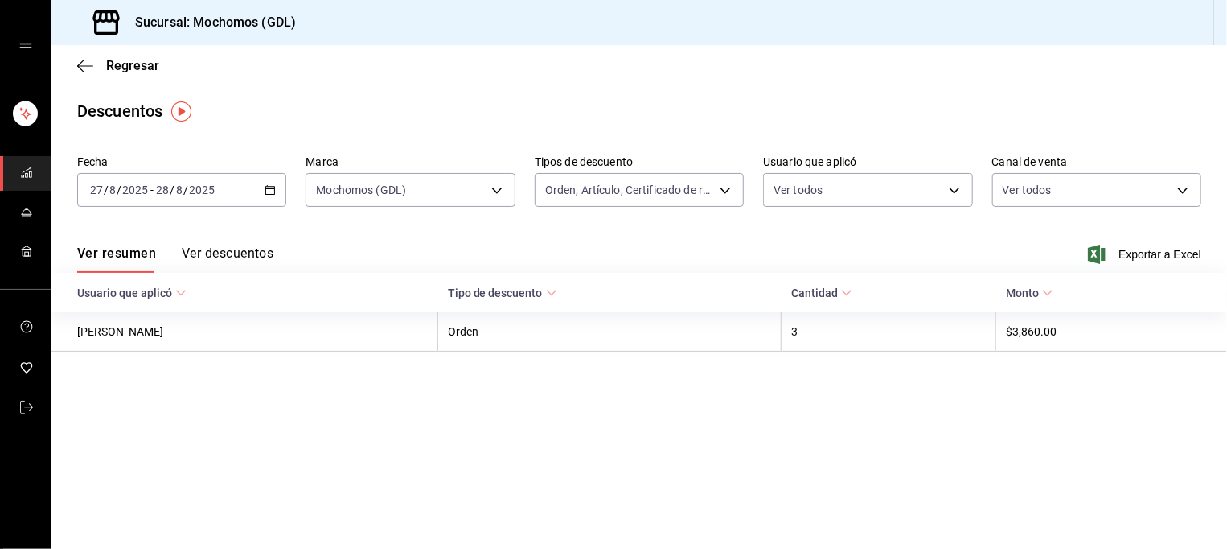
click at [263, 248] on button "Ver descuentos" at bounding box center [228, 258] width 92 height 27
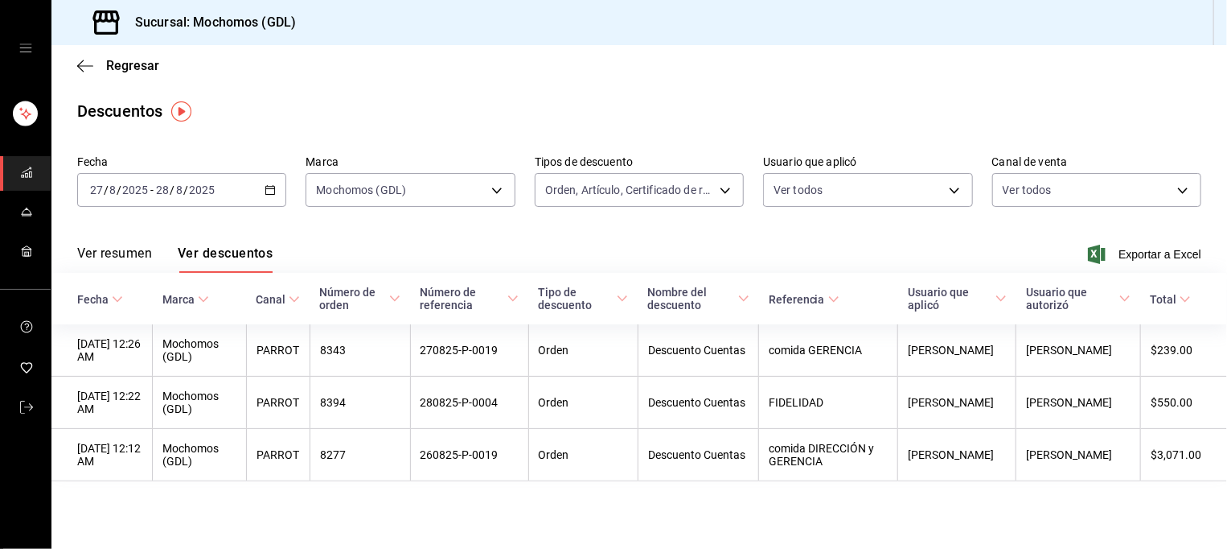
scroll to position [2, 0]
